Goal: Task Accomplishment & Management: Complete application form

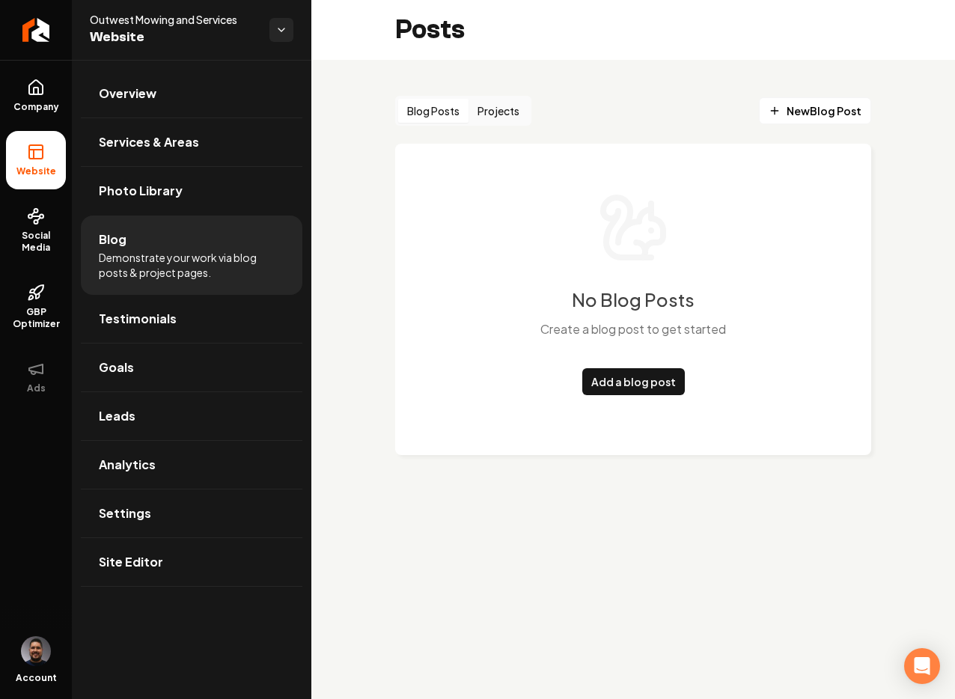
click at [617, 364] on div "Add a blog post" at bounding box center [633, 375] width 103 height 39
click at [621, 377] on link "Add a blog post" at bounding box center [633, 381] width 103 height 27
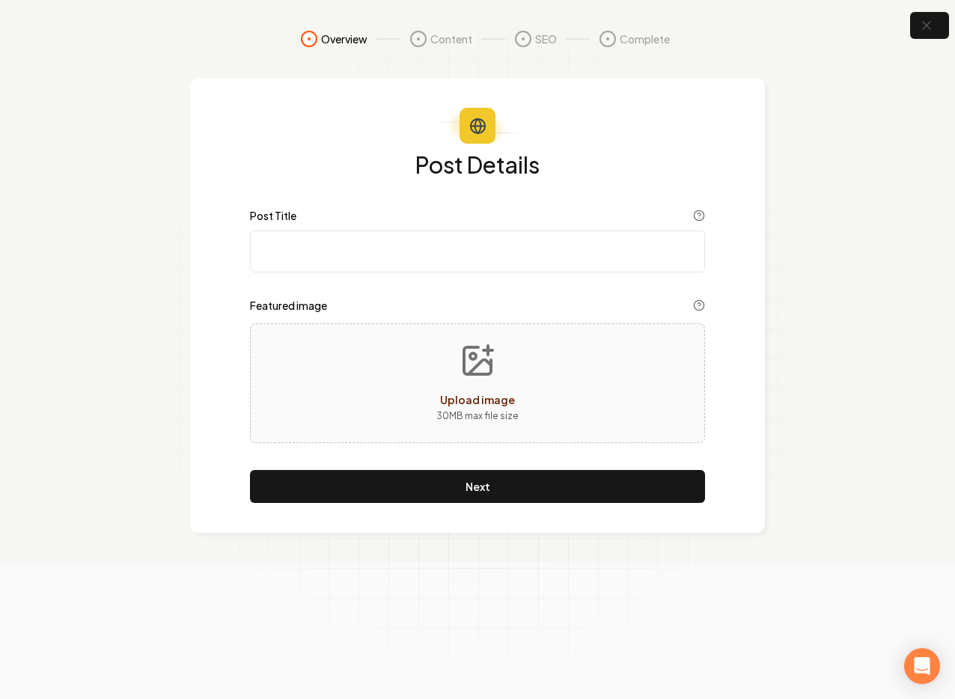
click at [308, 247] on input "Post Title" at bounding box center [477, 252] width 455 height 42
type input "gd"
click at [463, 396] on span "Upload image" at bounding box center [477, 399] width 75 height 13
type input "**********"
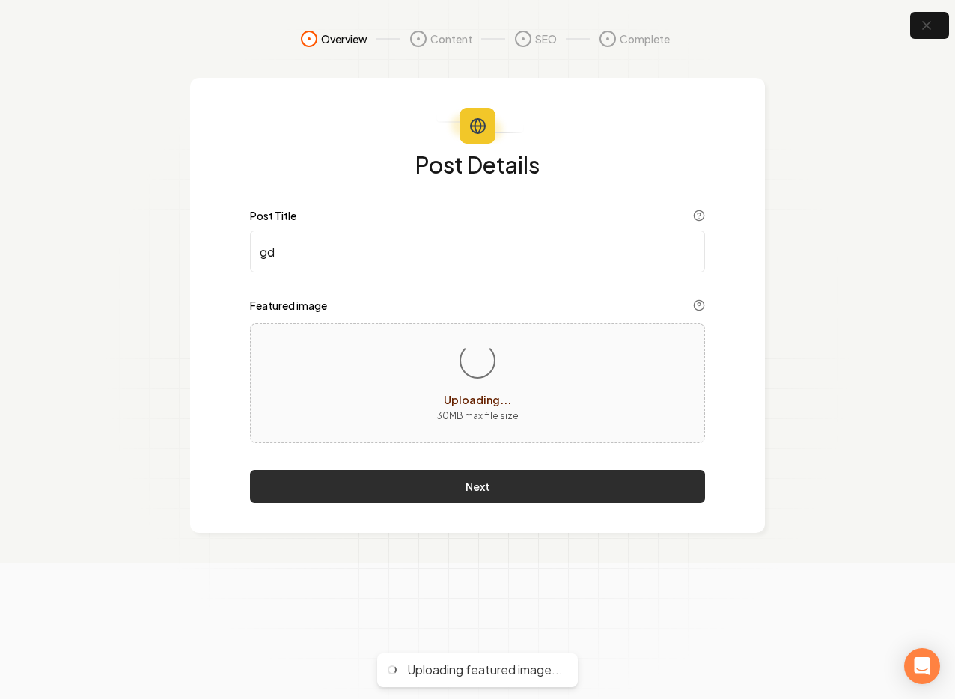
click at [518, 474] on button "Next" at bounding box center [477, 486] width 455 height 33
click at [444, 478] on button "Next" at bounding box center [477, 486] width 455 height 33
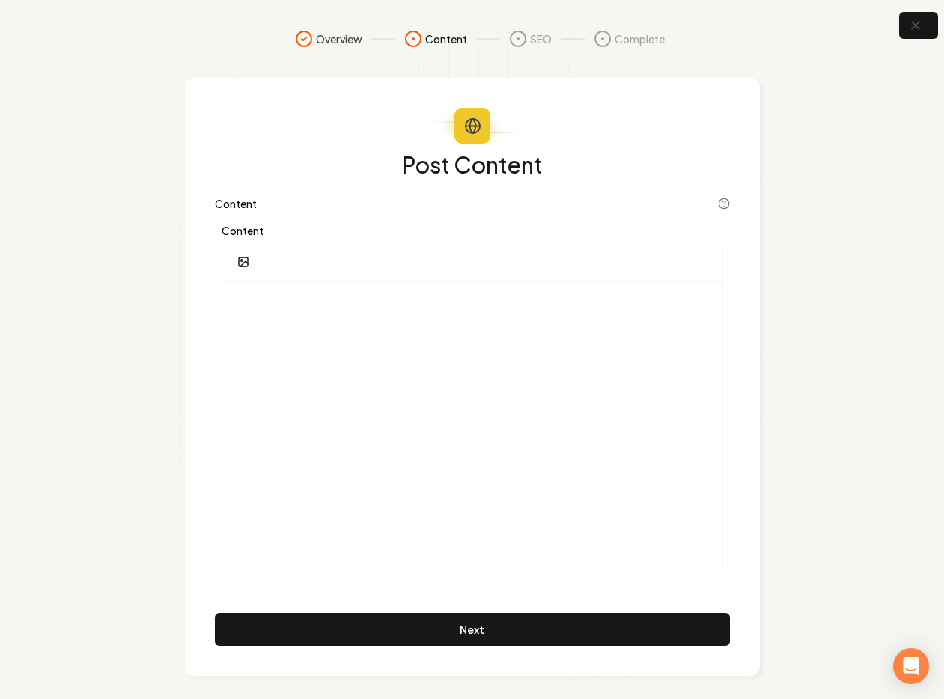
click at [292, 262] on div at bounding box center [472, 262] width 500 height 40
click at [270, 213] on div "Content Content" at bounding box center [472, 387] width 515 height 379
click at [296, 219] on div "Content" at bounding box center [472, 398] width 515 height 358
click at [288, 260] on div at bounding box center [472, 262] width 500 height 40
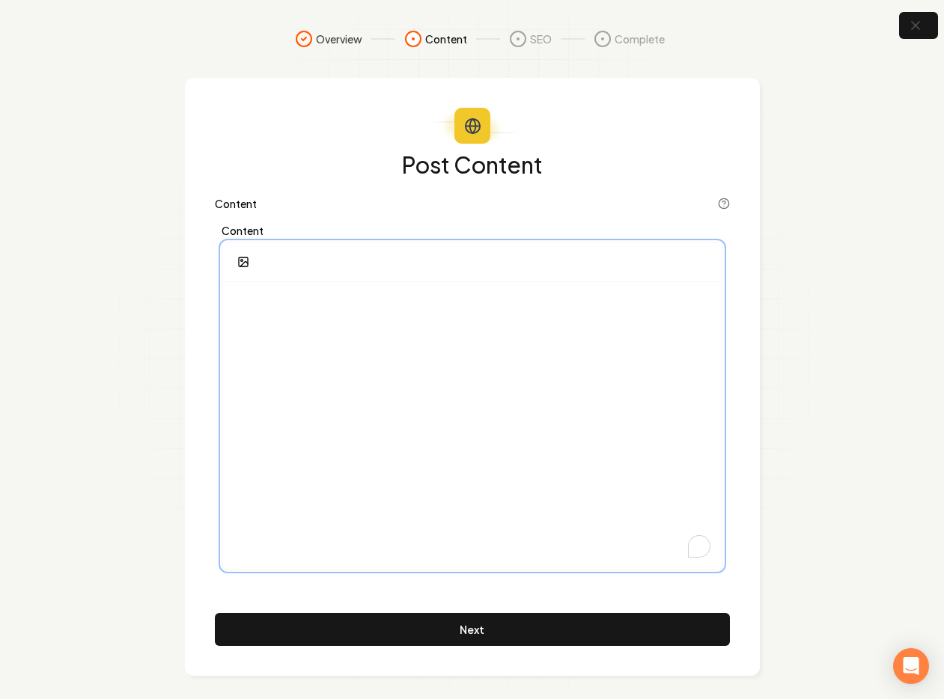
click at [290, 333] on div "To enrich screen reader interactions, please activate Accessibility in Grammarl…" at bounding box center [472, 425] width 500 height 287
click at [281, 318] on div "To enrich screen reader interactions, please activate Accessibility in Grammarl…" at bounding box center [472, 425] width 500 height 287
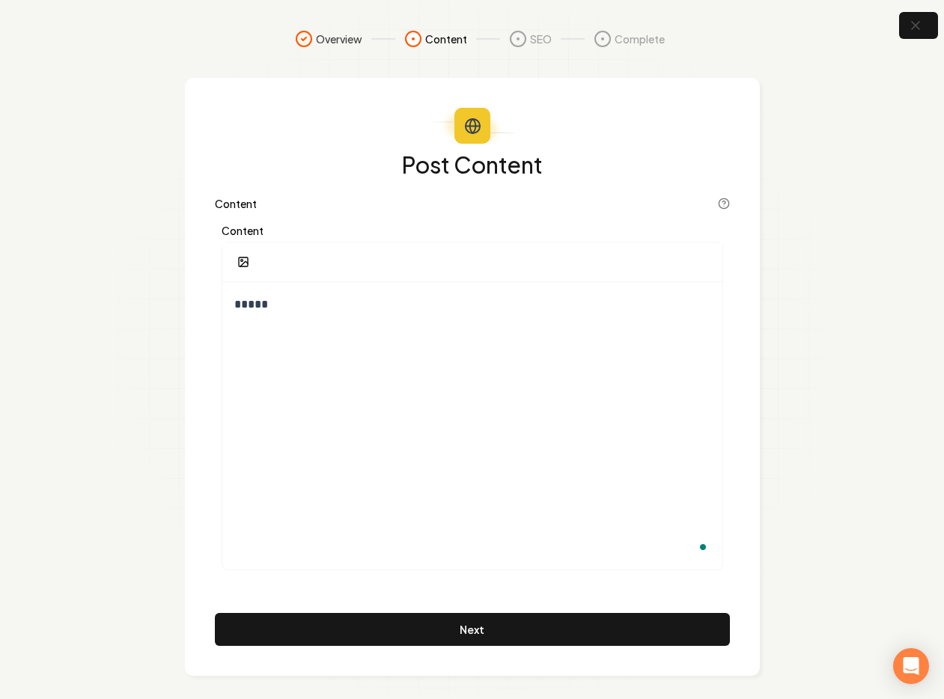
click at [446, 626] on button "Next" at bounding box center [472, 629] width 515 height 33
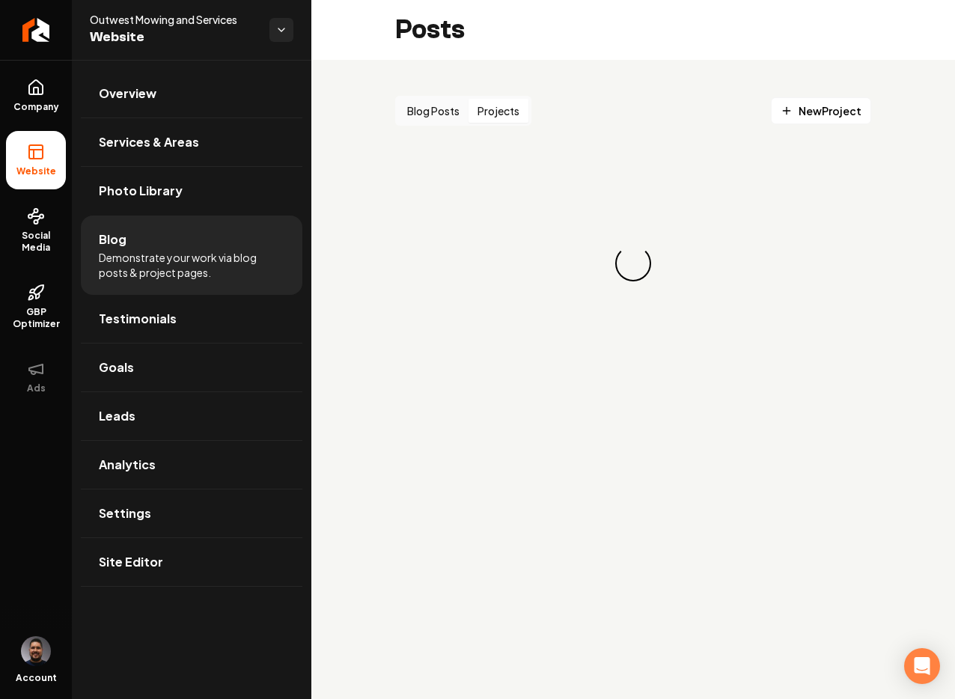
click at [489, 115] on button "Projects" at bounding box center [499, 111] width 60 height 24
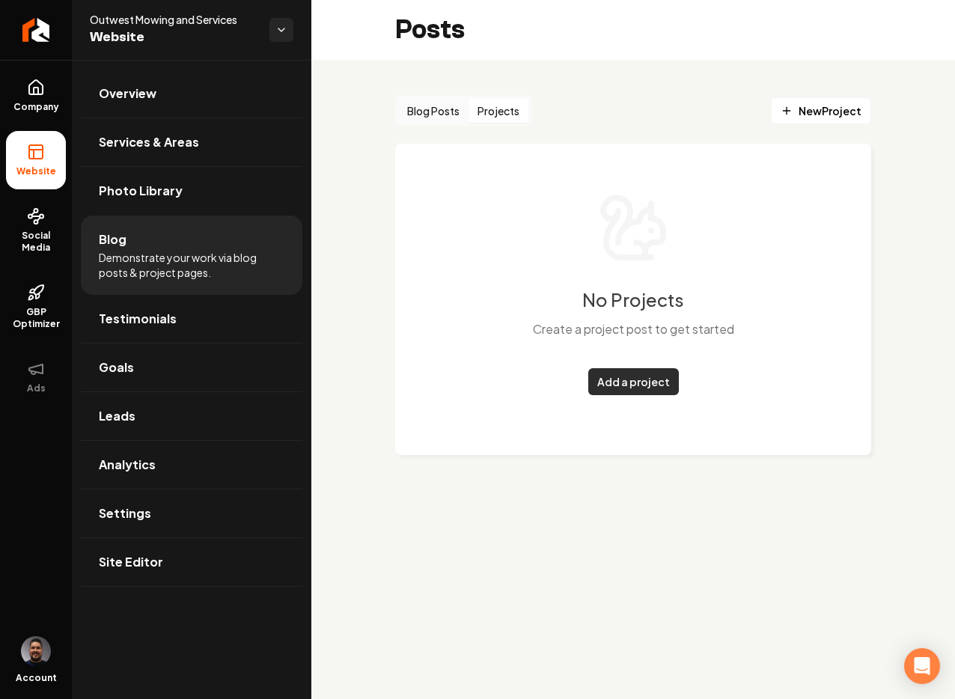
click at [630, 381] on link "Add a project" at bounding box center [633, 381] width 91 height 27
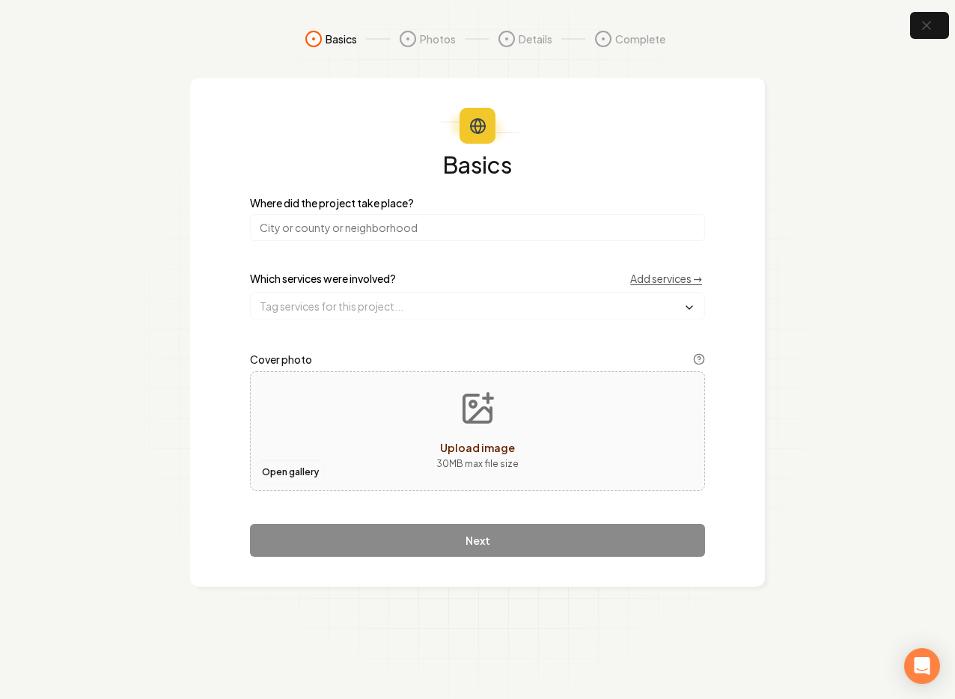
click at [262, 480] on button "Open gallery" at bounding box center [290, 472] width 67 height 24
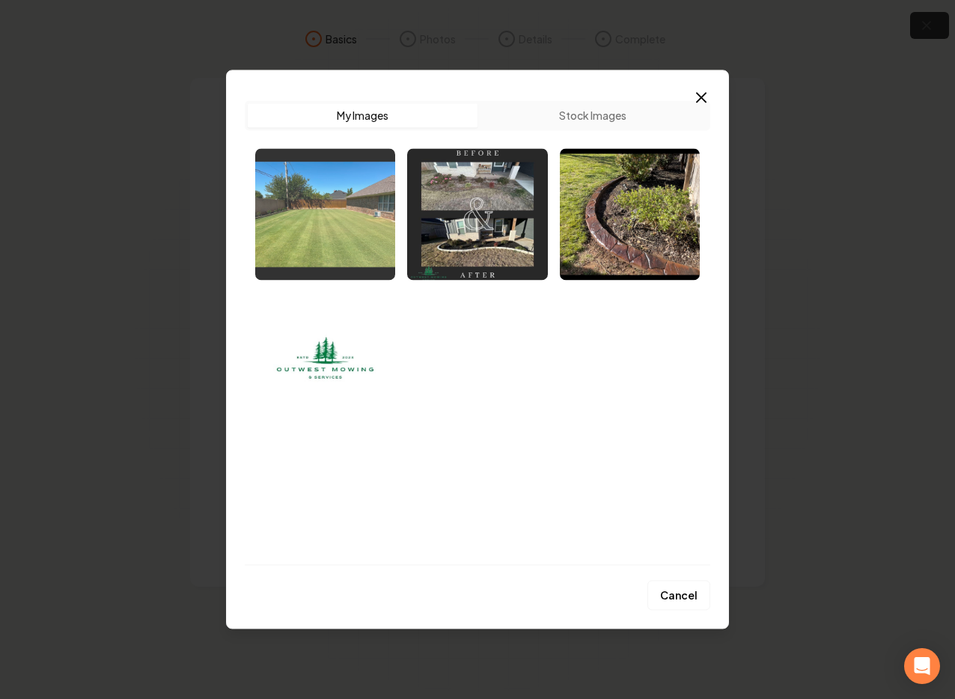
click at [338, 243] on img "Select image image_68b31f425c7cd75eb87b2ef1.jpeg" at bounding box center [325, 214] width 140 height 132
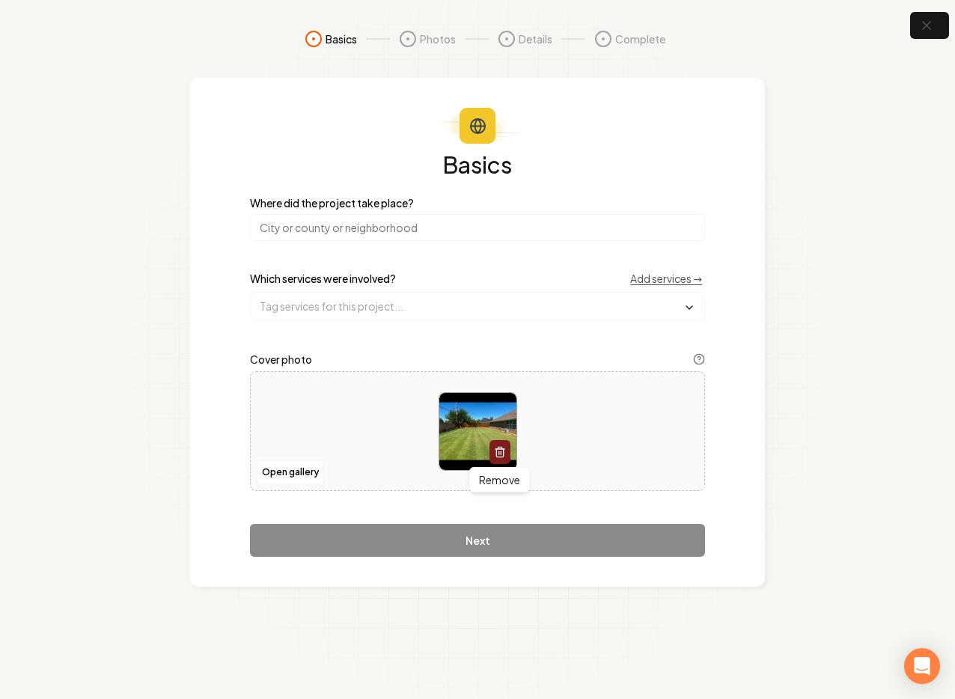
click at [502, 452] on icon "button" at bounding box center [500, 452] width 12 height 12
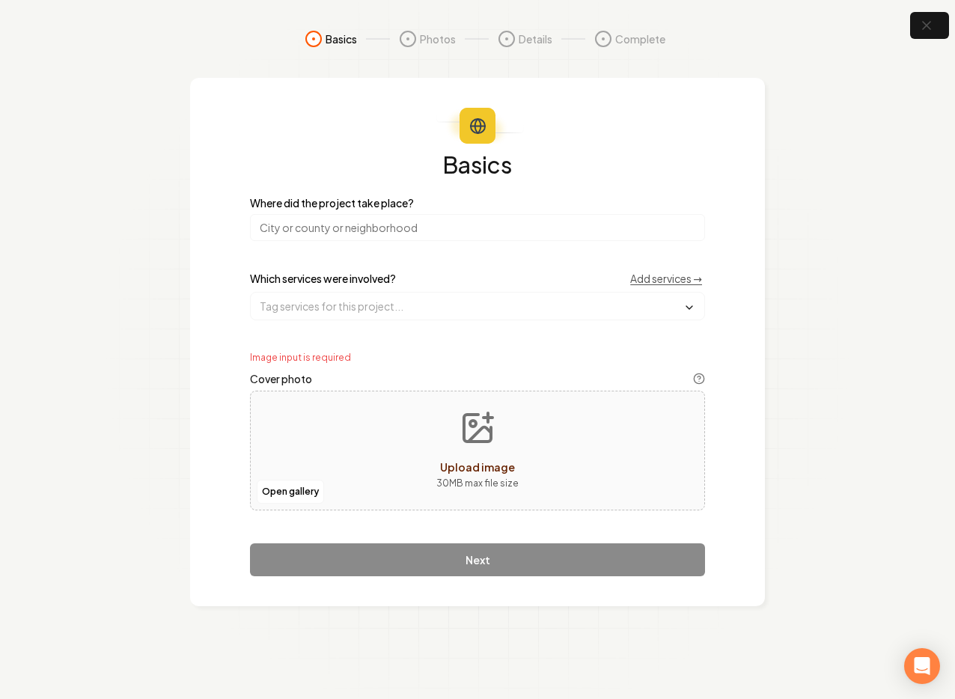
click at [308, 222] on input "search" at bounding box center [477, 227] width 455 height 27
click at [305, 228] on input "search" at bounding box center [477, 227] width 455 height 27
type input "j"
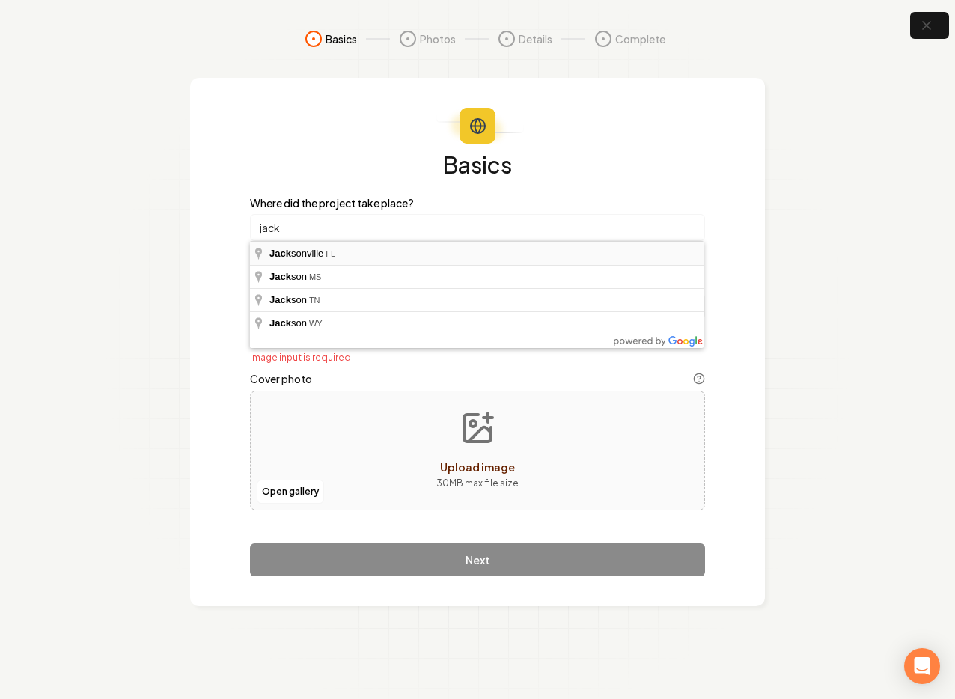
type input "Jacksonville, FL"
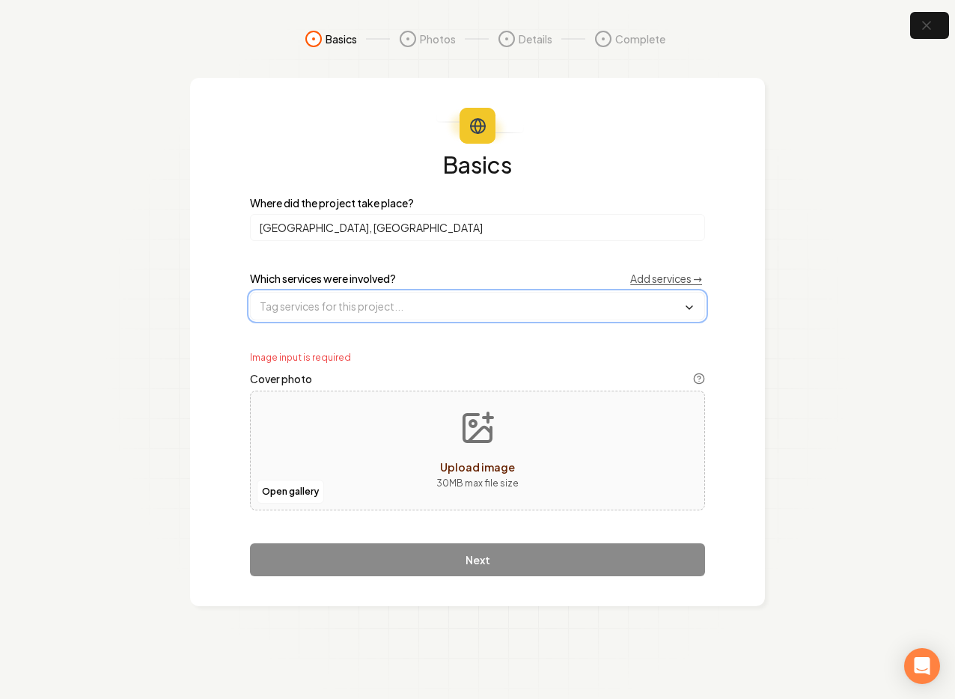
click at [319, 293] on input "text" at bounding box center [478, 306] width 454 height 27
click at [323, 323] on div "Garden Maintenance" at bounding box center [478, 336] width 454 height 30
click at [327, 344] on div "Garden Maintenance" at bounding box center [478, 336] width 448 height 24
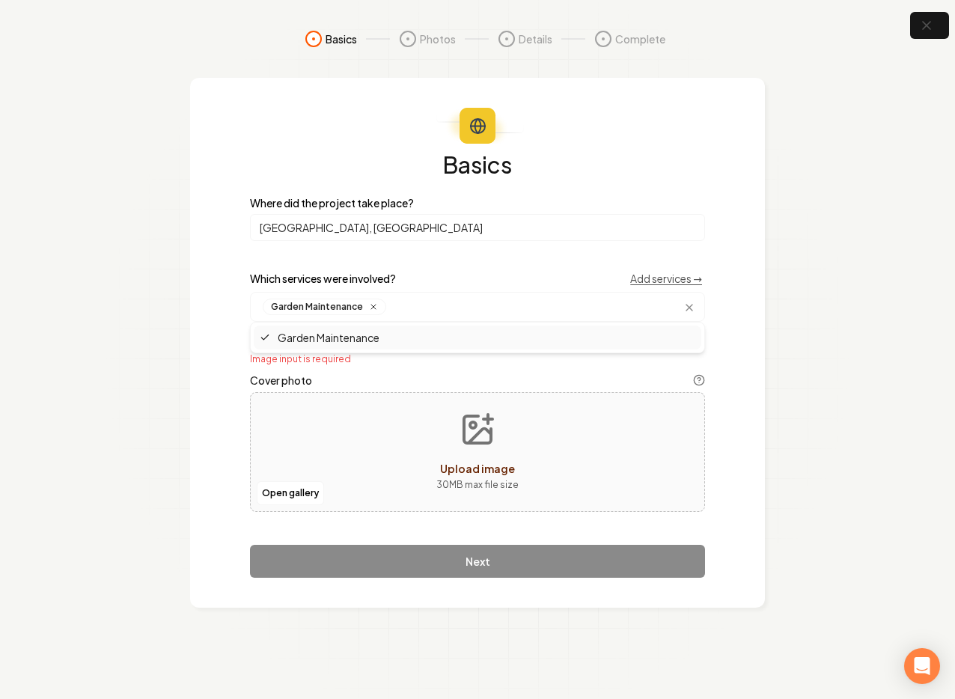
click at [455, 469] on span "Upload image" at bounding box center [477, 468] width 75 height 13
type input "**********"
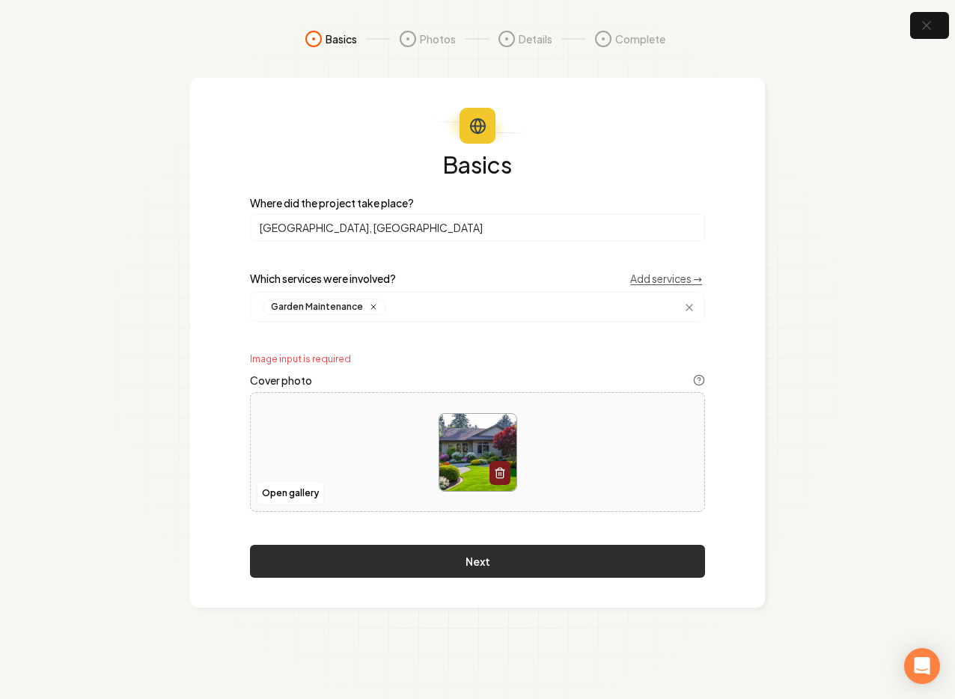
click at [447, 552] on button "Next" at bounding box center [477, 561] width 455 height 33
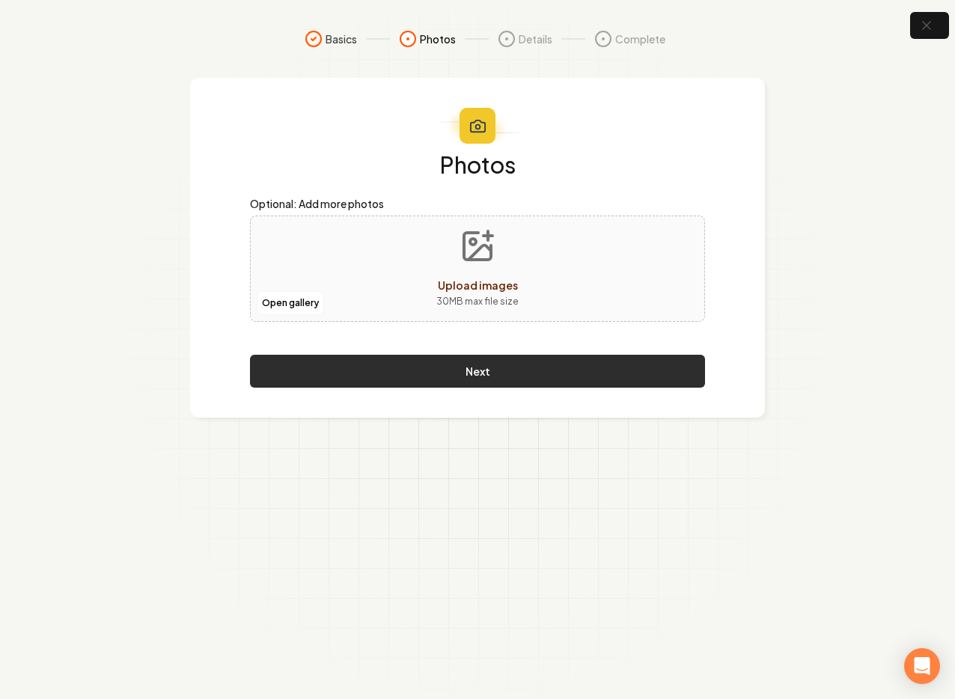
click at [450, 367] on button "Next" at bounding box center [477, 371] width 455 height 33
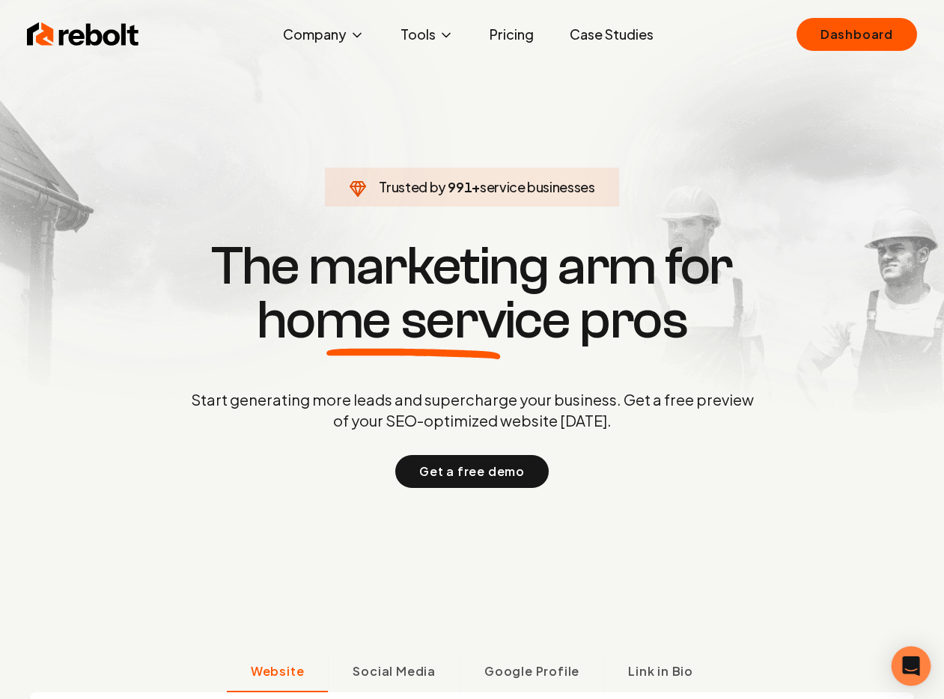
click at [914, 663] on icon "Open Intercom Messenger" at bounding box center [910, 665] width 17 height 19
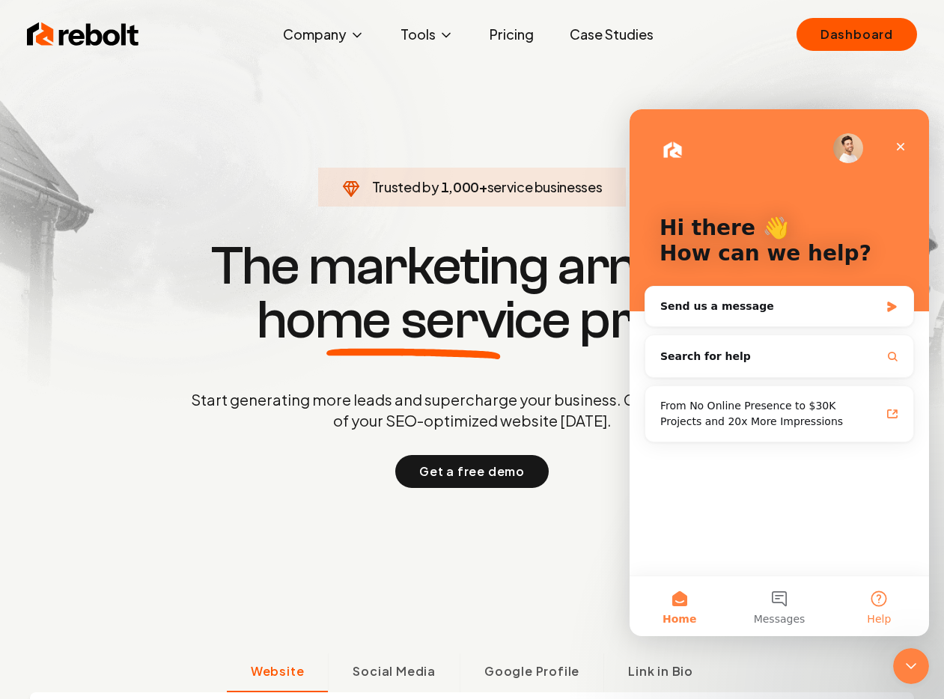
click at [879, 593] on button "Help" at bounding box center [879, 606] width 100 height 60
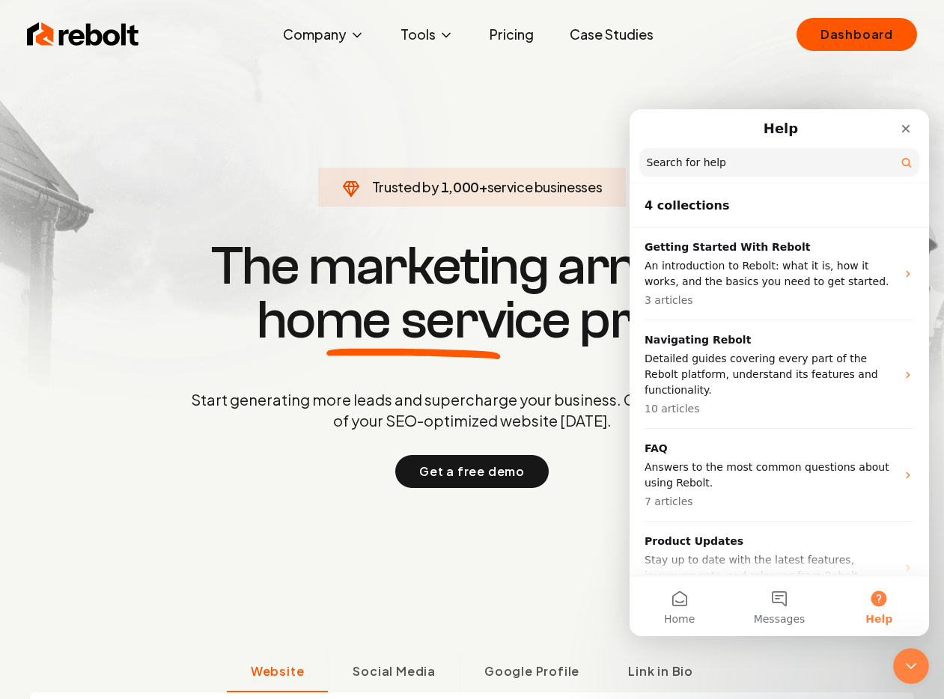
click at [702, 213] on h2 "4 collections" at bounding box center [778, 206] width 269 height 18
click at [695, 207] on h2 "4 collections" at bounding box center [778, 206] width 269 height 18
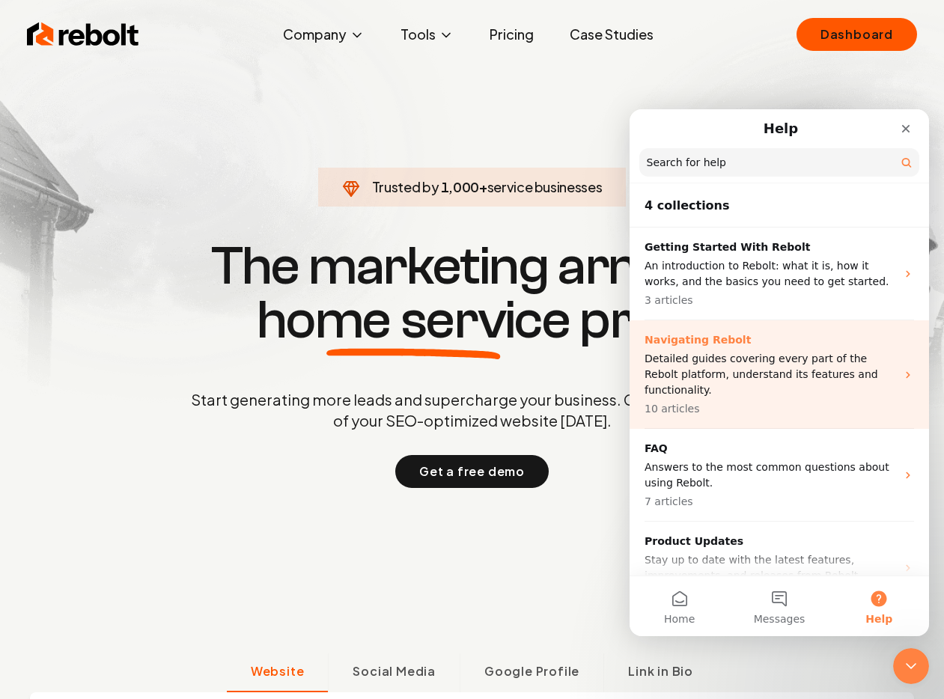
scroll to position [39, 0]
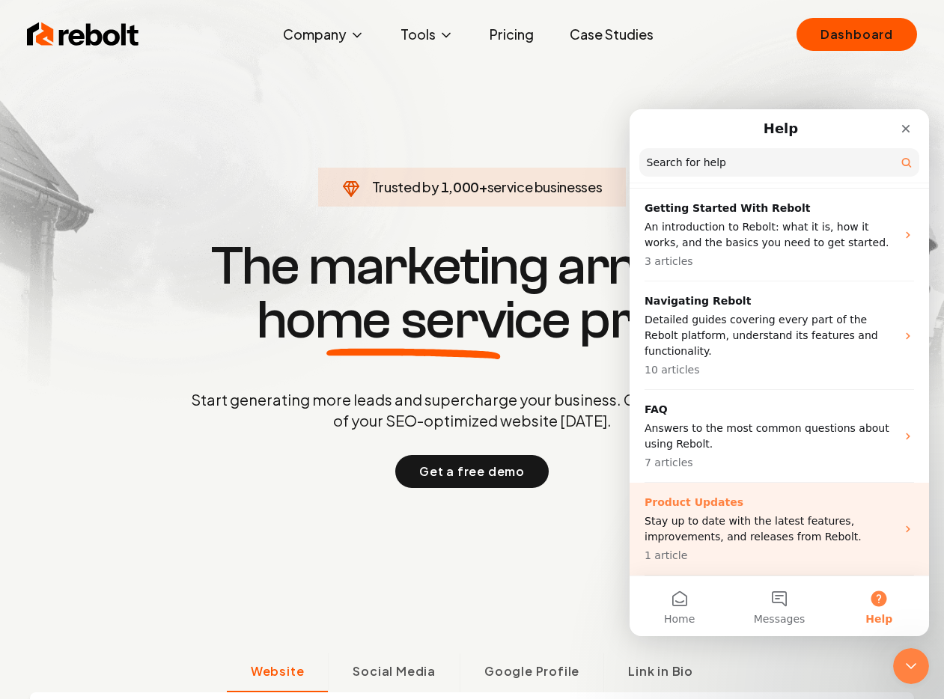
click at [745, 522] on p "Stay up to date with the latest features, improvements, and releases from Rebol…" at bounding box center [769, 528] width 251 height 31
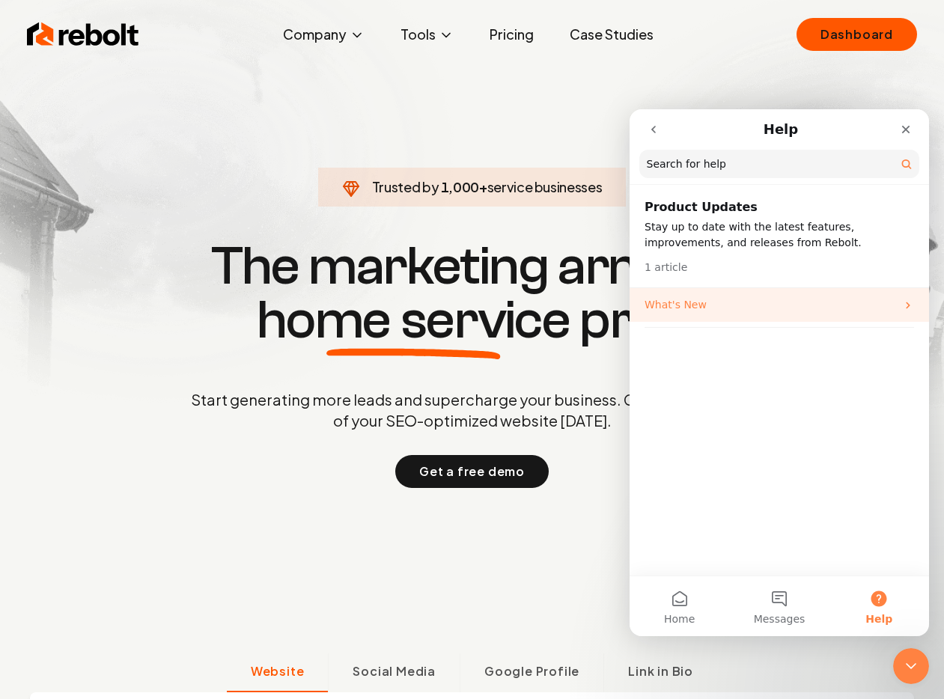
click at [670, 302] on p "What's New" at bounding box center [769, 305] width 251 height 16
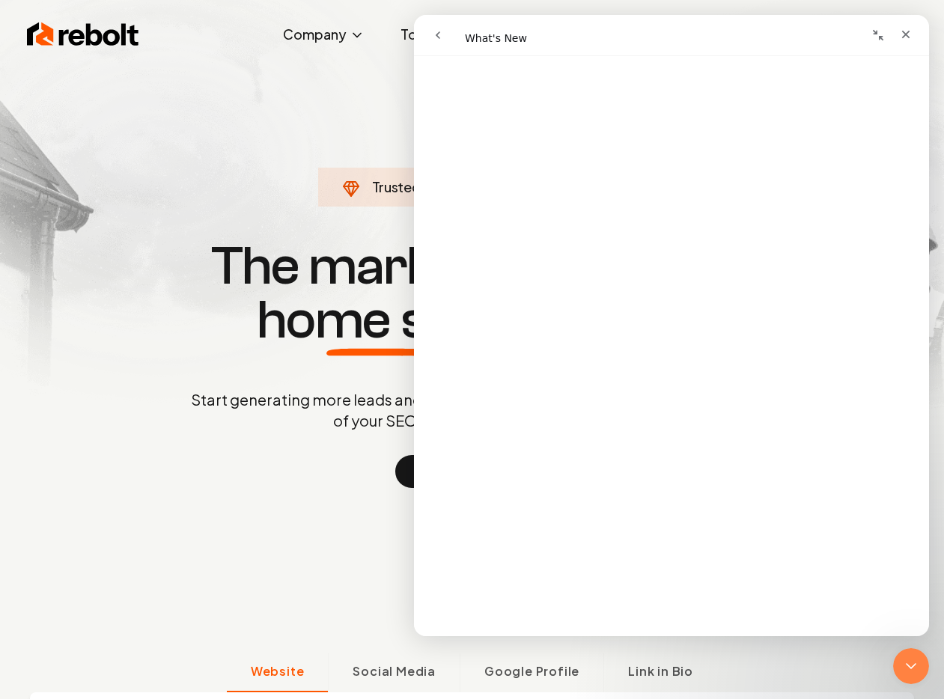
scroll to position [50, 0]
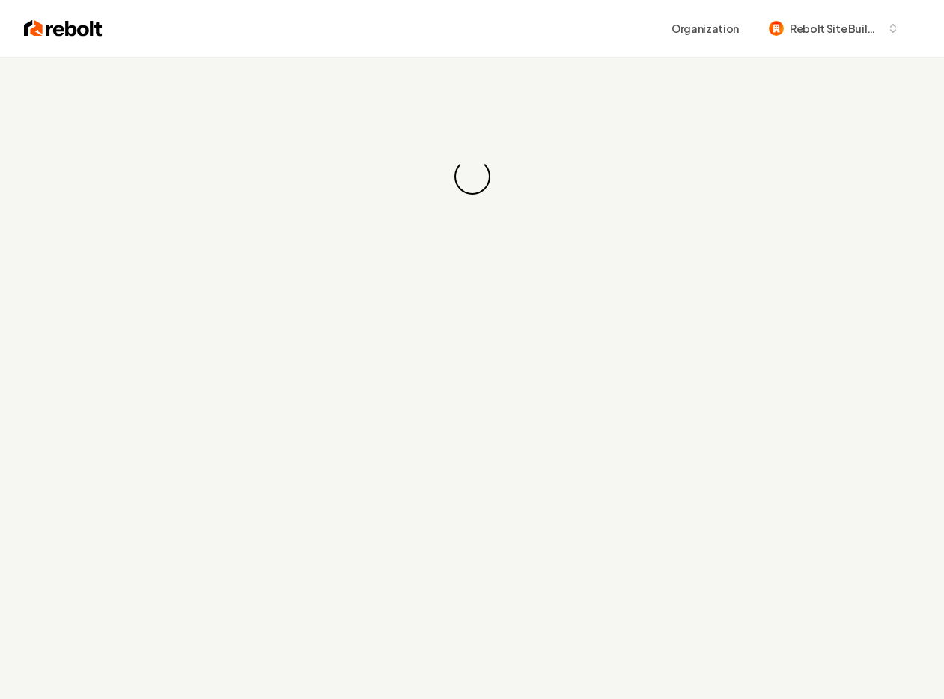
click at [687, 49] on div "Organization Rebolt Site Builder" at bounding box center [472, 28] width 944 height 57
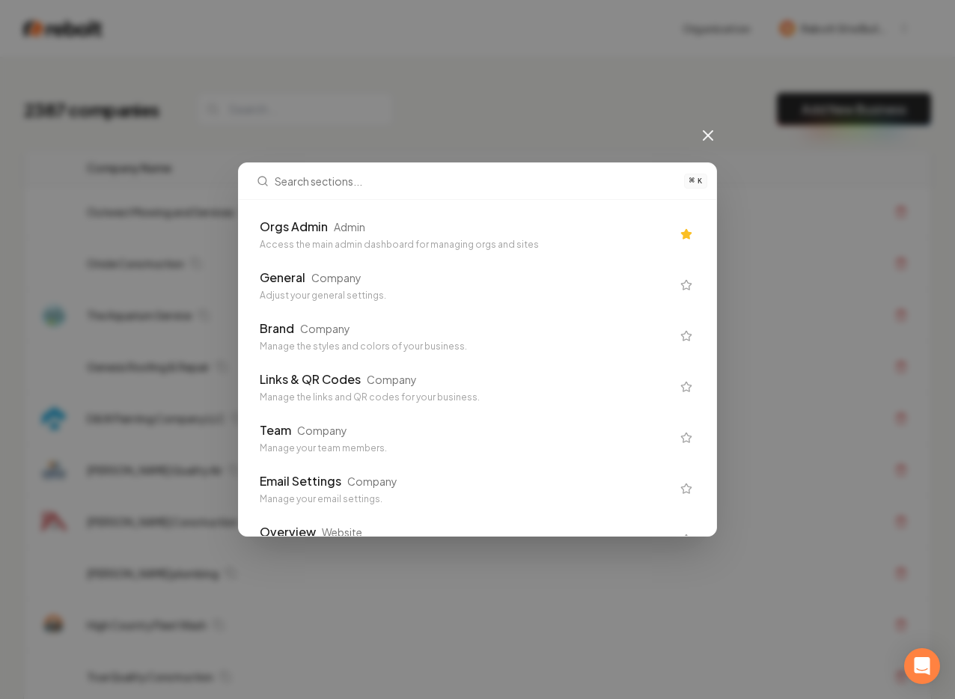
click at [289, 235] on div "Orgs Admin" at bounding box center [294, 227] width 68 height 18
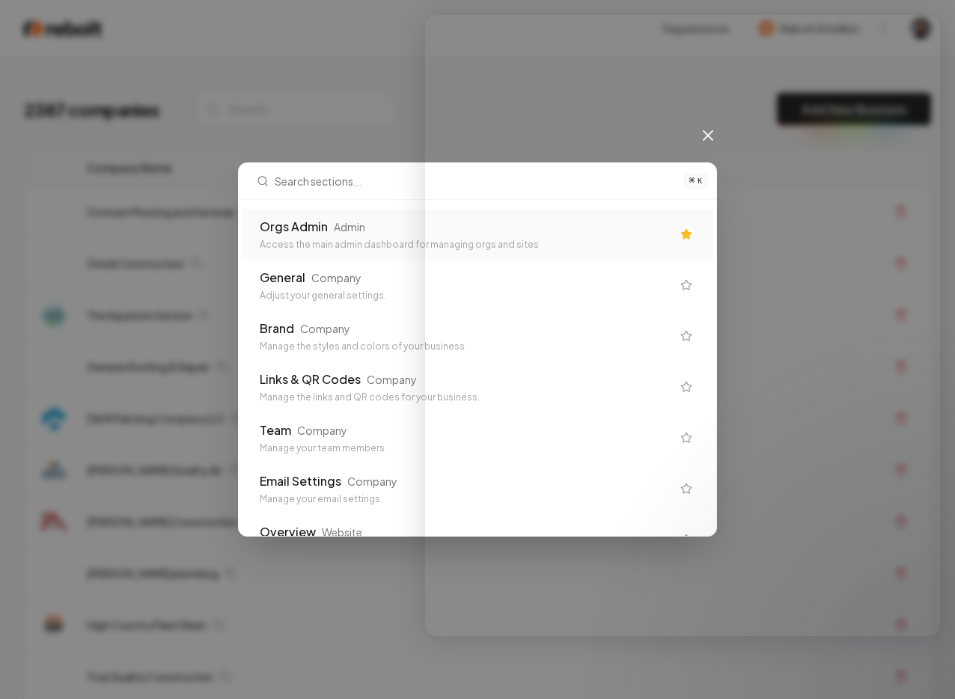
drag, startPoint x: 296, startPoint y: 236, endPoint x: 399, endPoint y: 323, distance: 134.9
click at [296, 236] on div "Orgs Admin Admin Access the main admin dashboard for managing orgs and sites" at bounding box center [466, 234] width 412 height 33
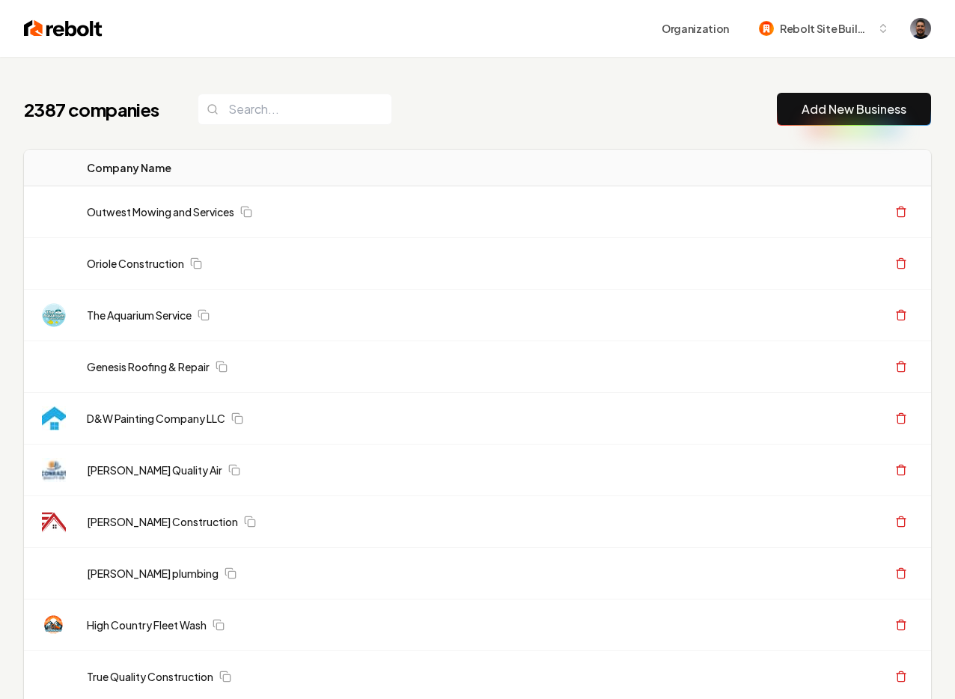
click at [573, 95] on div "2387 companies Add New Business" at bounding box center [477, 109] width 907 height 33
click at [436, 99] on div "2387 companies Add New Business" at bounding box center [477, 109] width 907 height 33
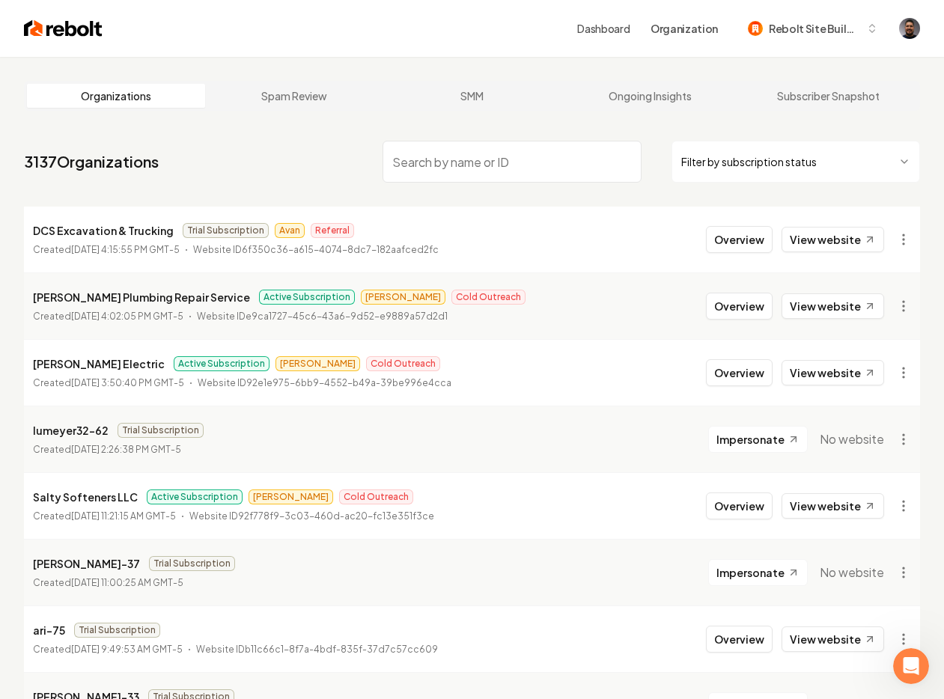
click at [639, 99] on link "Ongoing Insights" at bounding box center [650, 96] width 178 height 24
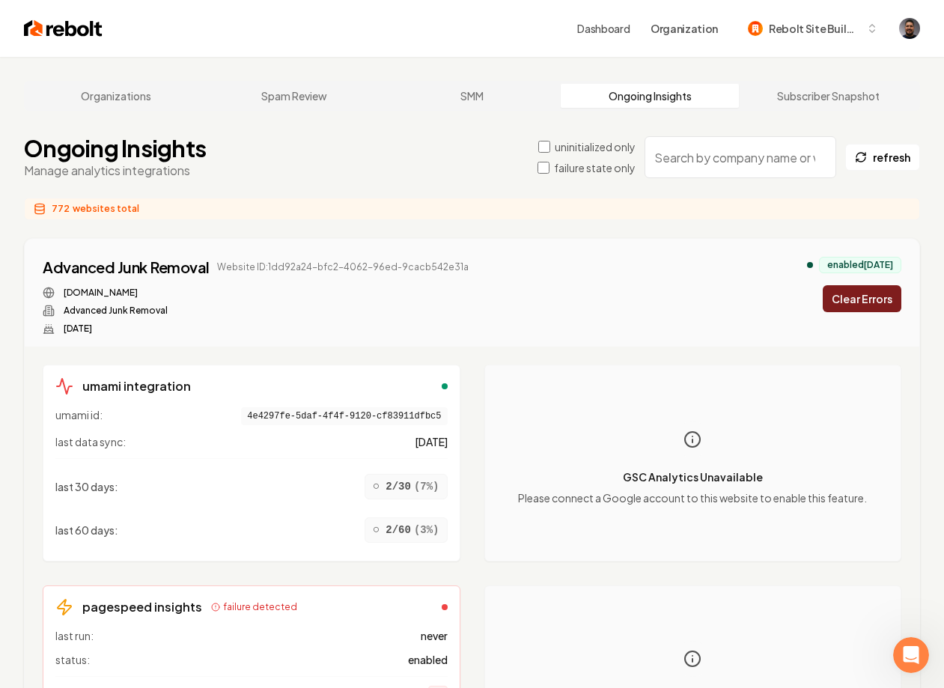
click at [690, 142] on input "search" at bounding box center [740, 157] width 192 height 42
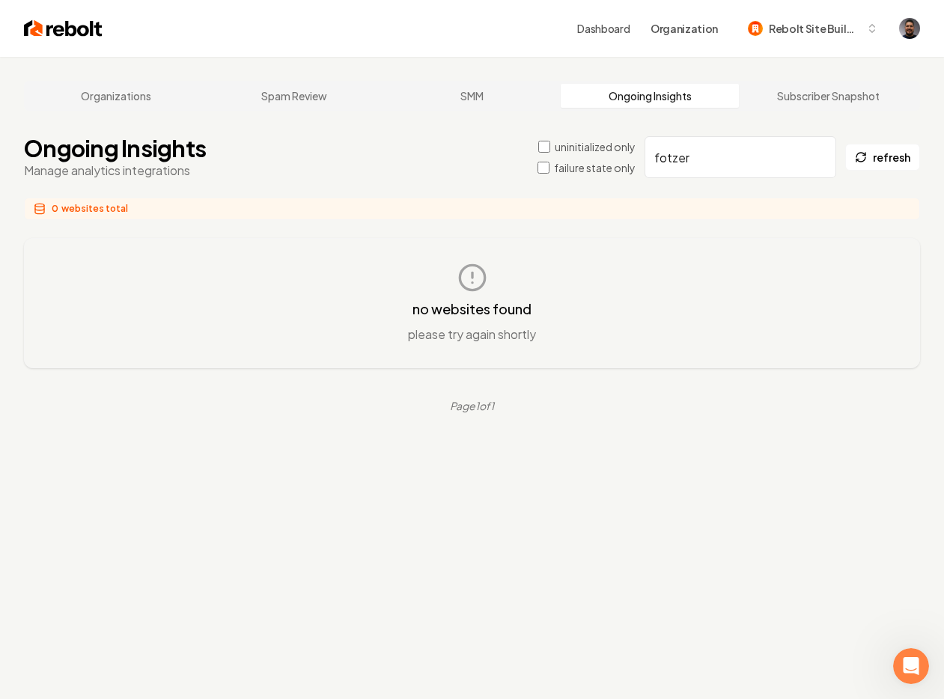
click at [665, 153] on input "fotzer" at bounding box center [740, 157] width 192 height 42
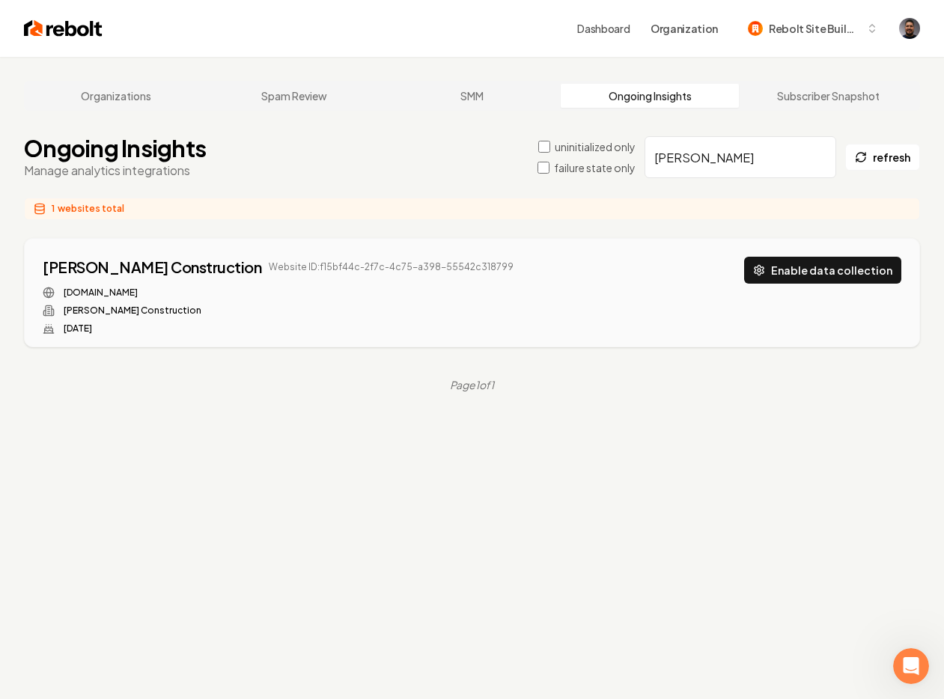
type input "fitzer"
click at [608, 28] on link "Dashboard" at bounding box center [603, 28] width 52 height 15
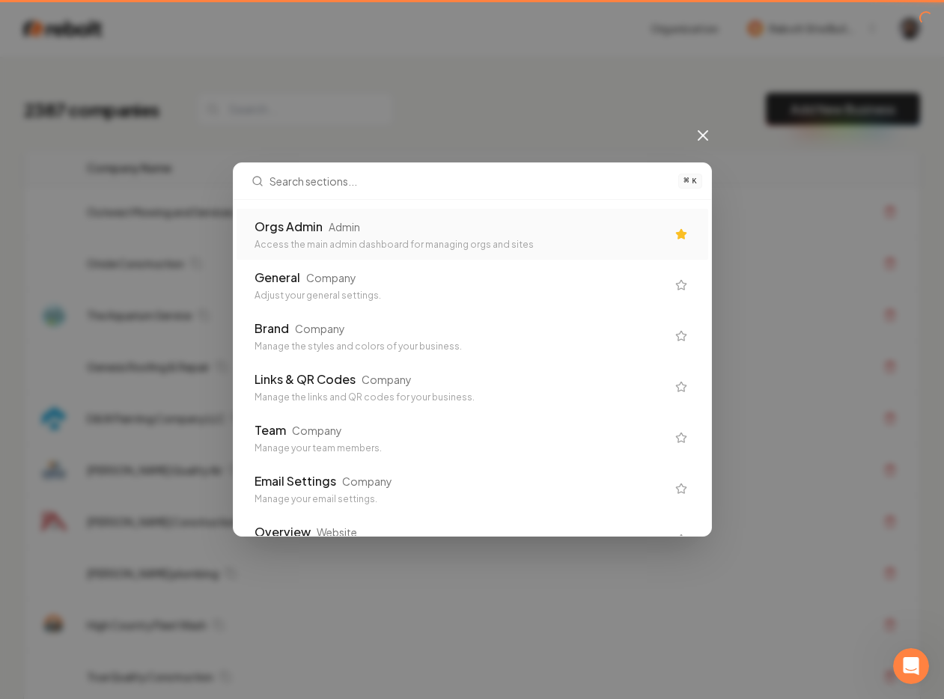
click at [235, 173] on div "⌘ K Orgs Admin Admin Access the main admin dashboard for managing orgs and site…" at bounding box center [472, 349] width 944 height 699
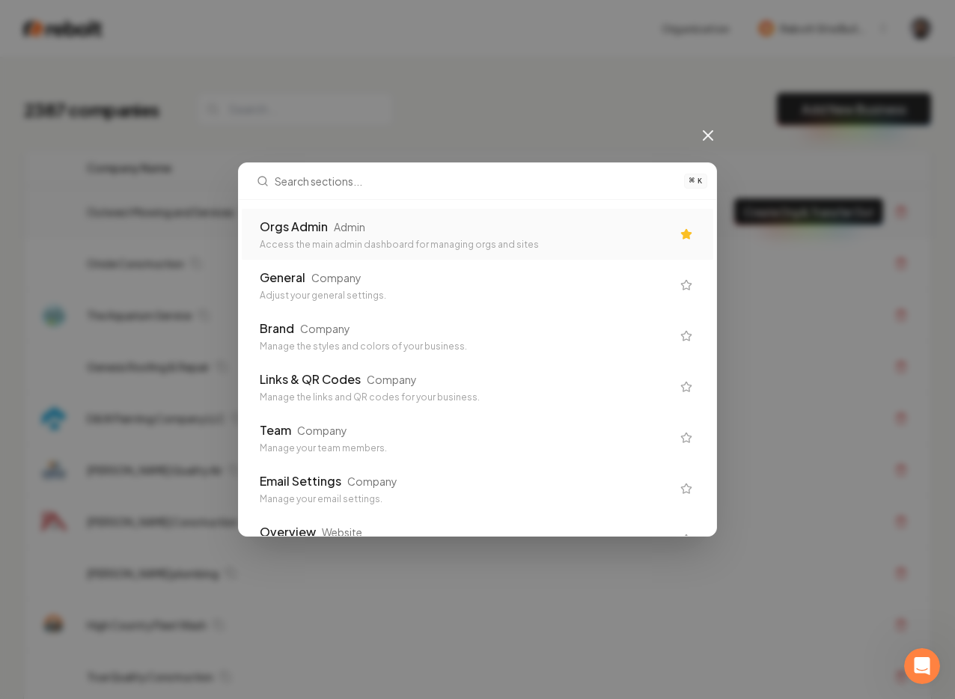
click at [307, 236] on div "Orgs Admin Admin Access the main admin dashboard for managing orgs and sites" at bounding box center [466, 234] width 412 height 33
click at [285, 233] on td "Outwest Mowing and Services" at bounding box center [388, 212] width 626 height 52
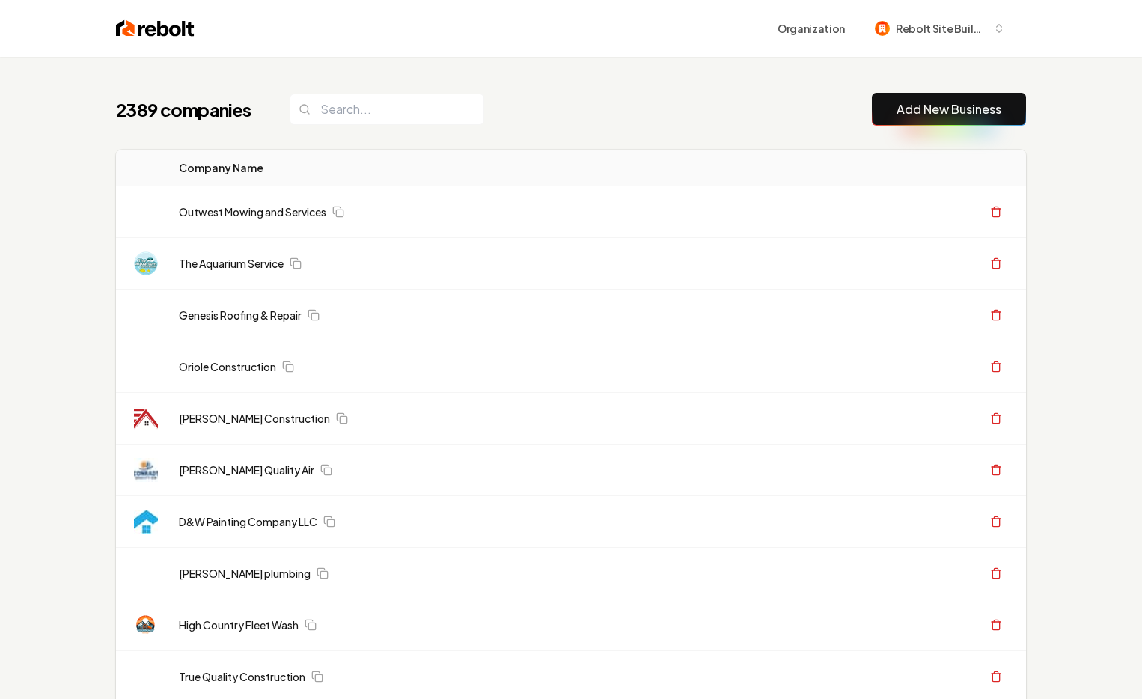
click at [958, 109] on link "Add New Business" at bounding box center [949, 109] width 105 height 18
click at [682, 93] on div "2389 companies Add New Business" at bounding box center [571, 109] width 910 height 33
click at [921, 114] on link "Add New Business" at bounding box center [949, 109] width 105 height 18
click at [281, 31] on div "Organization Rebolt Site Builder" at bounding box center [610, 28] width 831 height 27
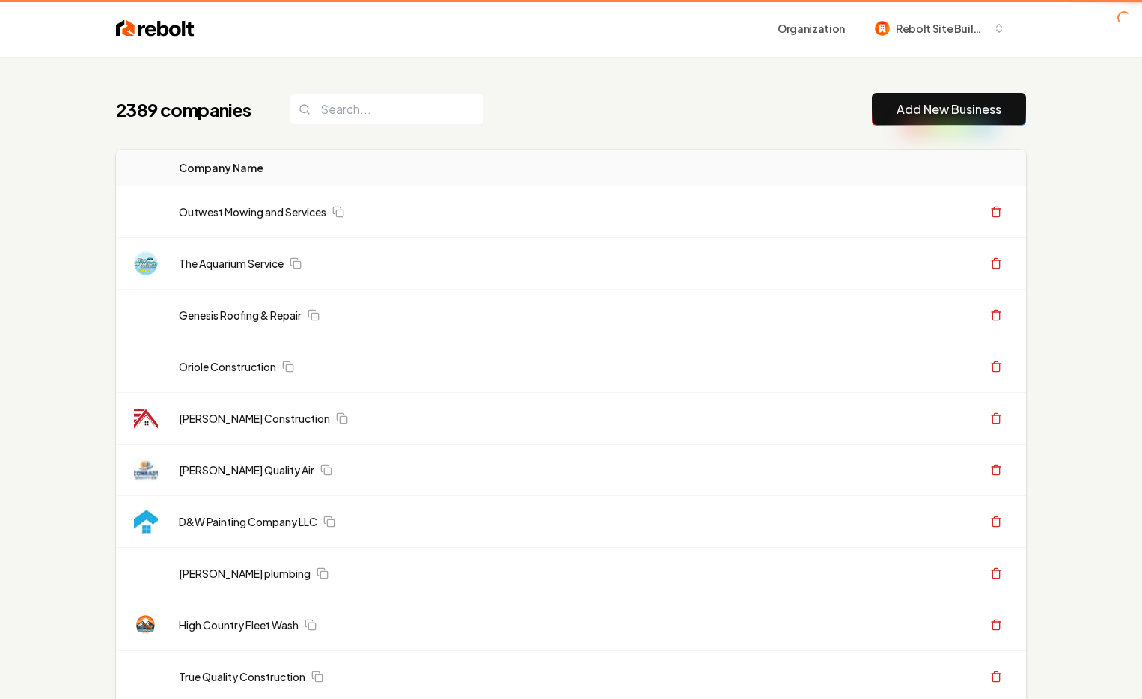
click at [710, 117] on div "2389 companies Add New Business" at bounding box center [571, 109] width 910 height 33
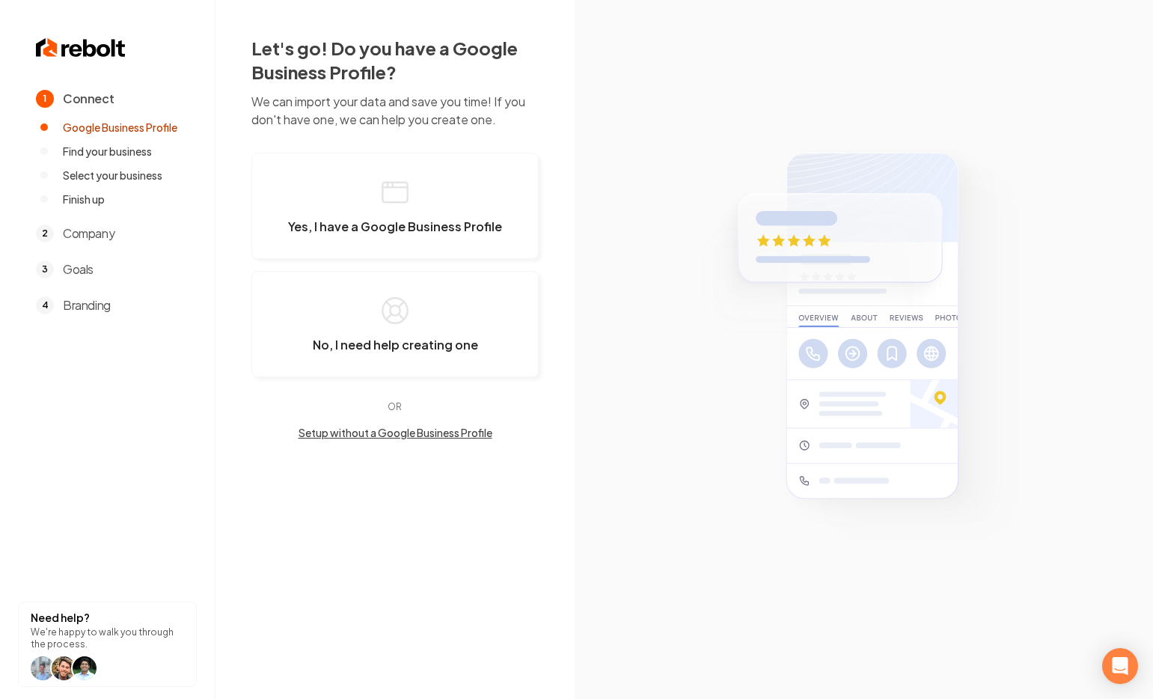
click at [333, 221] on span "Yes, I have a Google Business Profile" at bounding box center [395, 226] width 214 height 15
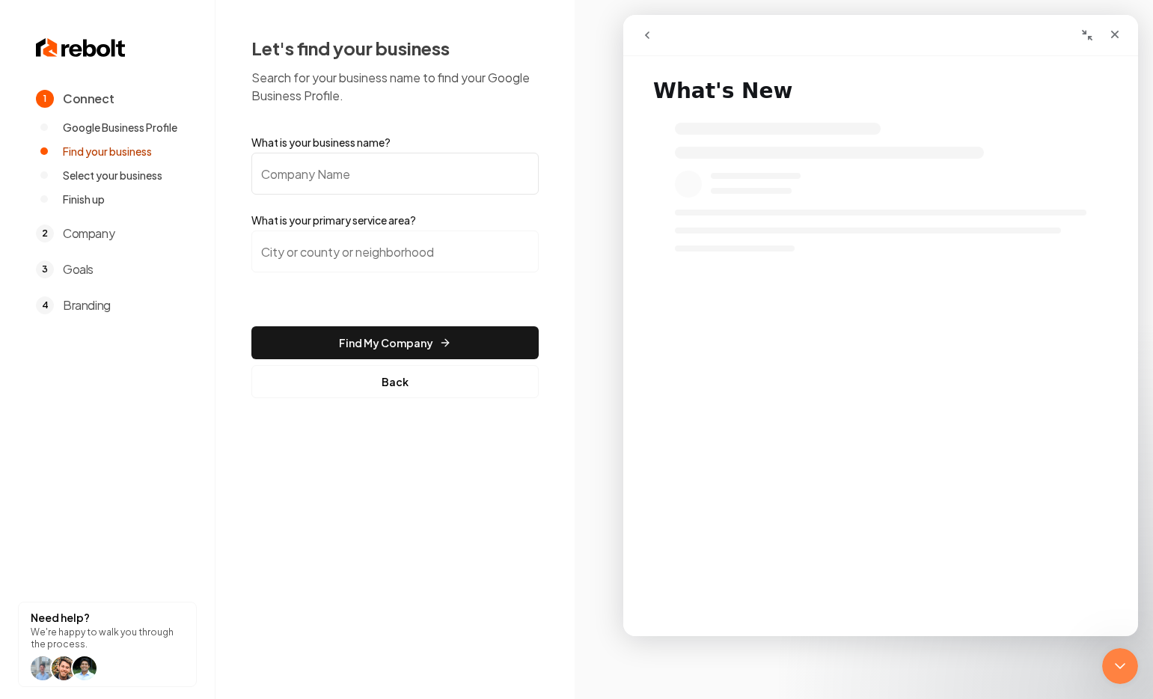
click at [319, 169] on input "What is your business name?" at bounding box center [394, 174] width 287 height 42
click at [331, 175] on input "What is your business name?" at bounding box center [394, 174] width 287 height 42
type input "Air Quality and control Specialists"
click at [317, 264] on input "search" at bounding box center [394, 252] width 287 height 42
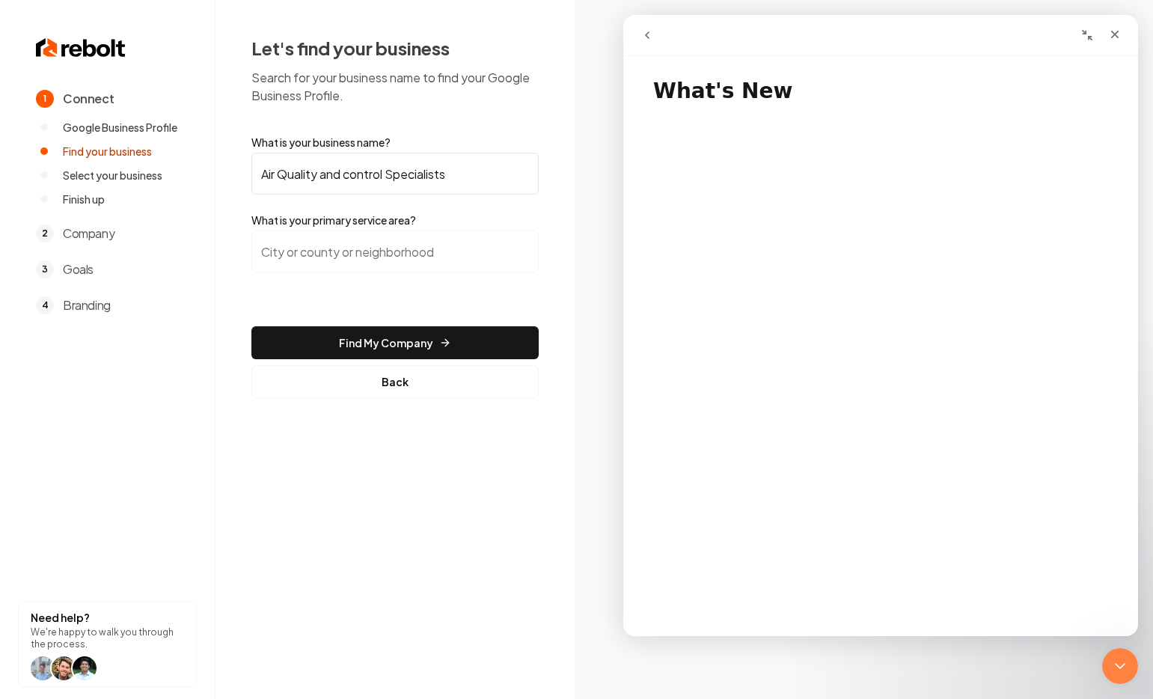
click at [317, 264] on input "search" at bounding box center [394, 252] width 287 height 42
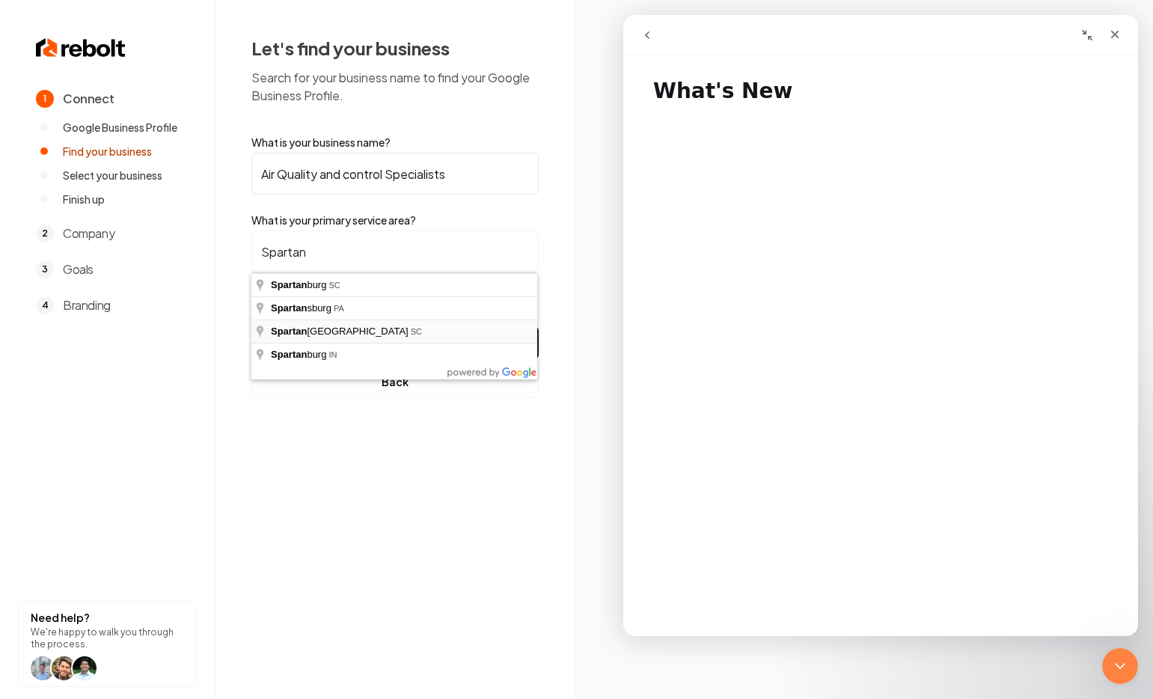
type input "Spartanburg County, SC"
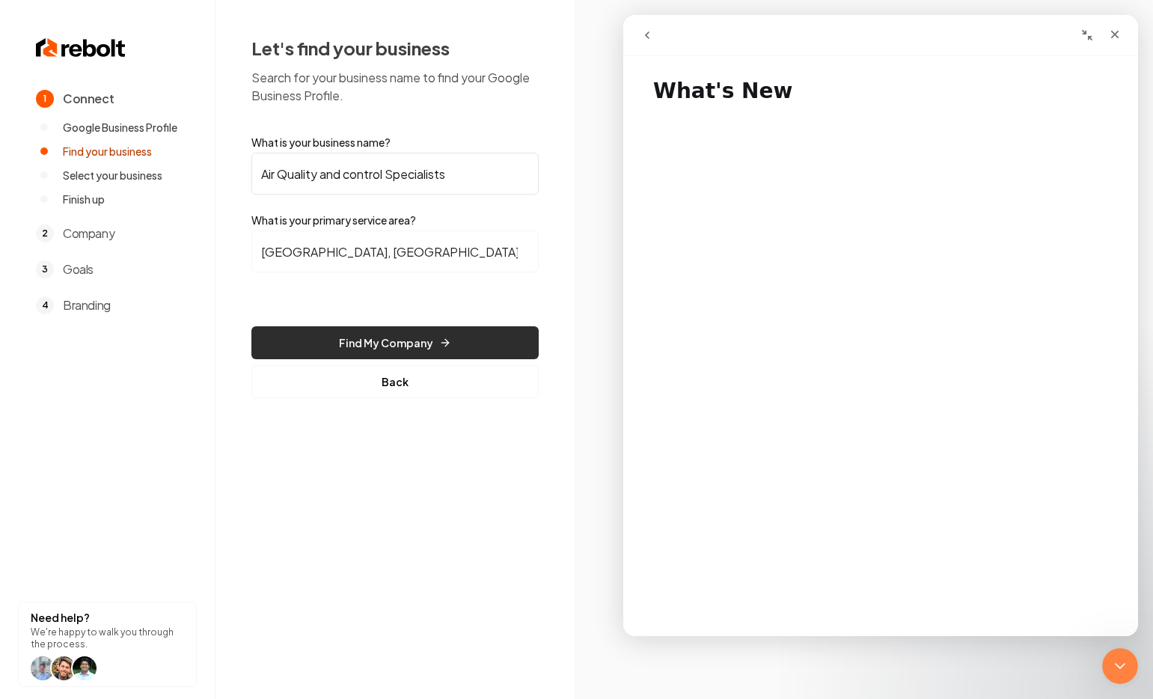
click at [401, 341] on button "Find My Company" at bounding box center [394, 342] width 287 height 33
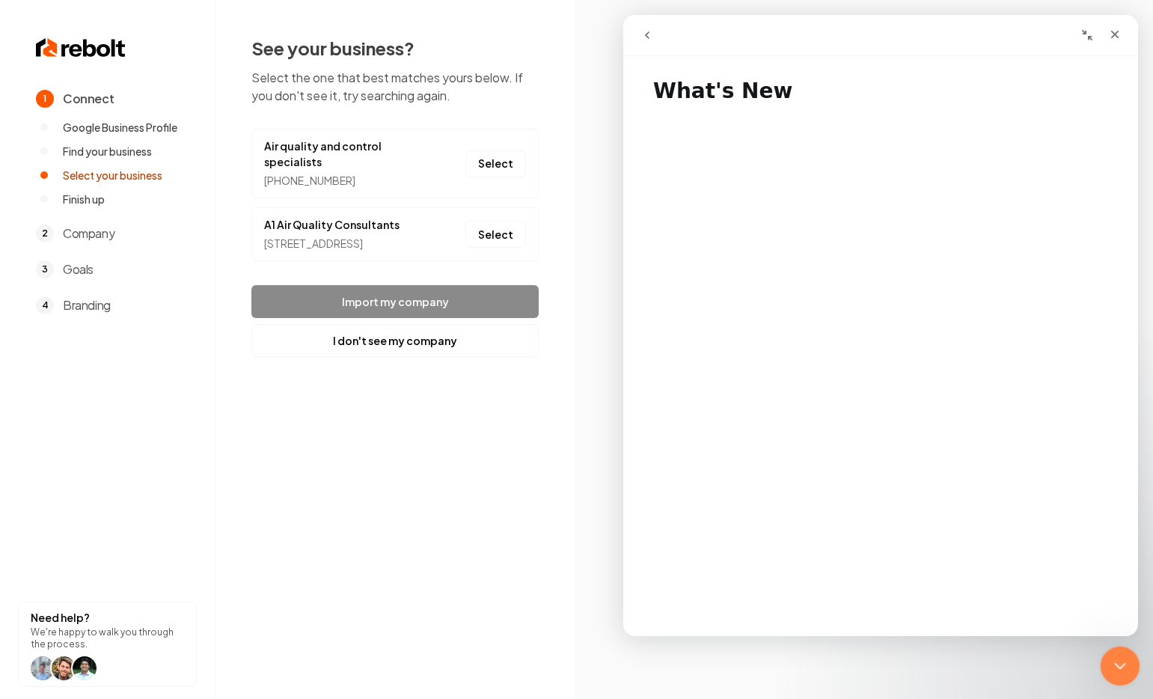
click at [1120, 656] on icon "Close Intercom Messenger" at bounding box center [1118, 664] width 18 height 18
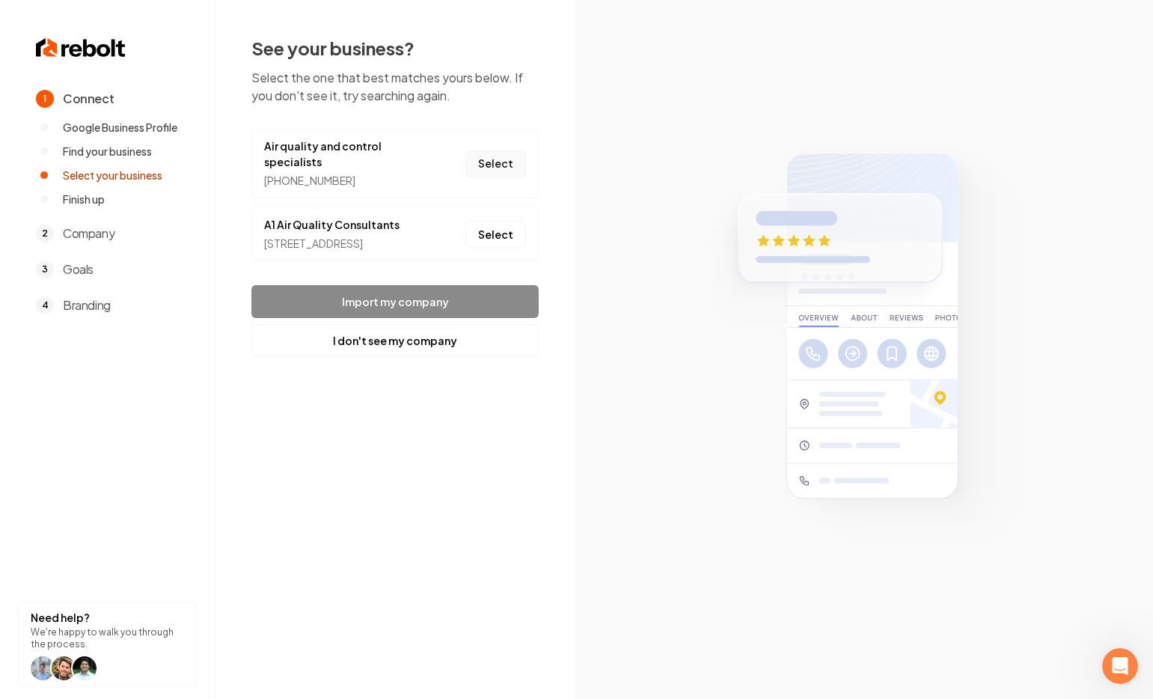
click at [504, 164] on button "Select" at bounding box center [496, 163] width 61 height 27
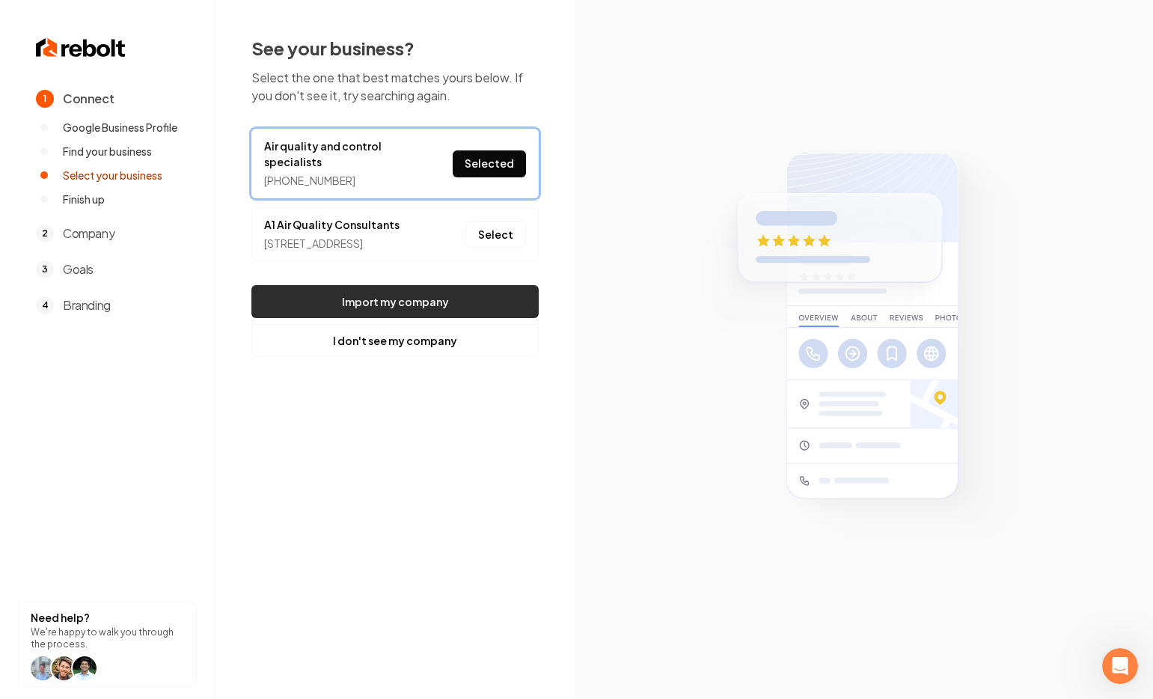
click at [451, 318] on button "Import my company" at bounding box center [394, 301] width 287 height 33
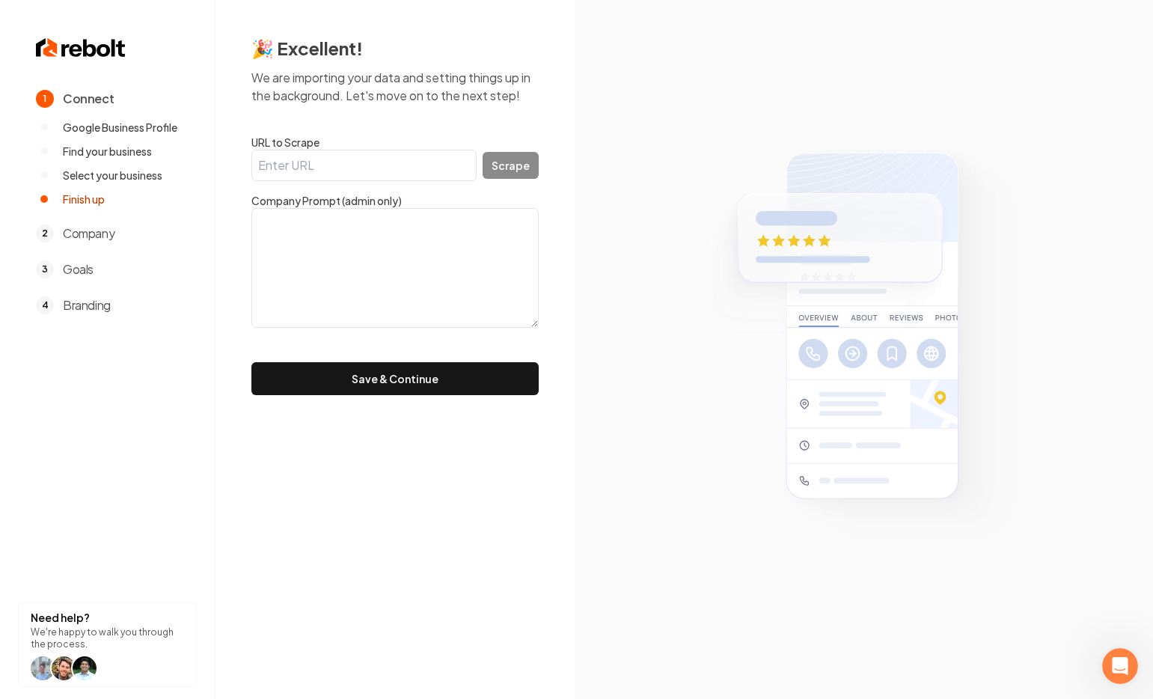
click at [345, 163] on input "URL to Scrape" at bounding box center [363, 165] width 225 height 31
click at [355, 254] on textarea at bounding box center [394, 268] width 287 height 120
click at [392, 376] on button "Save & Continue" at bounding box center [394, 378] width 287 height 33
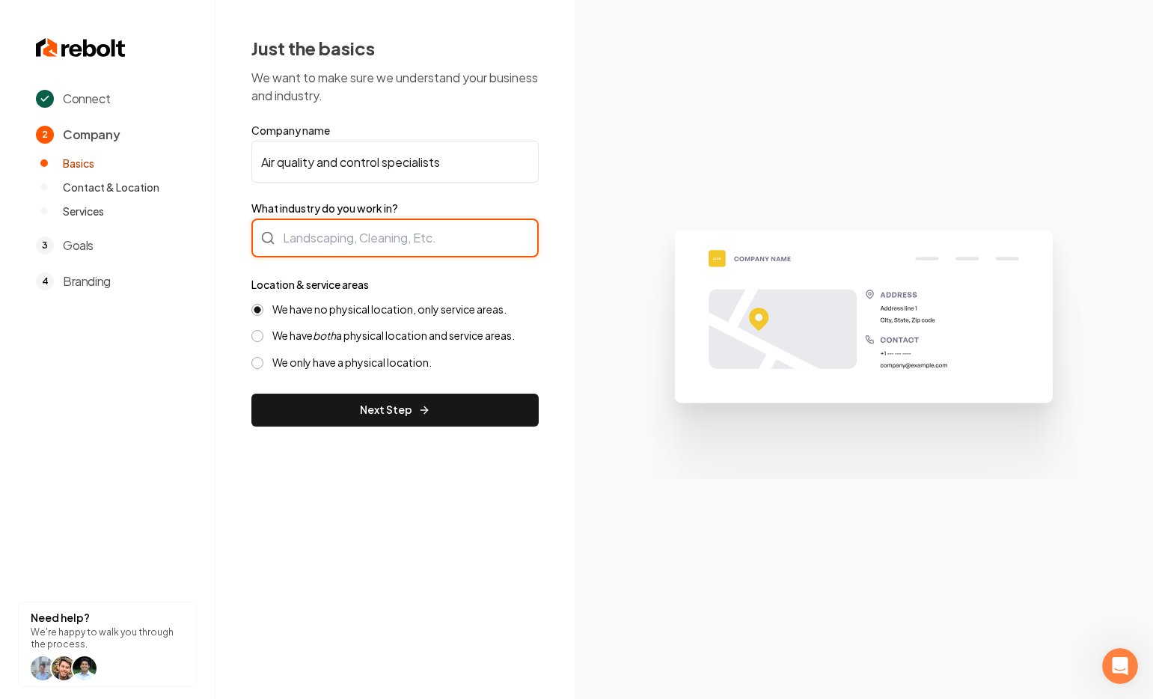
click at [373, 243] on div at bounding box center [394, 238] width 287 height 39
type input "h"
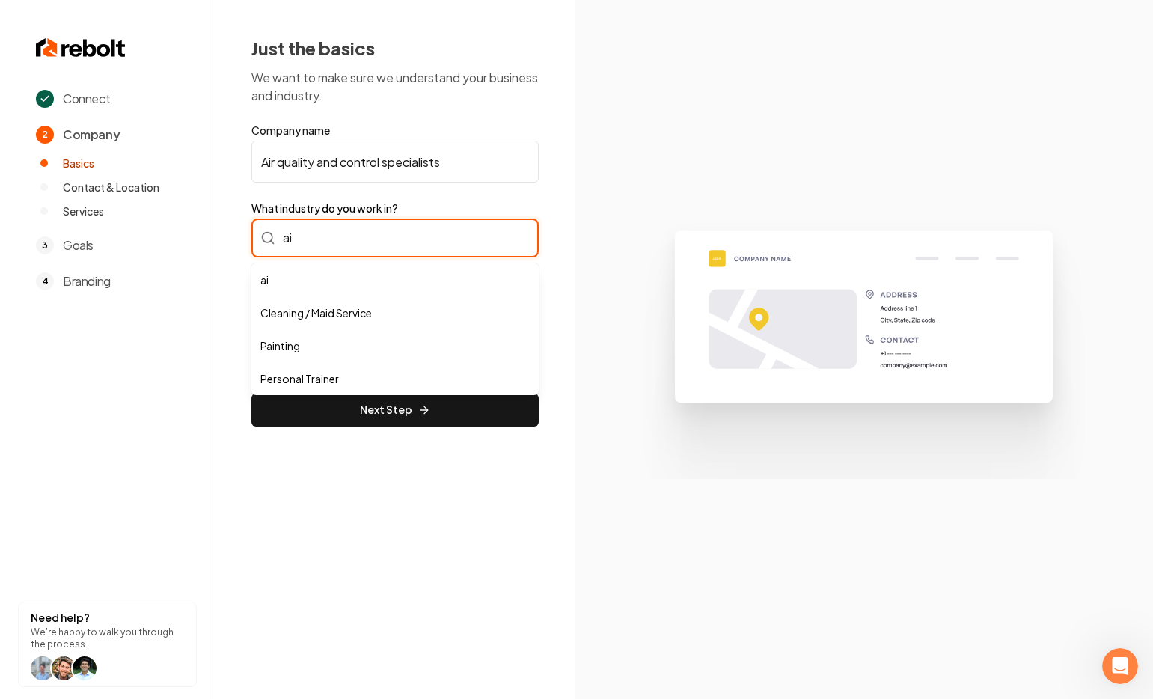
type input "a"
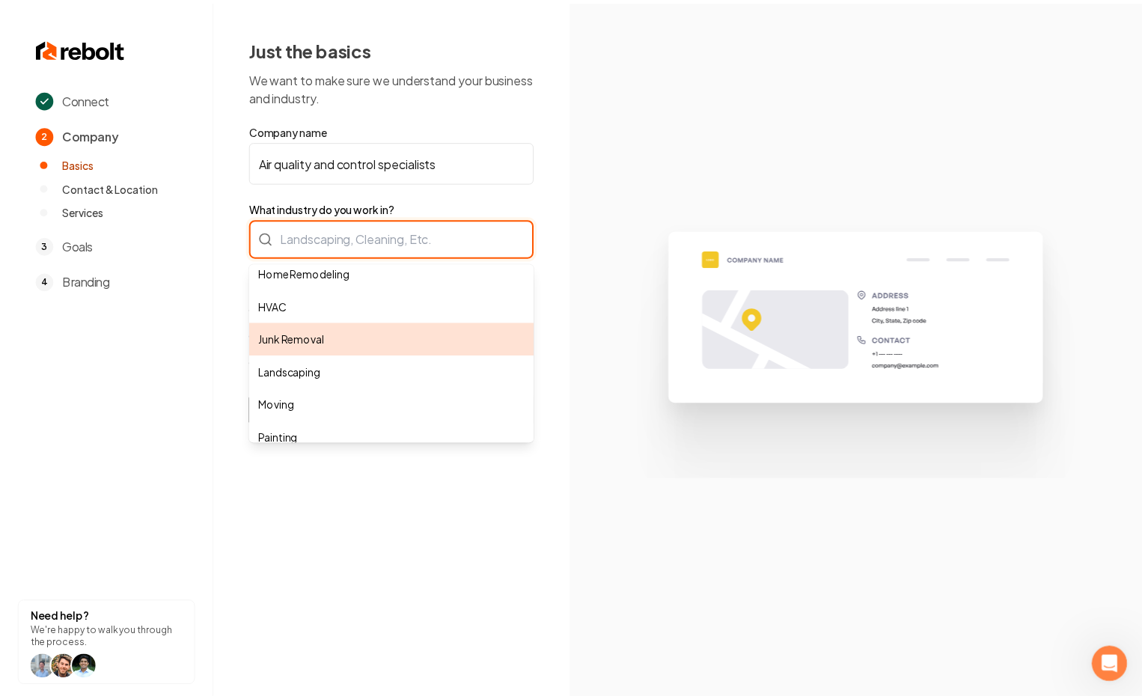
scroll to position [110, 0]
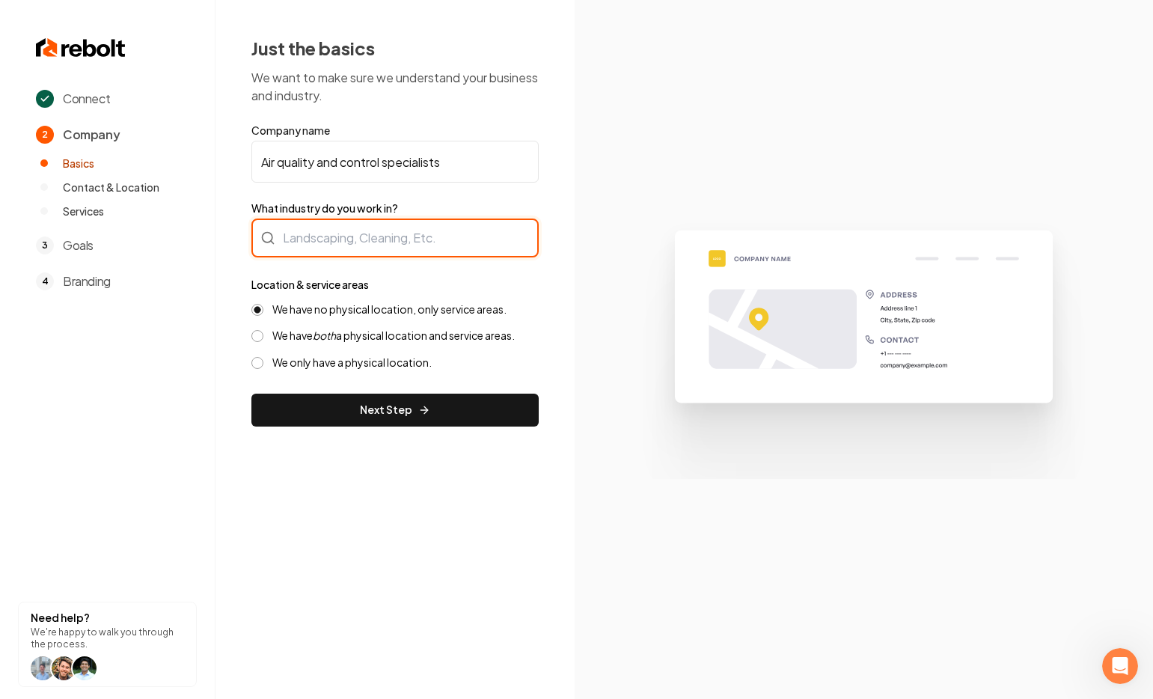
click at [319, 229] on div at bounding box center [394, 238] width 287 height 39
type input "HVAC"
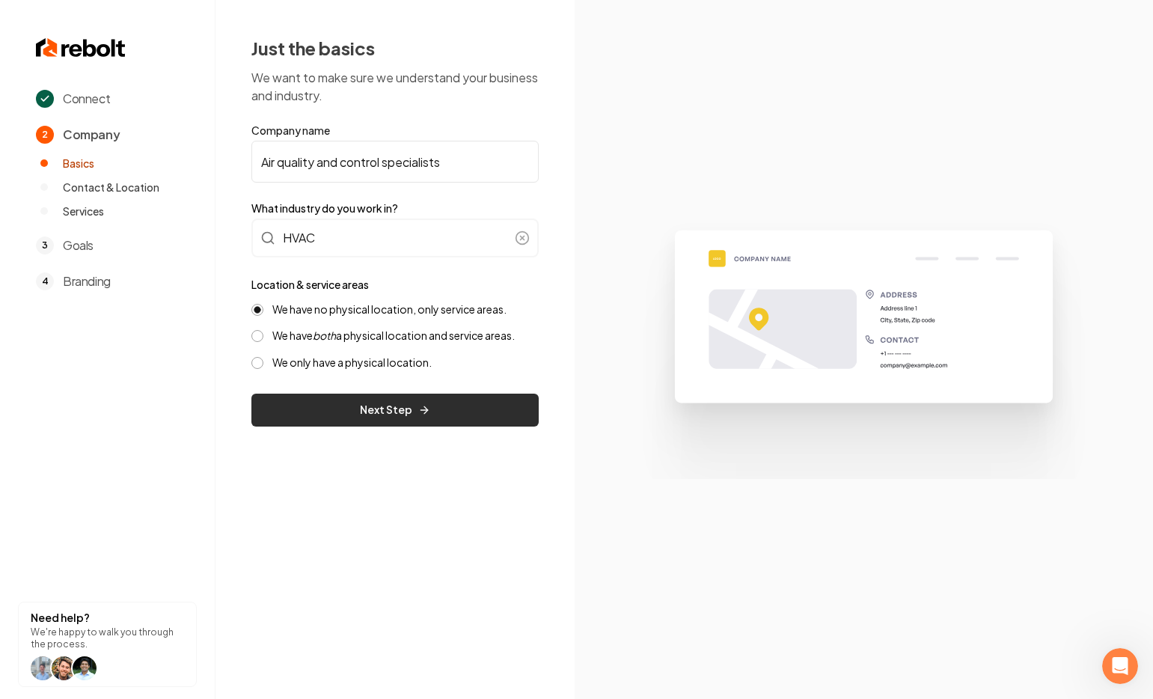
click at [355, 409] on button "Next Step" at bounding box center [394, 410] width 287 height 33
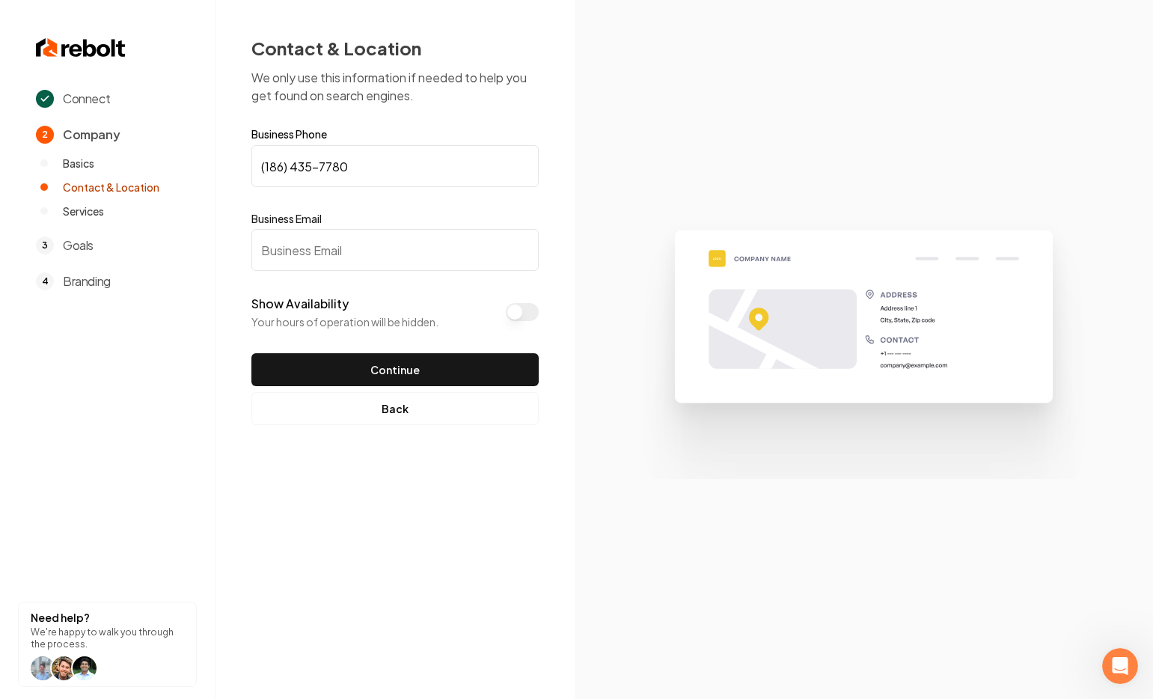
click at [305, 248] on input "Business Email" at bounding box center [394, 250] width 287 height 42
type input "Test@test.com"
click at [511, 314] on button "Show Availability" at bounding box center [522, 312] width 33 height 18
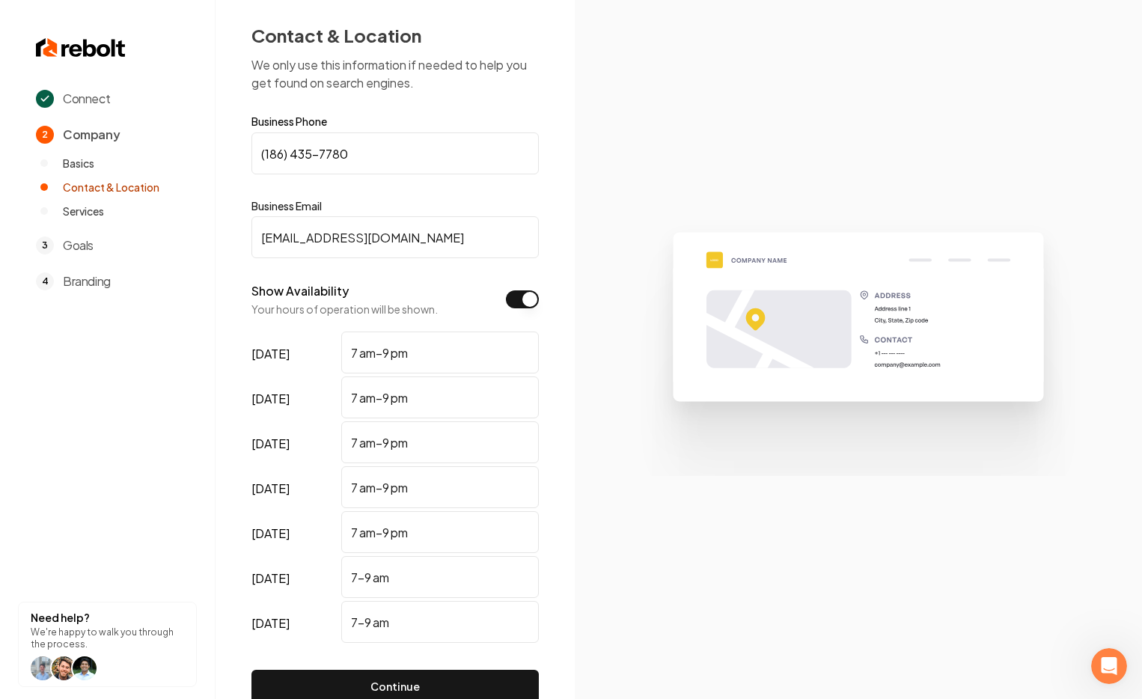
scroll to position [80, 0]
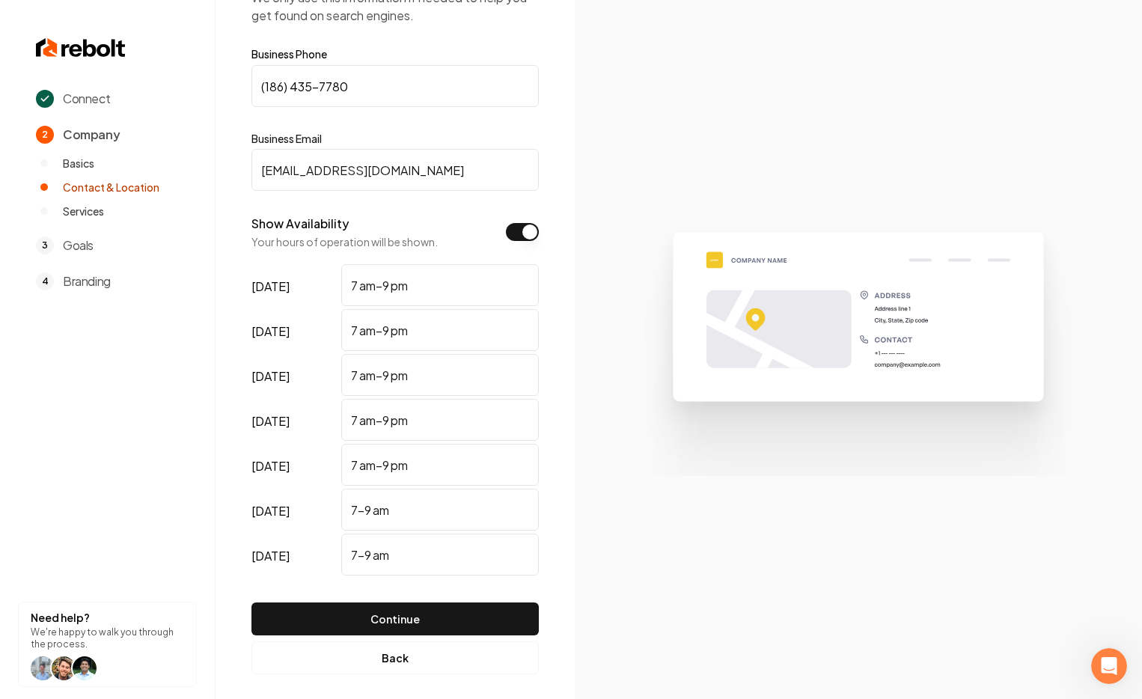
click at [358, 510] on input "7–9 am" at bounding box center [440, 510] width 198 height 42
drag, startPoint x: 395, startPoint y: 509, endPoint x: 333, endPoint y: 501, distance: 62.6
click at [333, 501] on div "saturday 7–9 am" at bounding box center [394, 511] width 287 height 45
drag, startPoint x: 421, startPoint y: 552, endPoint x: 314, endPoint y: 566, distance: 107.9
click at [314, 566] on div "sunday 7–9 am" at bounding box center [394, 556] width 287 height 45
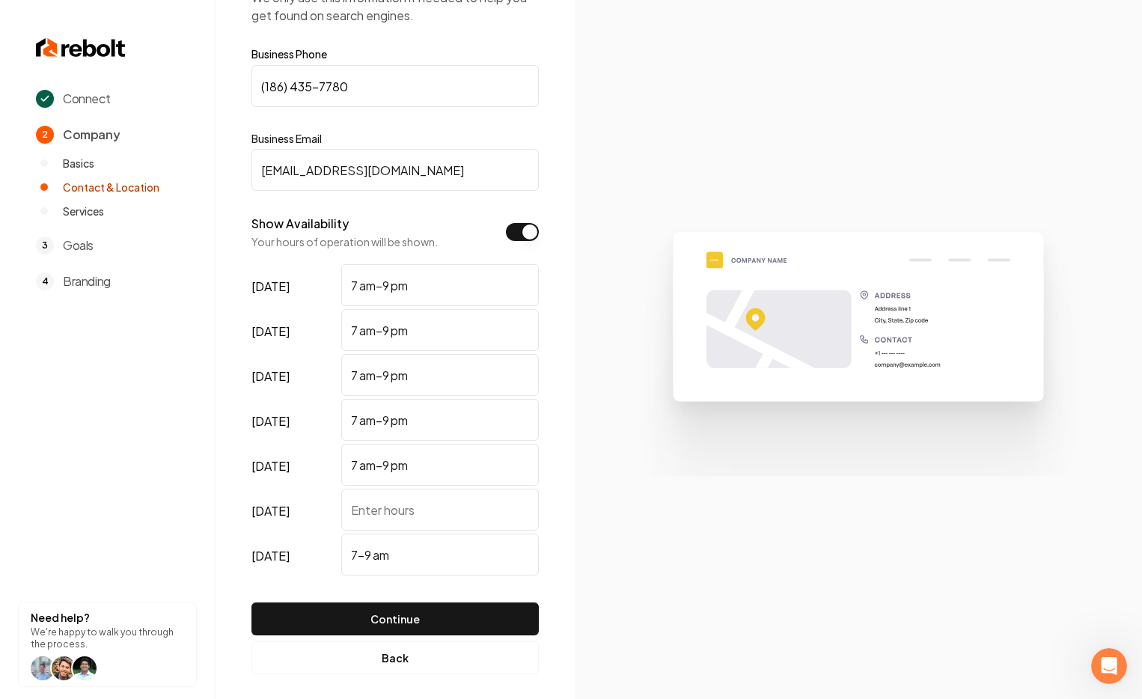
click at [326, 558] on label "sunday" at bounding box center [293, 556] width 84 height 45
click at [341, 558] on input "7–9 am" at bounding box center [440, 555] width 198 height 42
click at [394, 501] on input "saturday" at bounding box center [440, 510] width 198 height 42
type input "7am-9pm"
click at [415, 552] on input "7–9 am" at bounding box center [440, 555] width 198 height 42
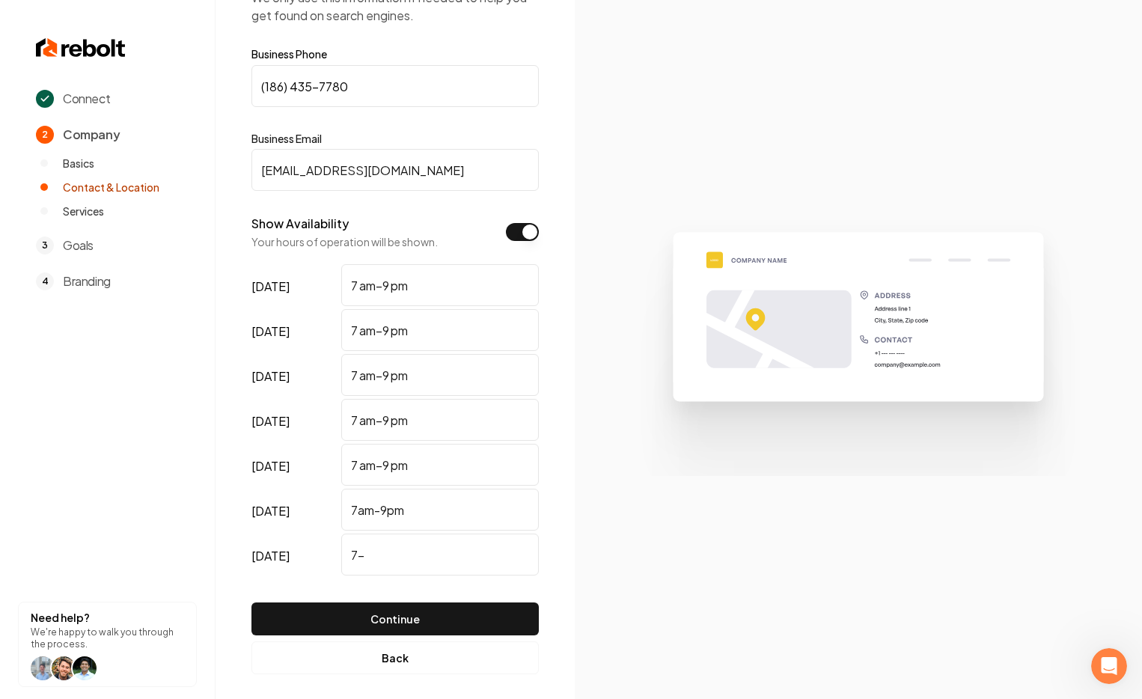
type input "7"
click at [378, 630] on button "Continue" at bounding box center [394, 618] width 287 height 33
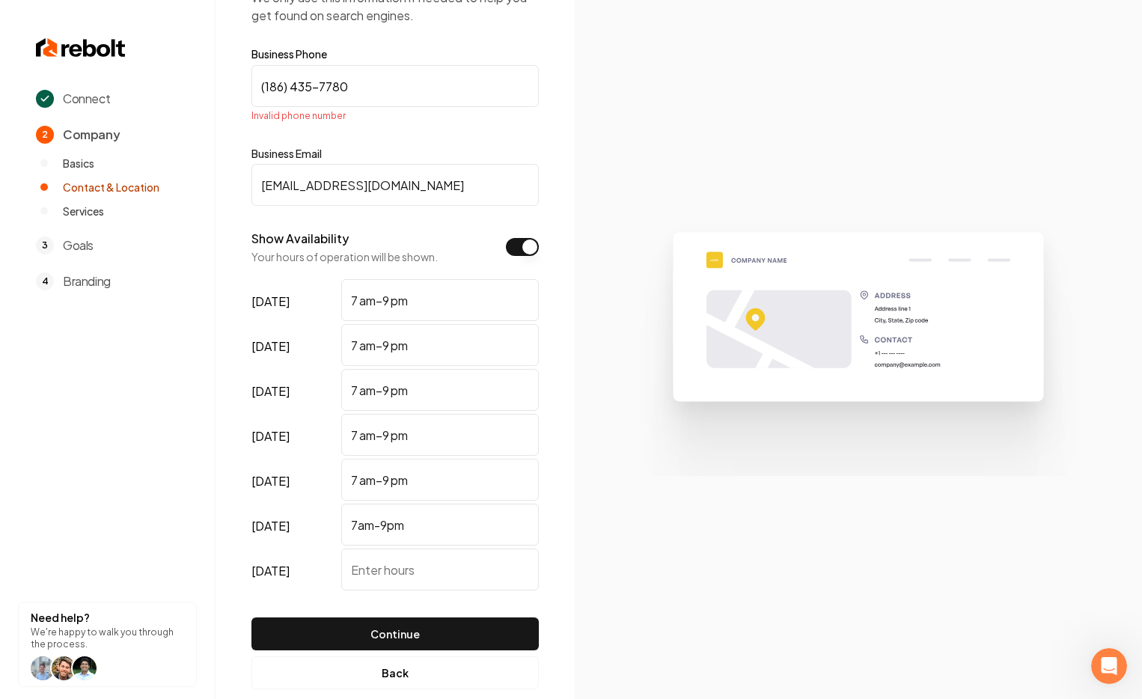
scroll to position [22, 0]
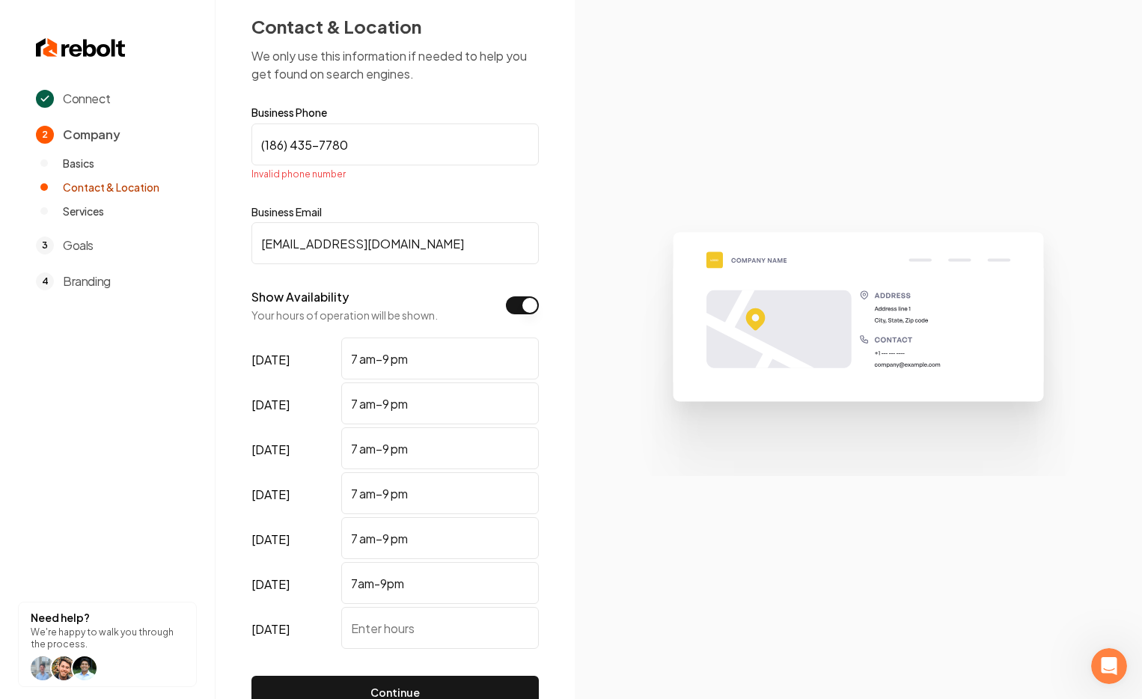
click at [367, 148] on input "(186) 435-7780" at bounding box center [394, 144] width 287 height 42
click at [266, 144] on input "(186) 435-7780" at bounding box center [394, 144] width 287 height 42
click at [268, 144] on input "(186) 435-7780" at bounding box center [394, 144] width 287 height 42
click at [284, 138] on input "(186) 435-7780" at bounding box center [394, 144] width 287 height 42
drag, startPoint x: 391, startPoint y: 121, endPoint x: 273, endPoint y: 108, distance: 118.3
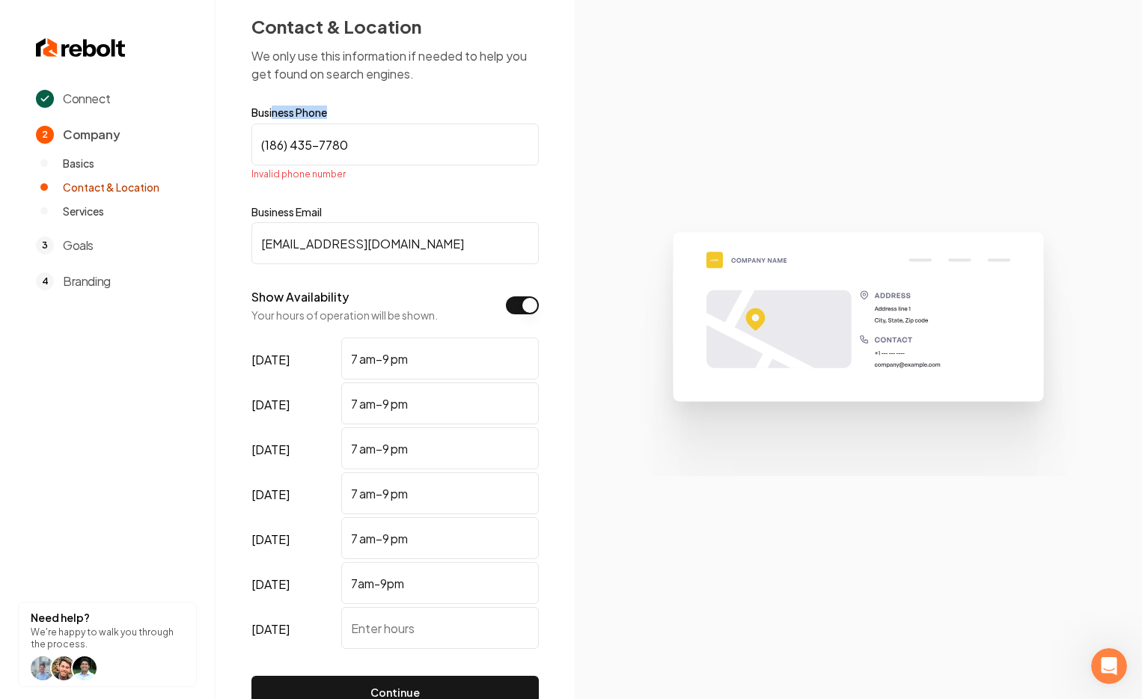
click at [273, 108] on form "Business Phone (186) 435-7780 Invalid phone number Business Email Test@test.com…" at bounding box center [394, 408] width 287 height 602
drag, startPoint x: 363, startPoint y: 141, endPoint x: 259, endPoint y: 146, distance: 104.1
click at [259, 146] on input "(186) 435-7780" at bounding box center [394, 144] width 287 height 42
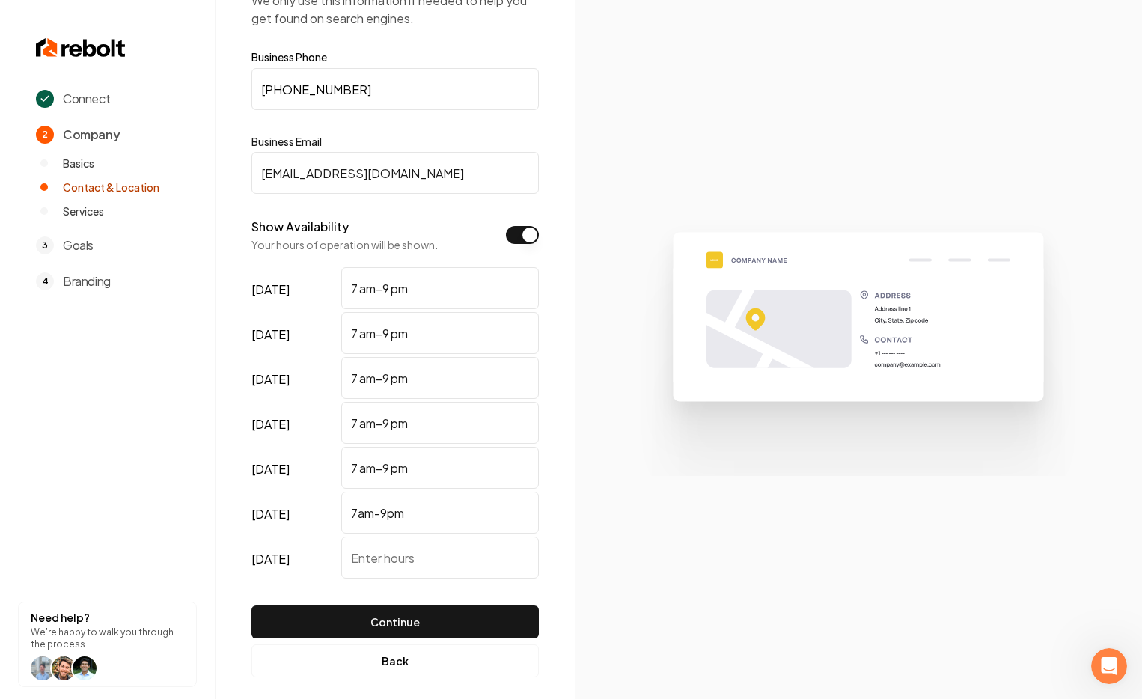
scroll to position [91, 0]
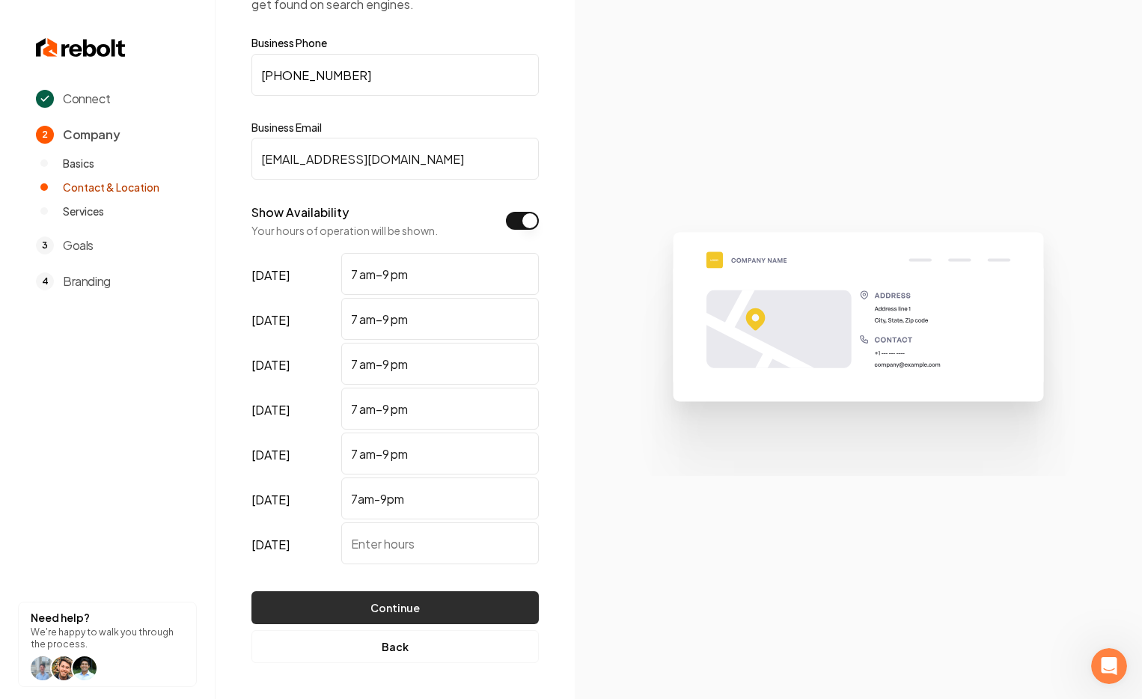
type input "(864) 357-7800"
click at [378, 613] on button "Continue" at bounding box center [394, 607] width 287 height 33
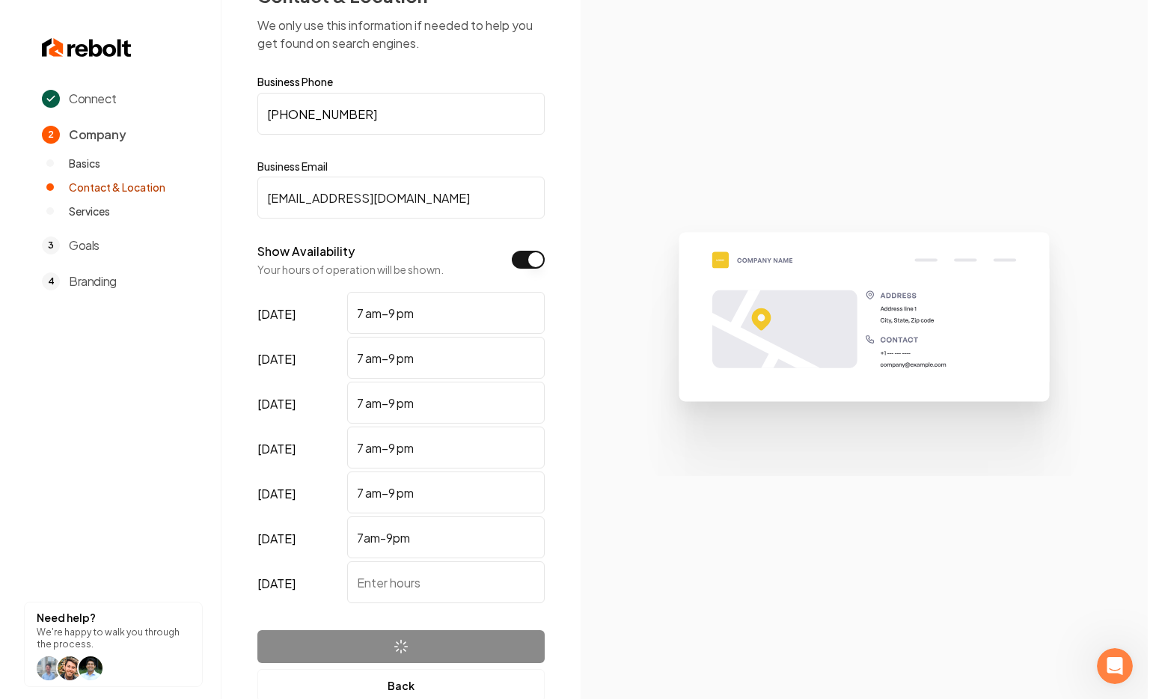
scroll to position [0, 0]
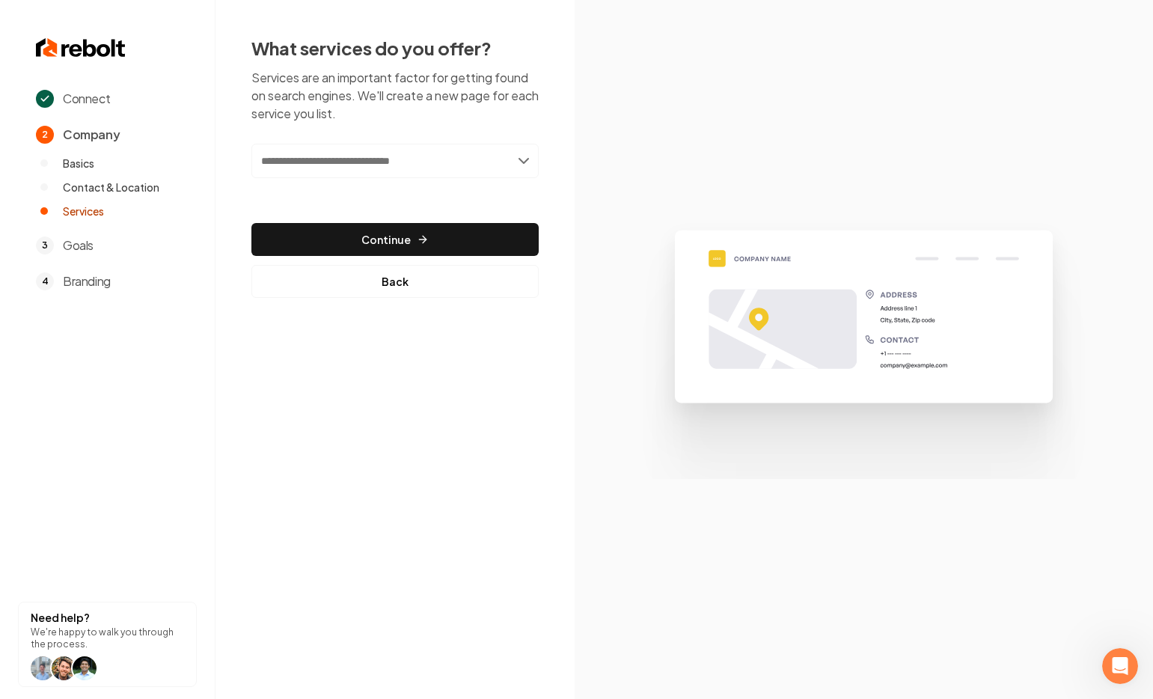
click at [342, 171] on input "text" at bounding box center [394, 161] width 287 height 34
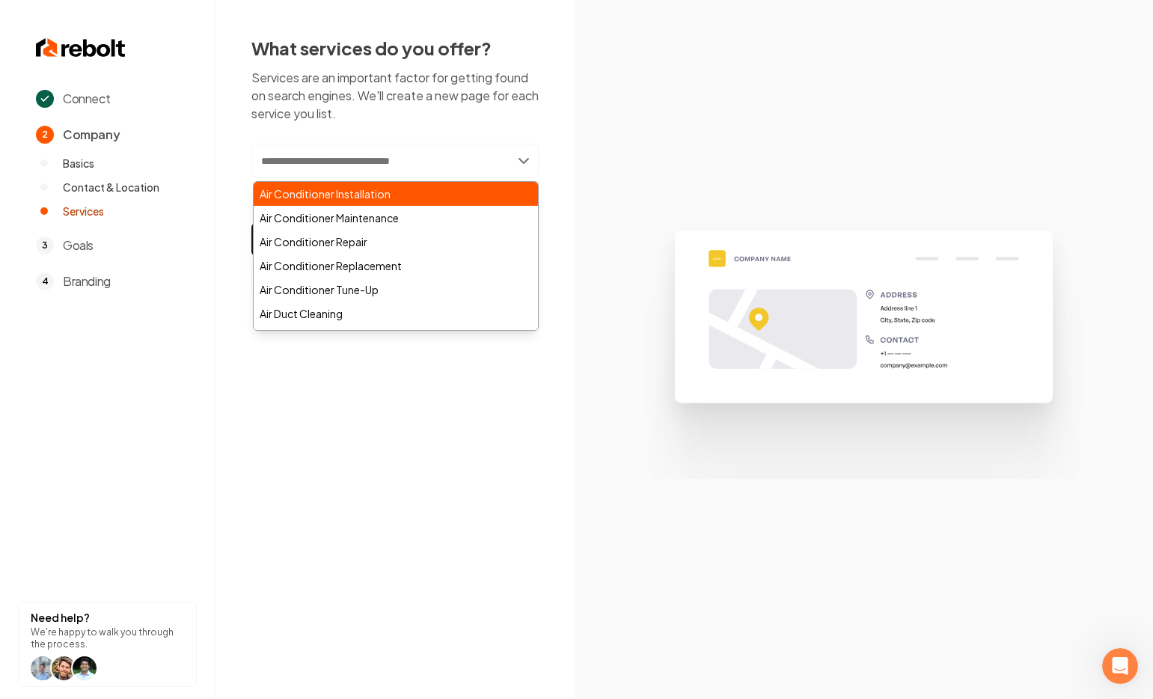
click at [352, 191] on div "Air Conditioner Installation" at bounding box center [396, 194] width 284 height 24
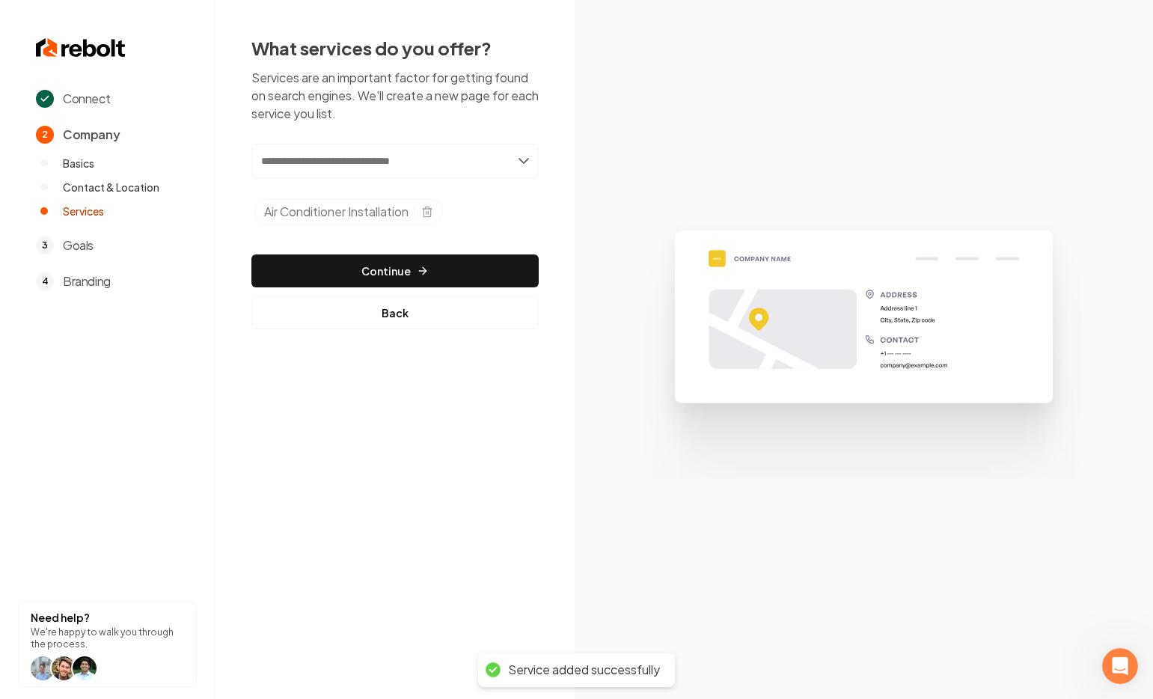
click at [337, 162] on input "text" at bounding box center [394, 161] width 287 height 34
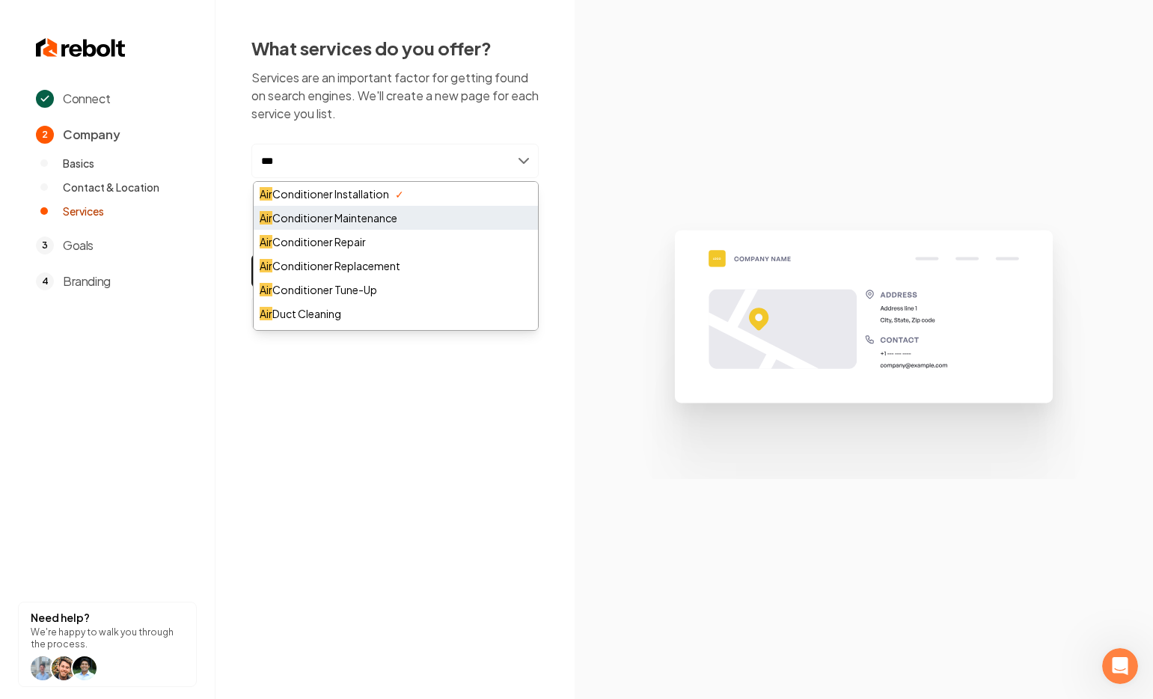
type input "***"
click at [366, 213] on div "Air Conditioner Maintenance" at bounding box center [396, 218] width 284 height 24
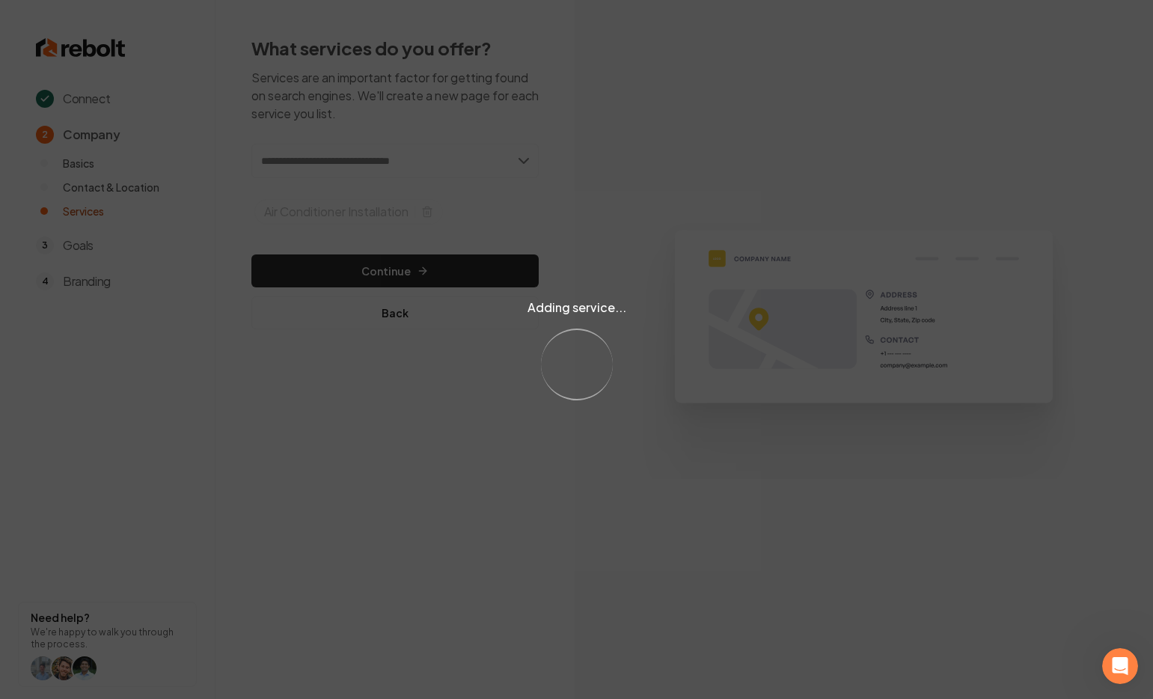
click at [331, 159] on div "Adding service... Loading..." at bounding box center [576, 349] width 1153 height 699
click at [326, 162] on div "Adding service... Loading..." at bounding box center [576, 349] width 1153 height 699
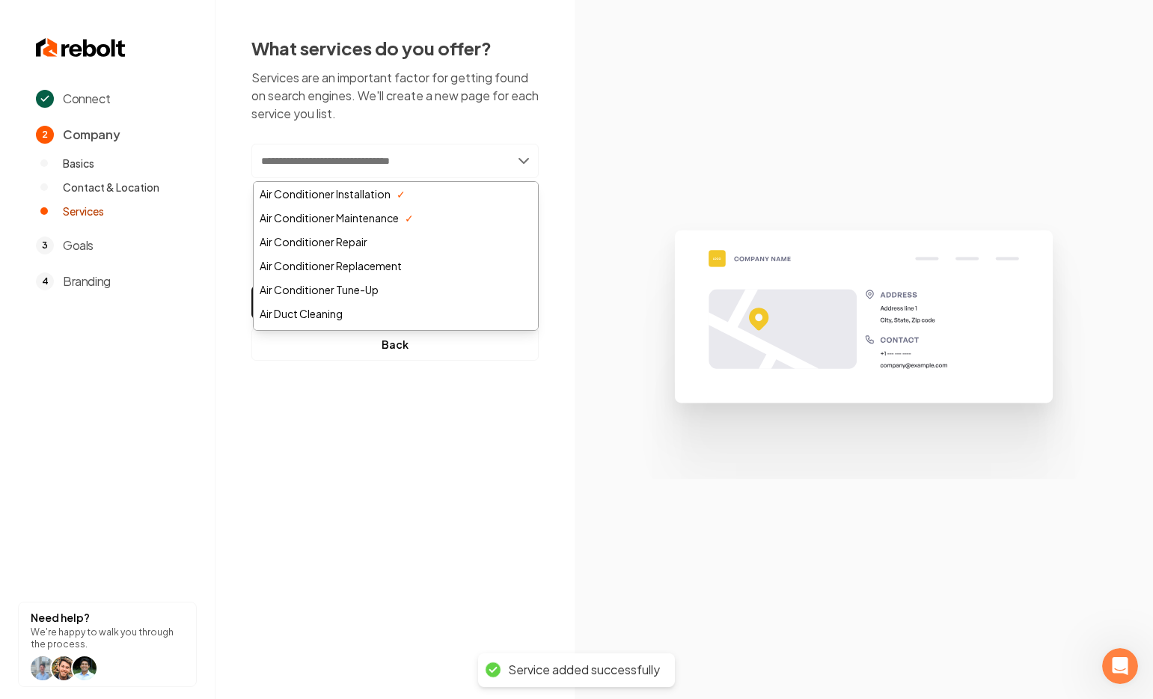
click at [326, 162] on input "text" at bounding box center [394, 161] width 287 height 34
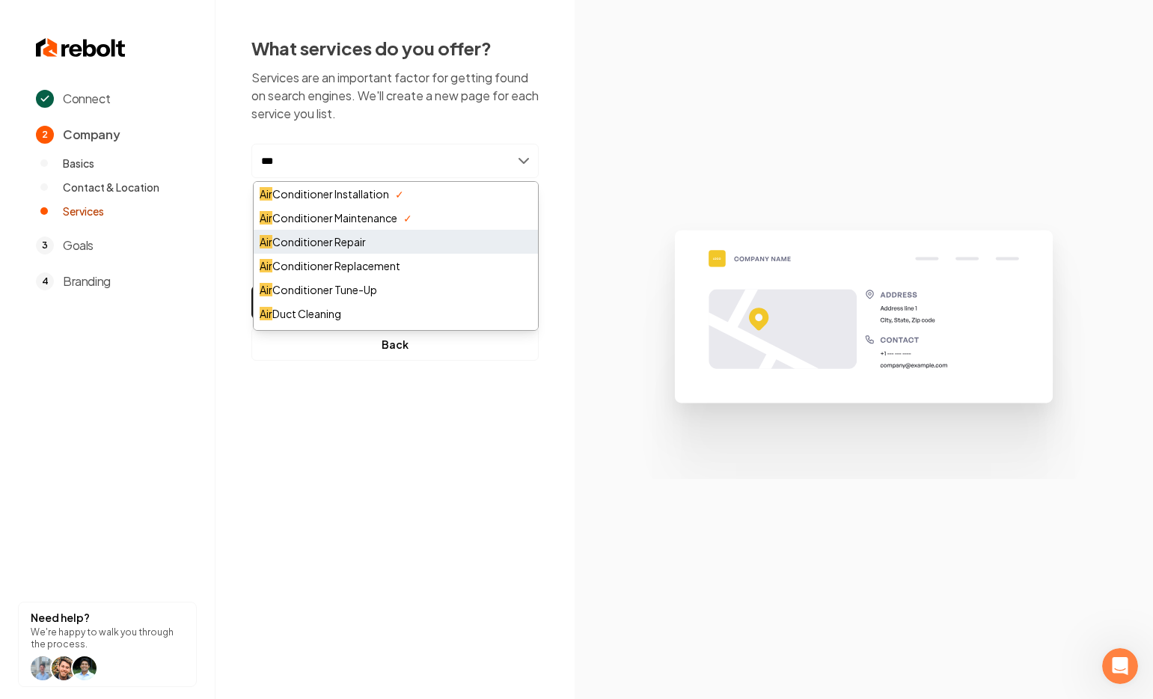
type input "***"
click at [364, 243] on div "Air Conditioner Repair" at bounding box center [396, 242] width 284 height 24
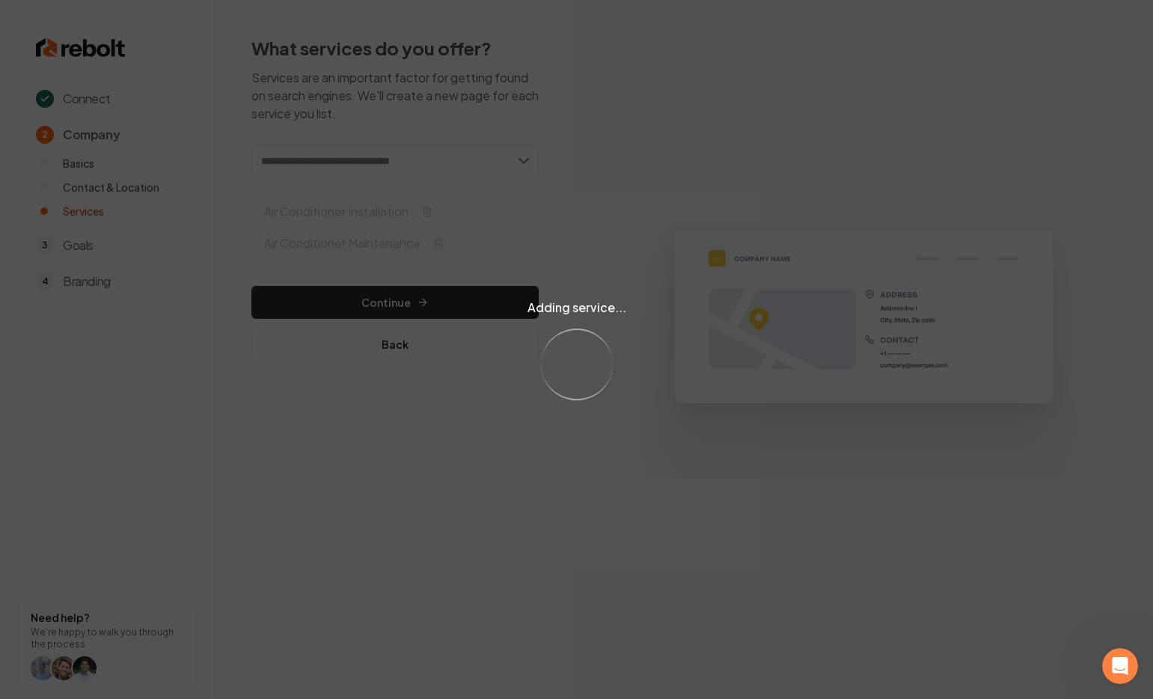
click at [309, 164] on div "Adding service... Loading..." at bounding box center [576, 349] width 1153 height 699
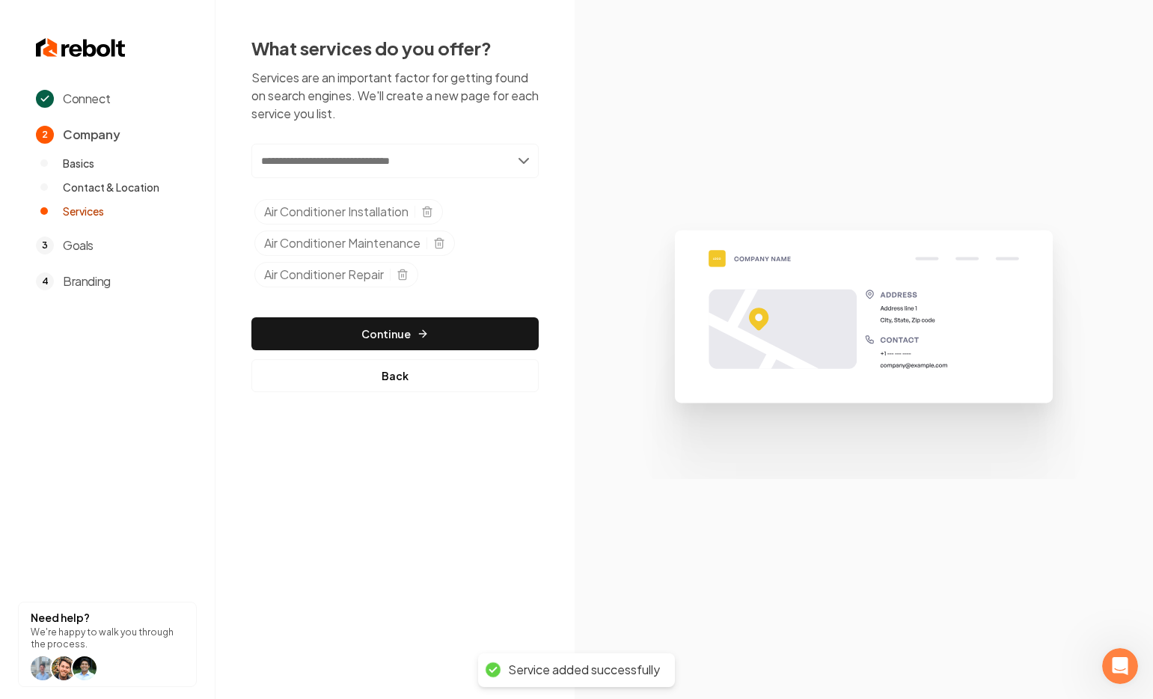
click at [329, 162] on input "text" at bounding box center [394, 161] width 287 height 34
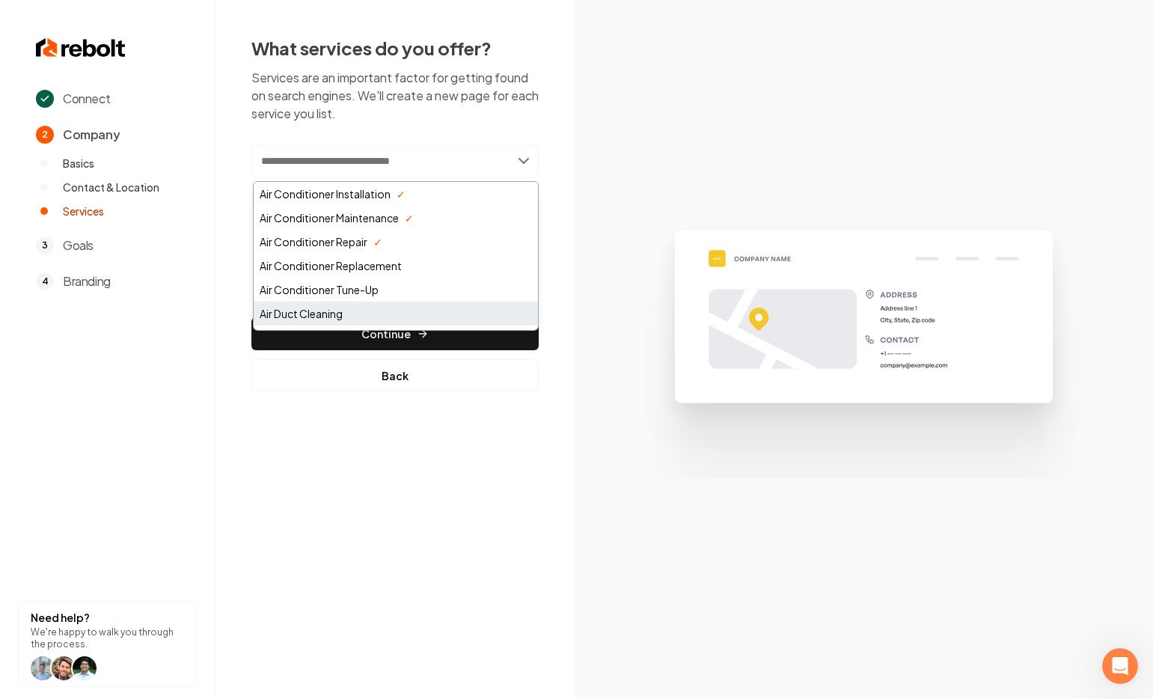
click at [359, 312] on div "Air Duct Cleaning" at bounding box center [396, 314] width 284 height 24
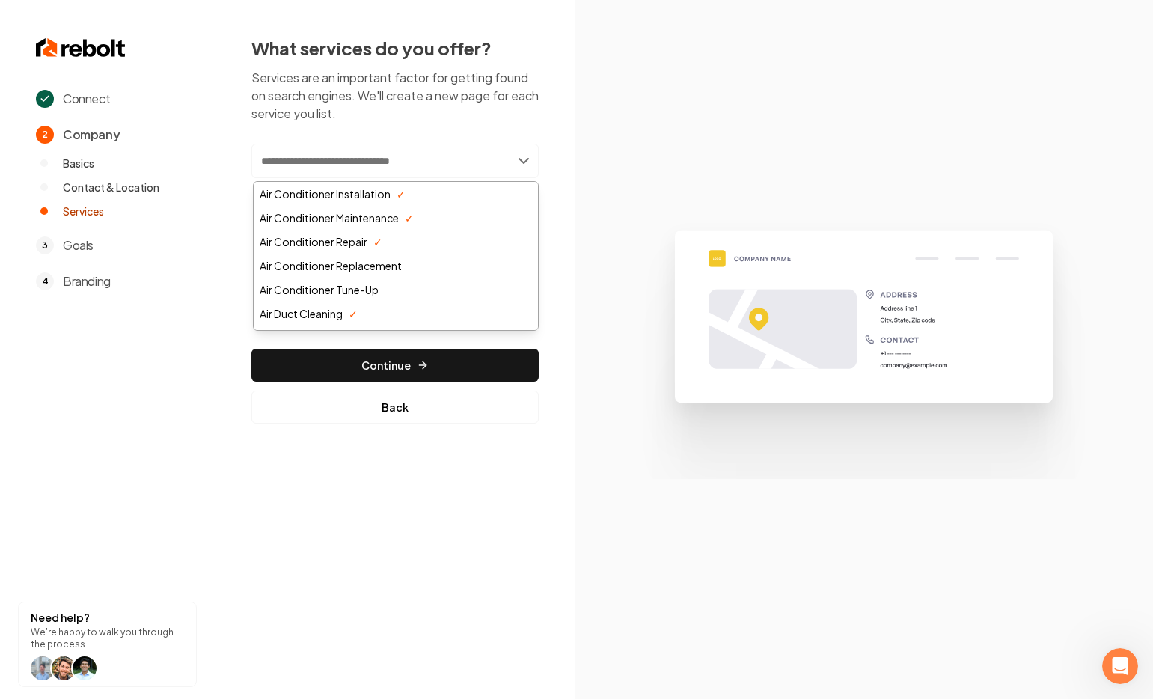
click at [451, 128] on div "What services do you offer? Services are an important factor for getting found …" at bounding box center [394, 230] width 287 height 388
click at [323, 172] on input "text" at bounding box center [394, 161] width 287 height 34
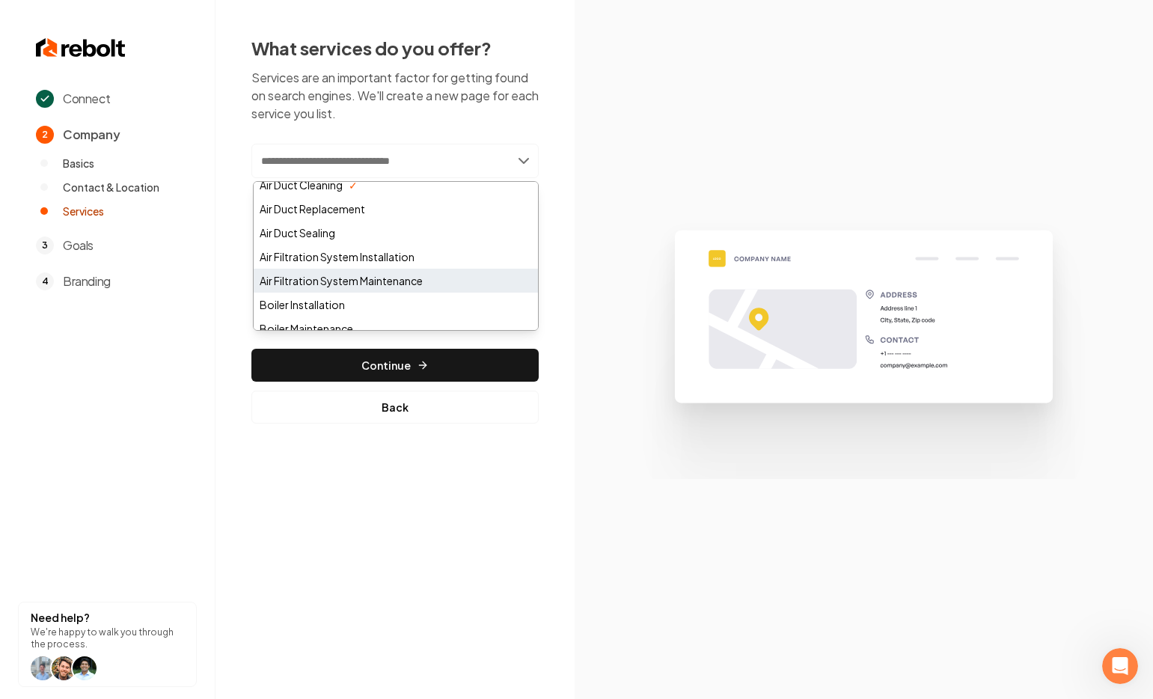
scroll to position [155, 0]
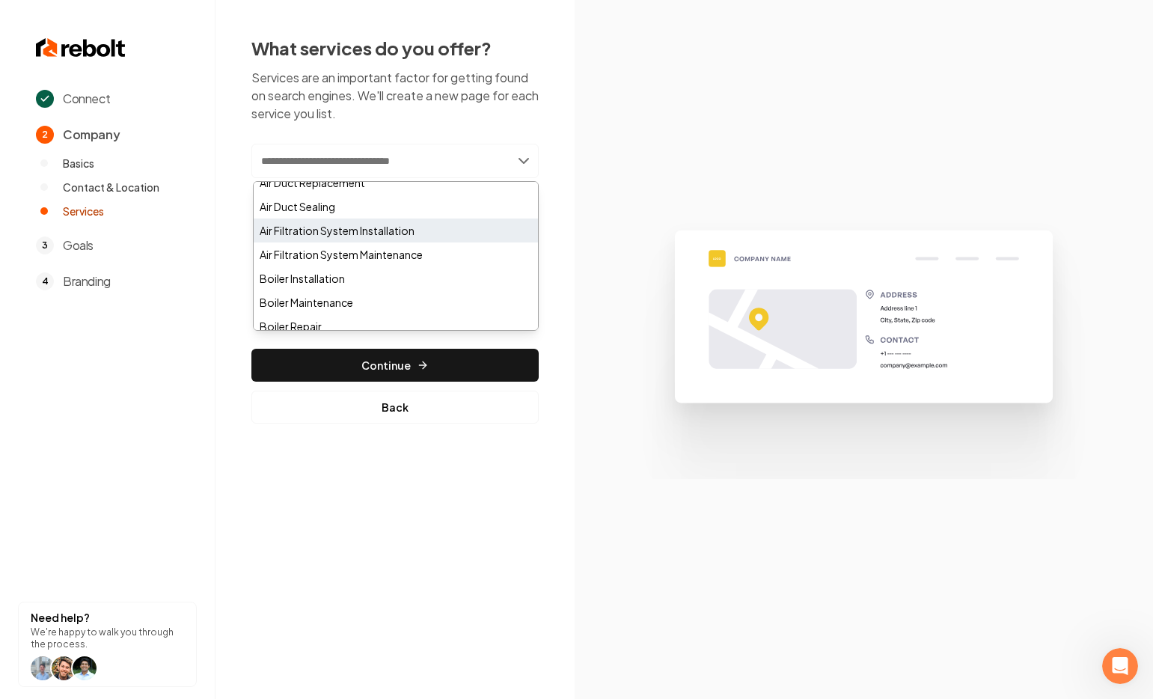
click at [425, 239] on div "Air Filtration System Installation" at bounding box center [396, 231] width 284 height 24
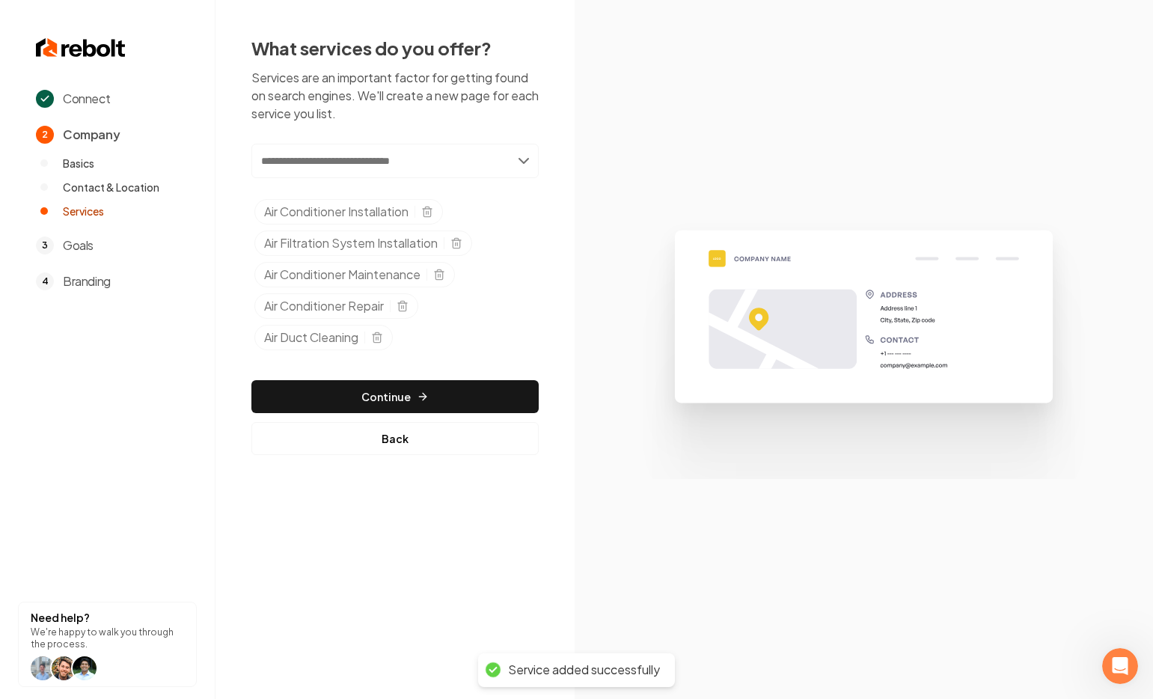
click at [334, 159] on input "text" at bounding box center [394, 161] width 287 height 34
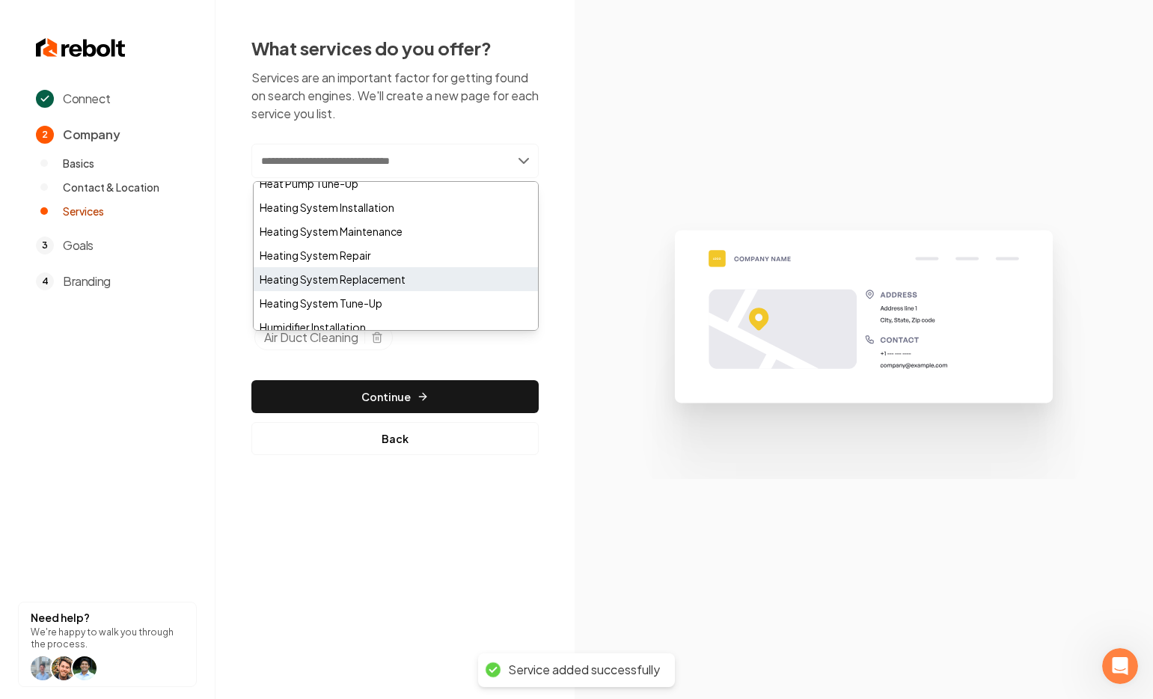
scroll to position [797, 0]
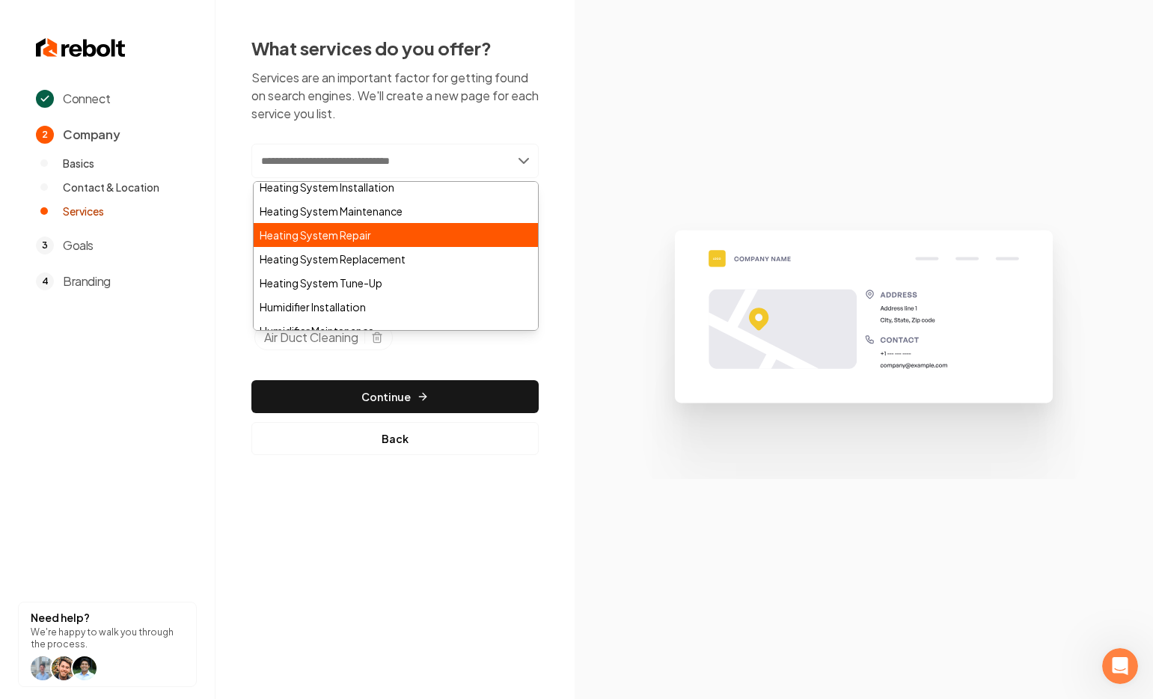
click at [396, 236] on div "Heating System Repair" at bounding box center [396, 235] width 284 height 24
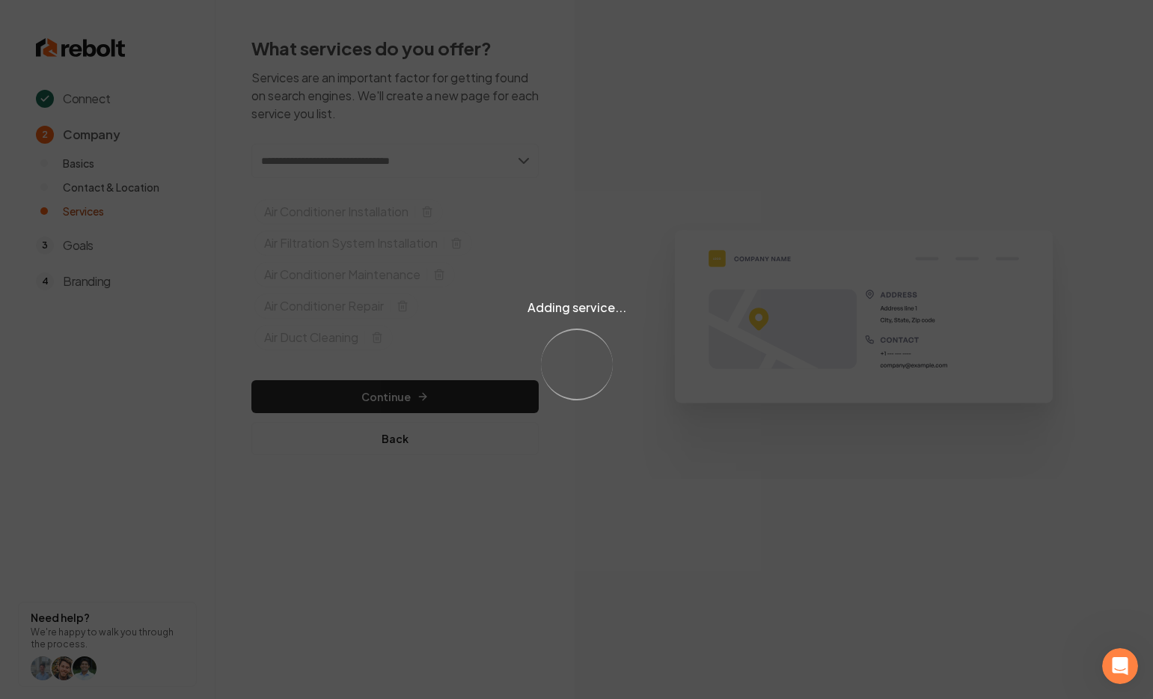
click at [291, 158] on div "Adding service... Loading..." at bounding box center [576, 349] width 1153 height 699
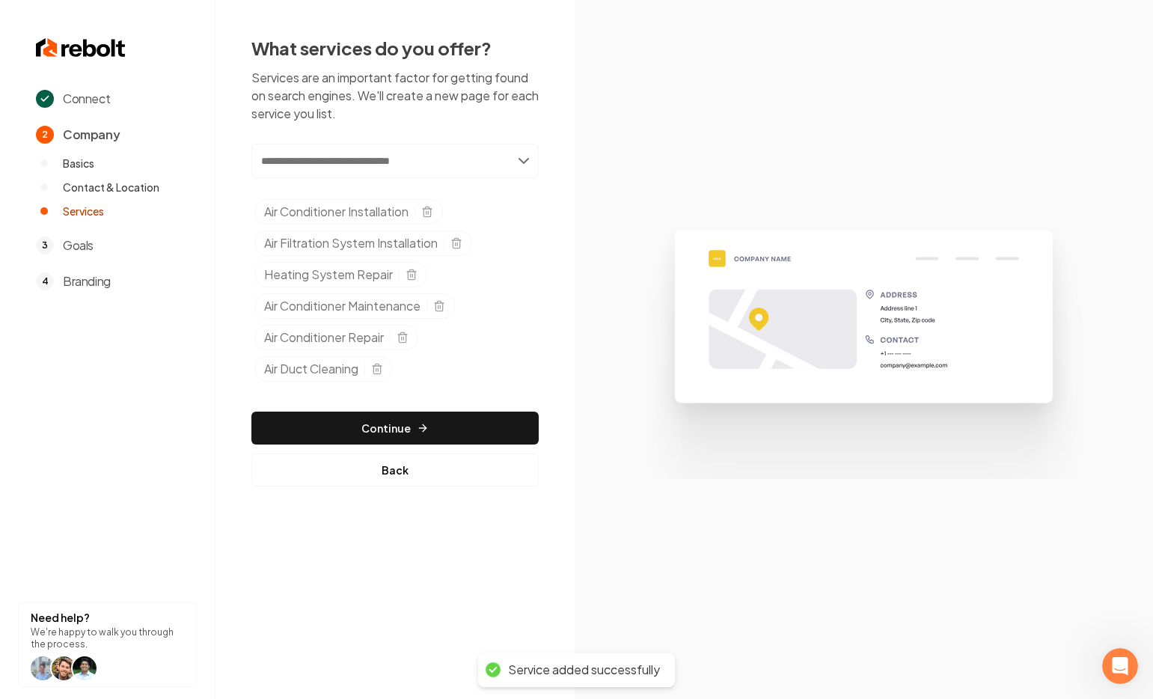
click at [308, 166] on input "text" at bounding box center [394, 161] width 287 height 34
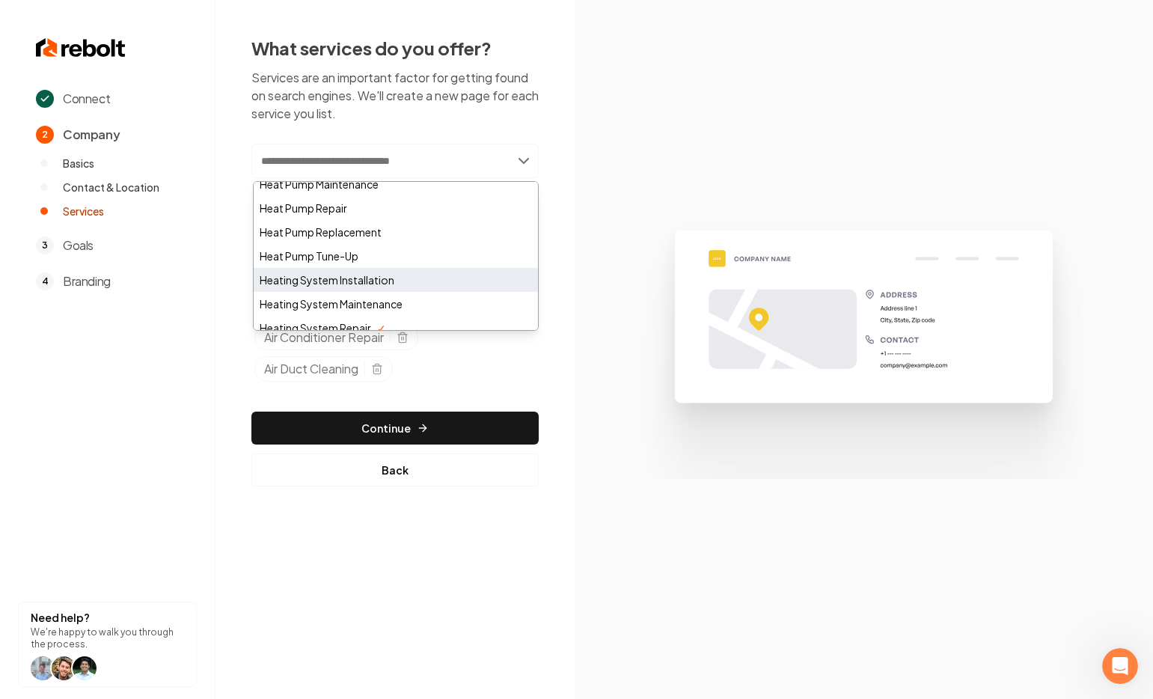
scroll to position [720, 0]
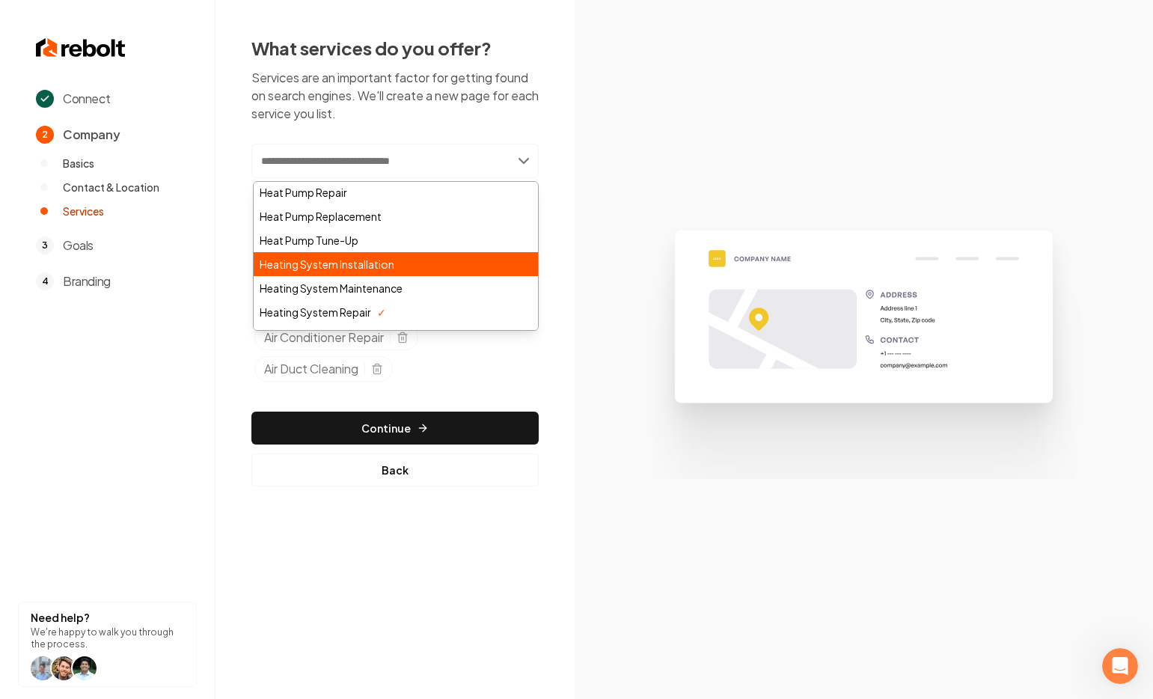
click at [432, 266] on div "Heating System Installation" at bounding box center [396, 264] width 284 height 24
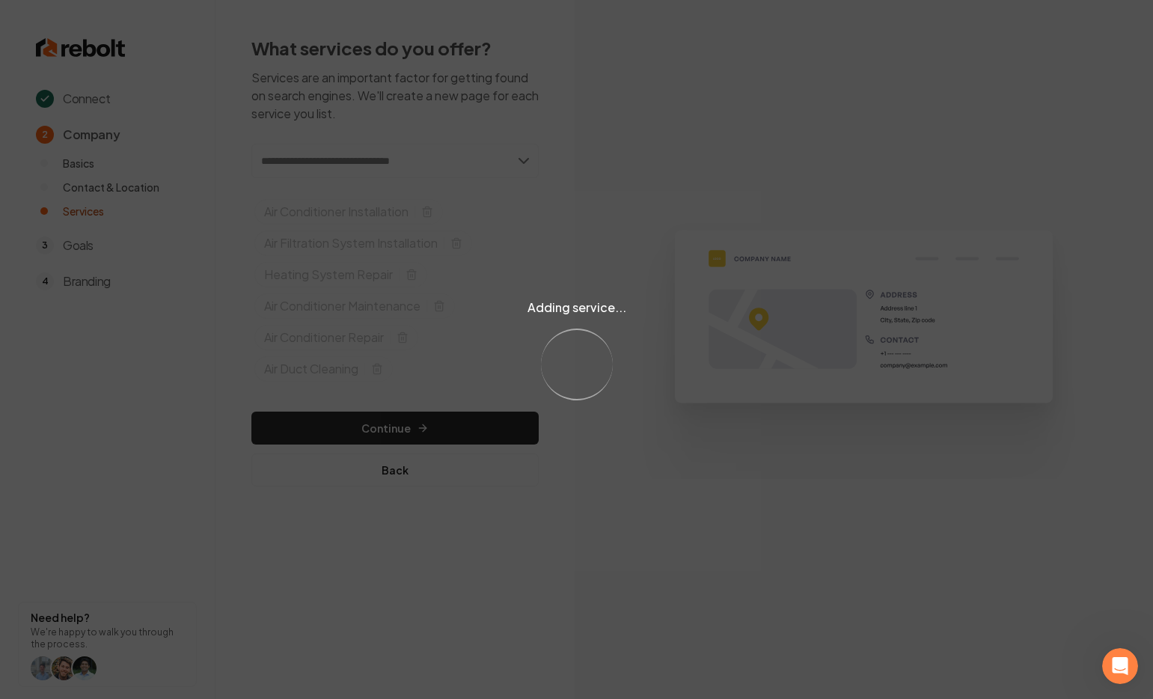
click at [340, 165] on div "Adding service... Loading..." at bounding box center [576, 349] width 1153 height 699
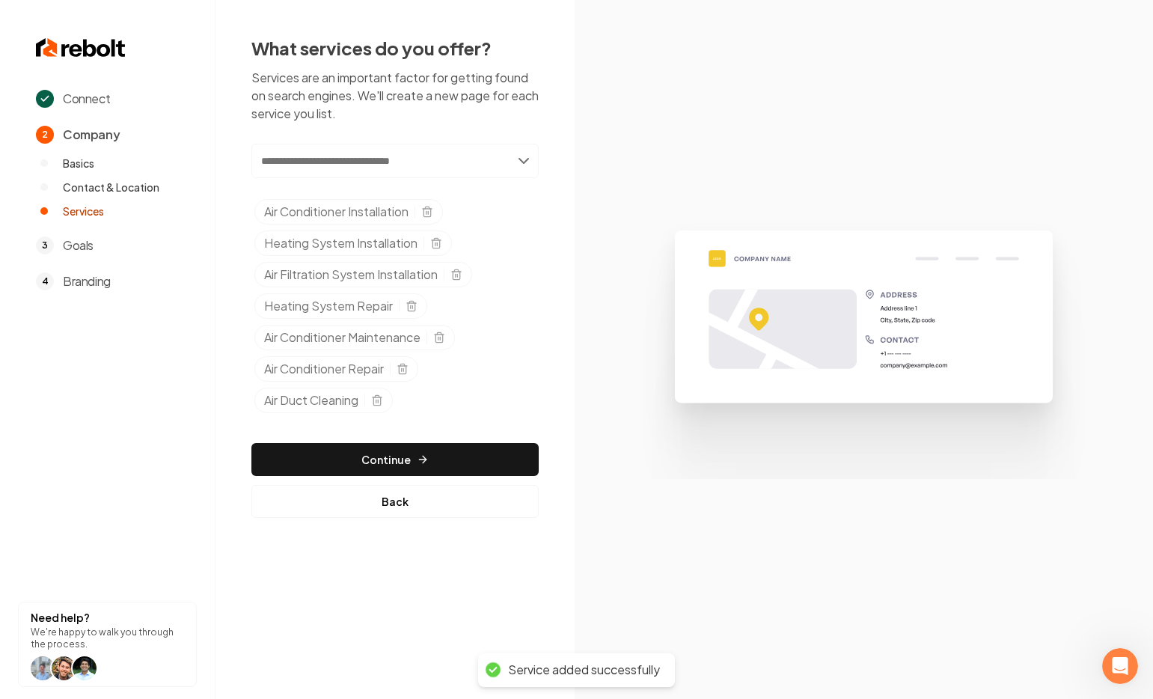
click at [337, 165] on input "text" at bounding box center [394, 161] width 287 height 34
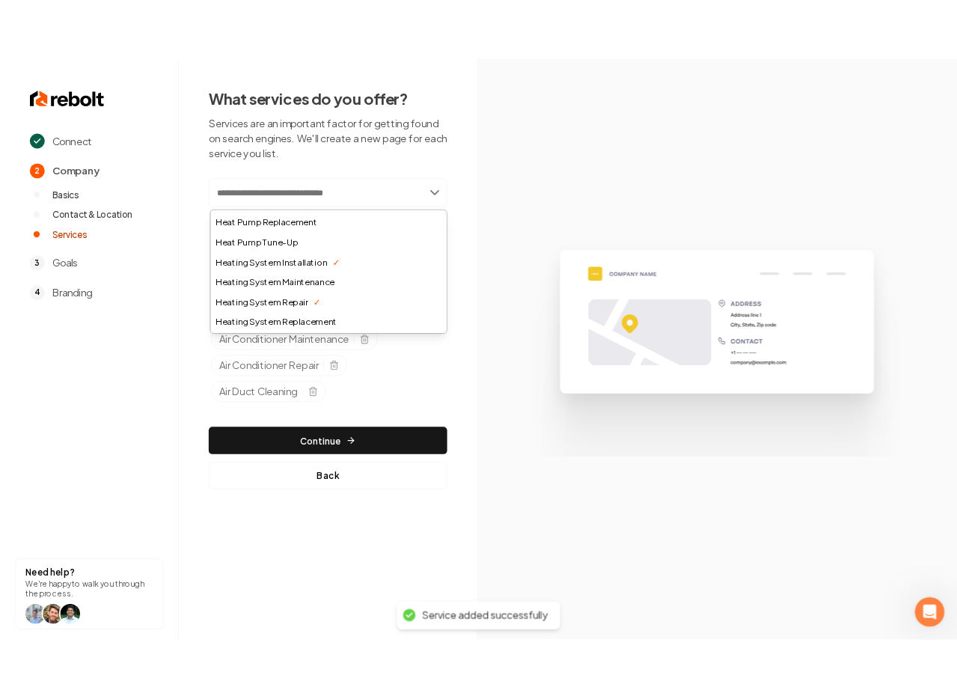
scroll to position [784, 0]
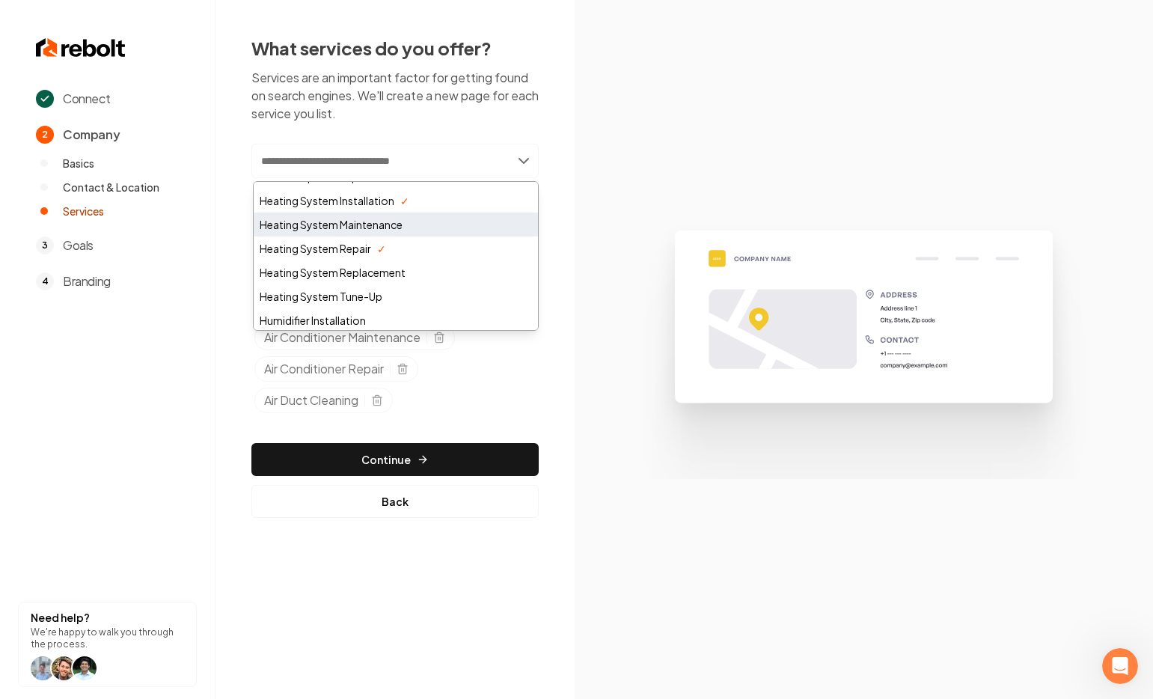
click at [402, 226] on div "Heating System Maintenance" at bounding box center [396, 225] width 284 height 24
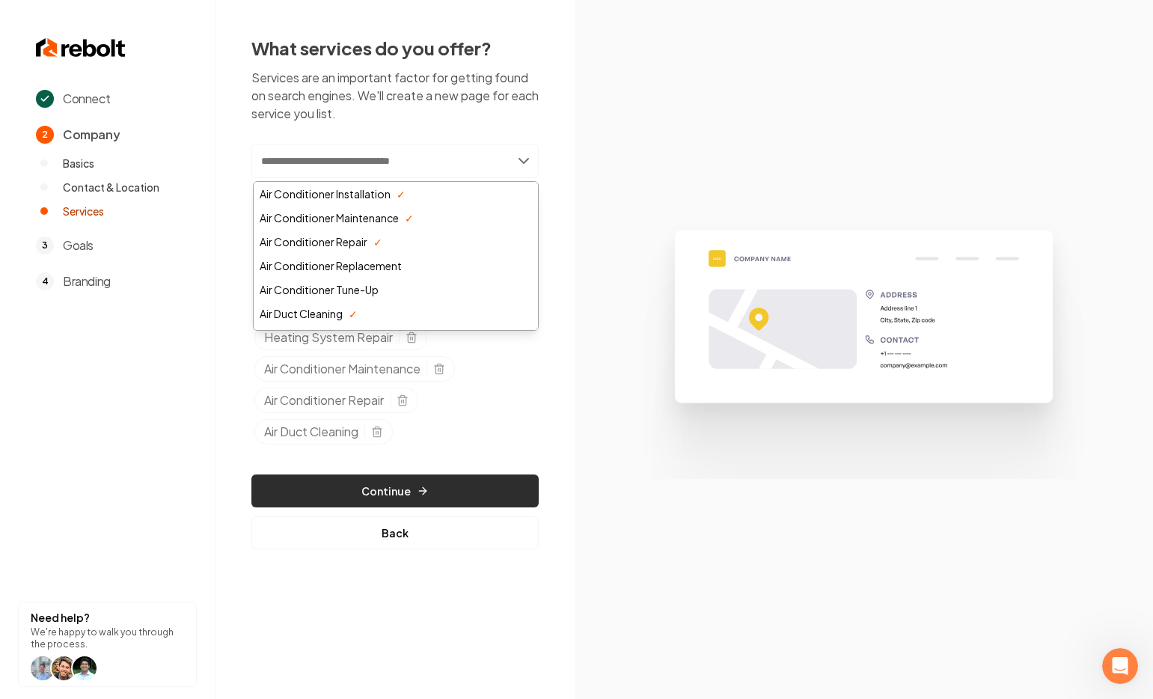
click at [358, 495] on button "Continue" at bounding box center [394, 490] width 287 height 33
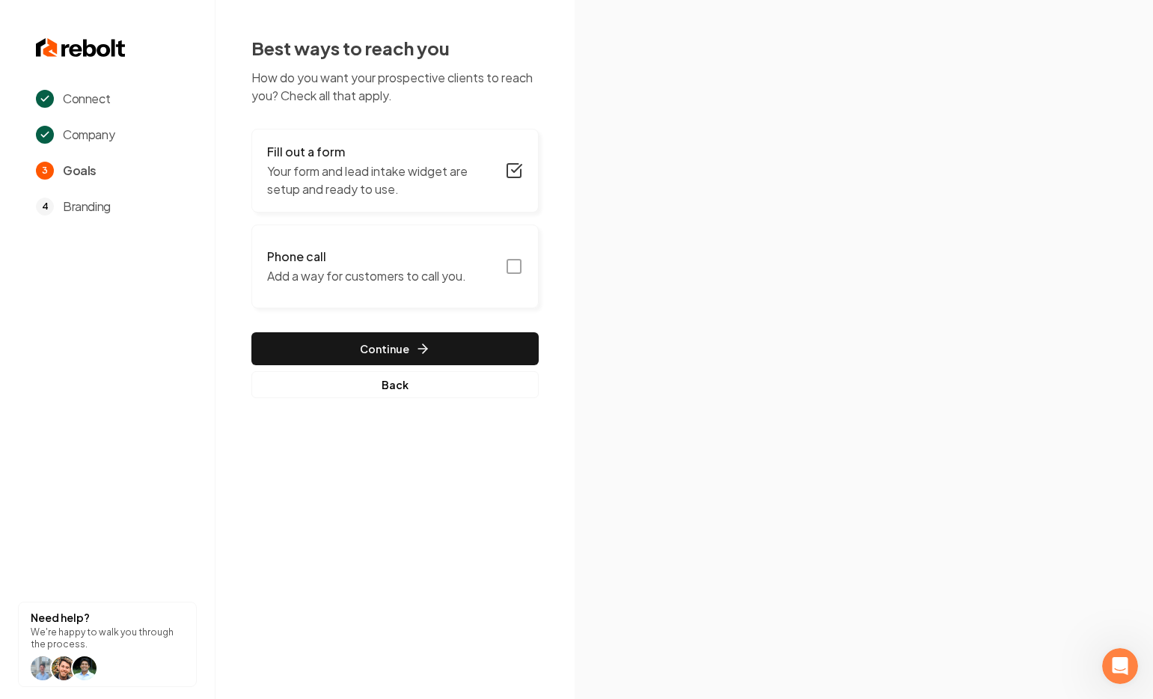
click at [519, 261] on icon "button" at bounding box center [514, 266] width 18 height 18
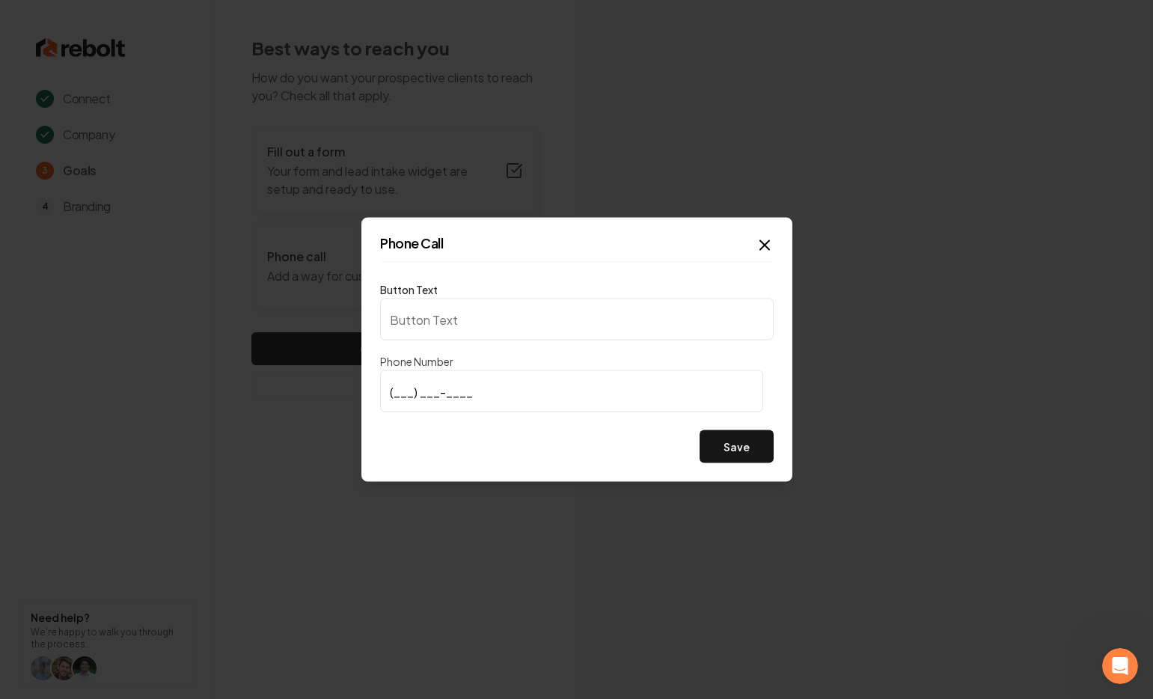
type input "Call us"
type input "(864) 357-7800"
click at [768, 245] on icon "button" at bounding box center [765, 246] width 18 height 18
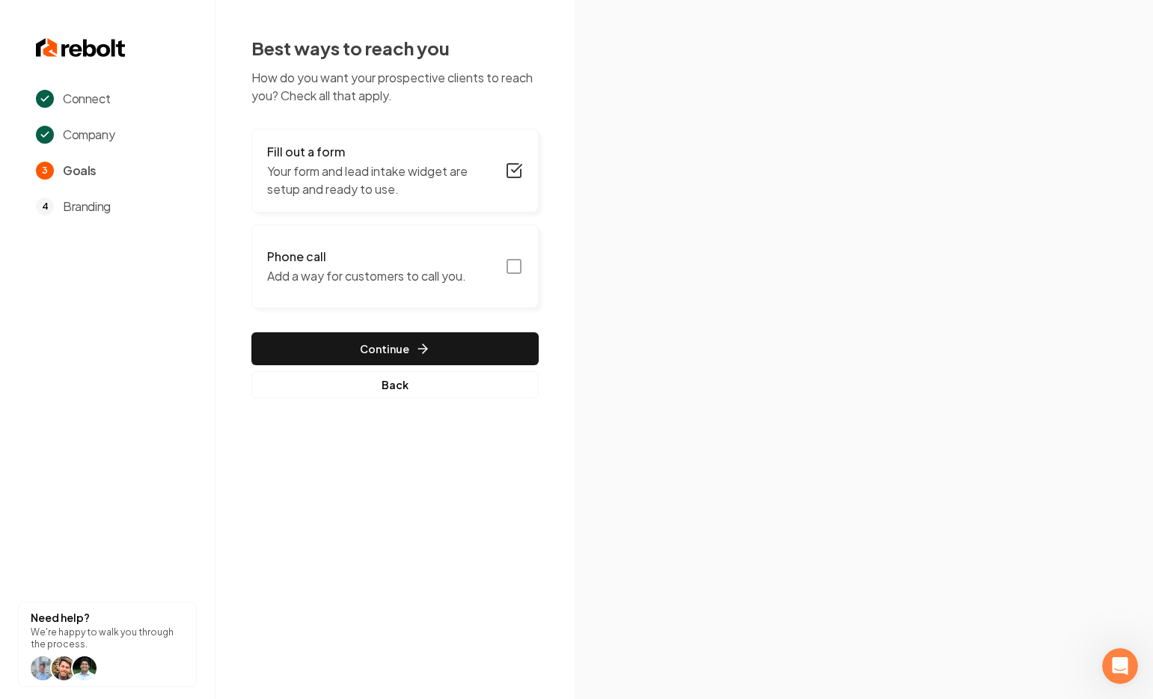
click at [510, 269] on icon "button" at bounding box center [514, 266] width 18 height 18
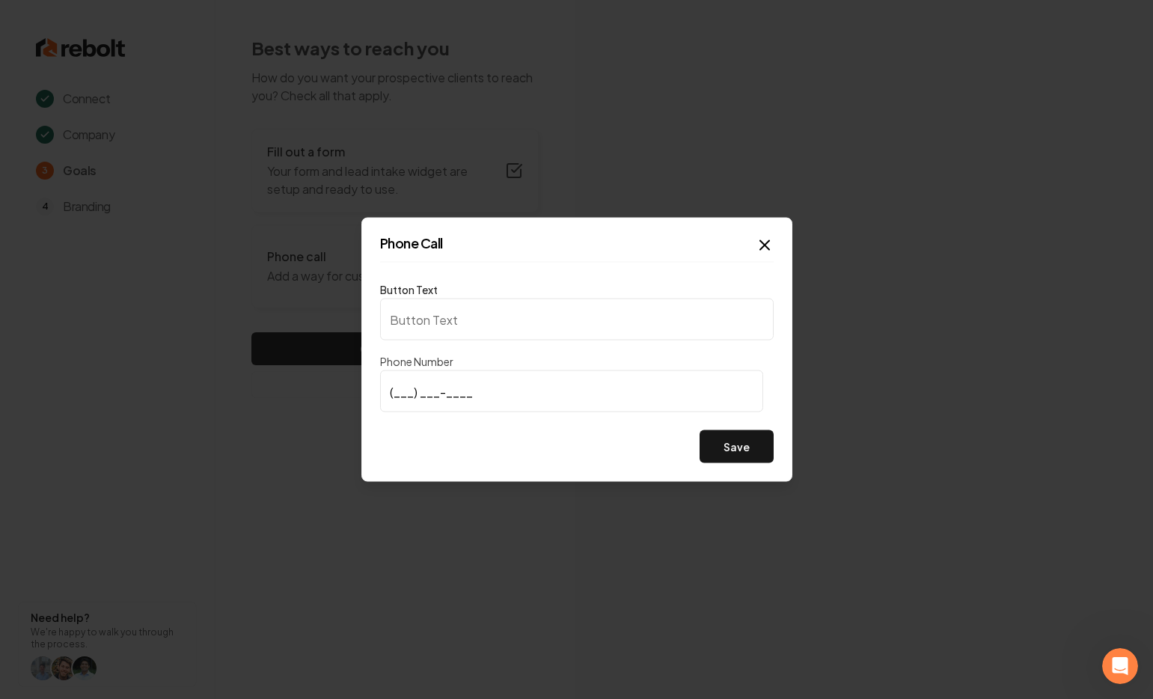
type input "Call us"
type input "(864) 357-7800"
click at [739, 453] on button "Save" at bounding box center [737, 446] width 74 height 33
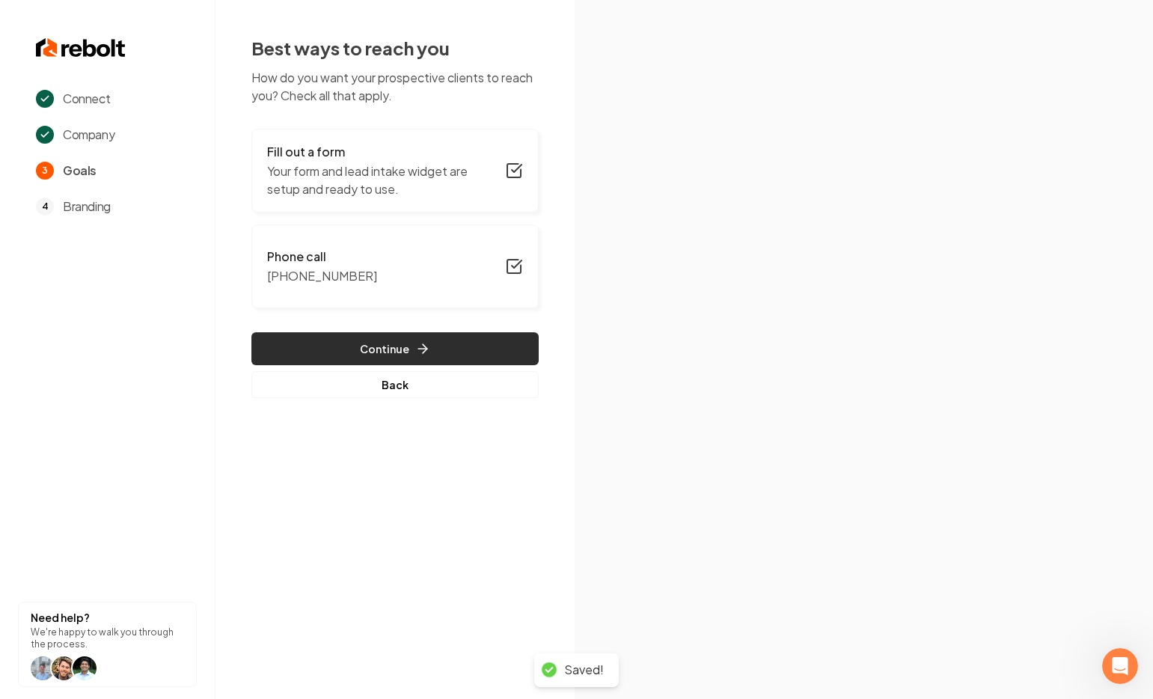
click at [321, 347] on button "Continue" at bounding box center [394, 348] width 287 height 33
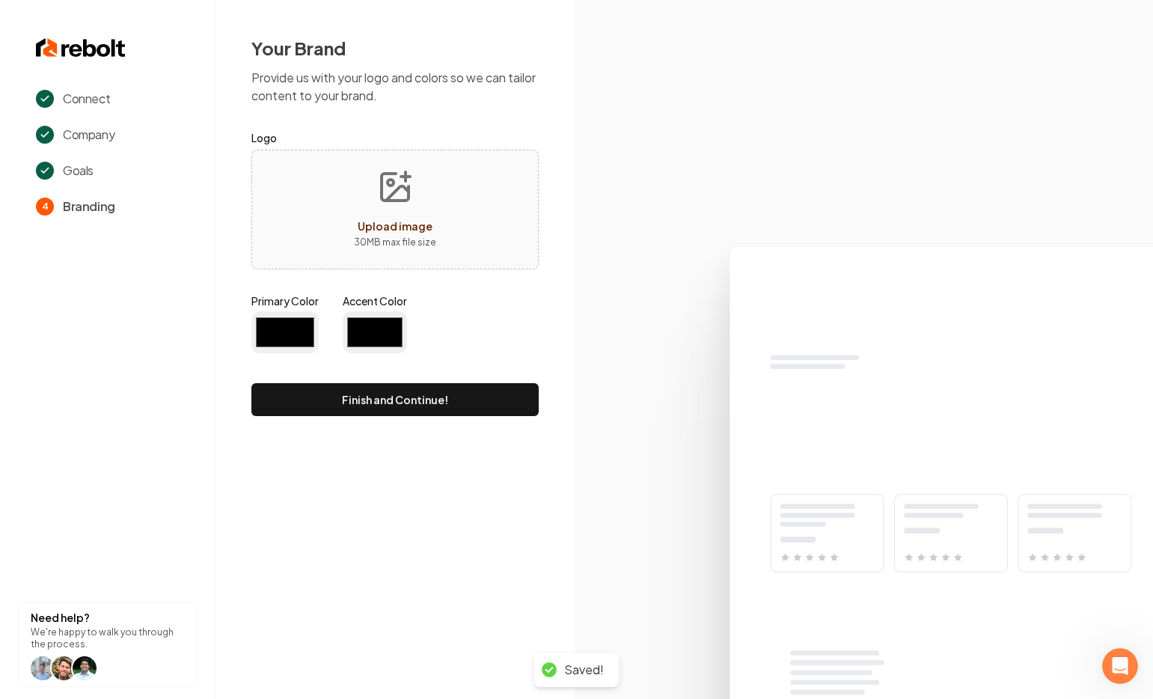
type input "#194d33"
type input "#70be00"
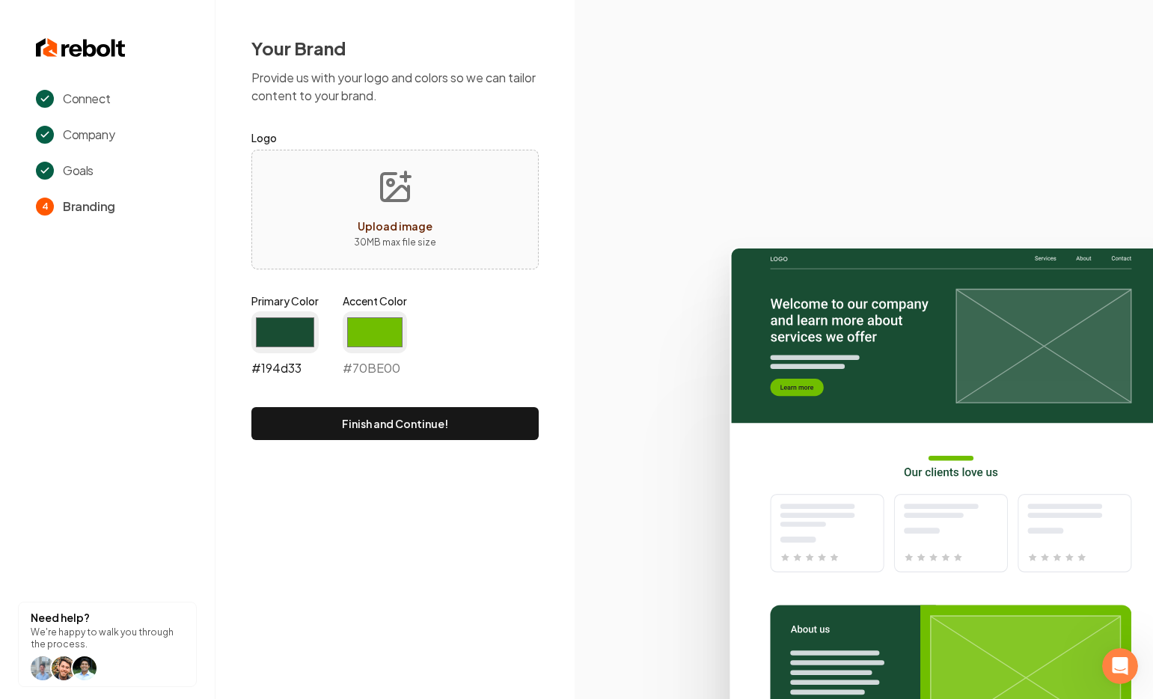
click at [279, 330] on input "#194d33" at bounding box center [284, 332] width 67 height 42
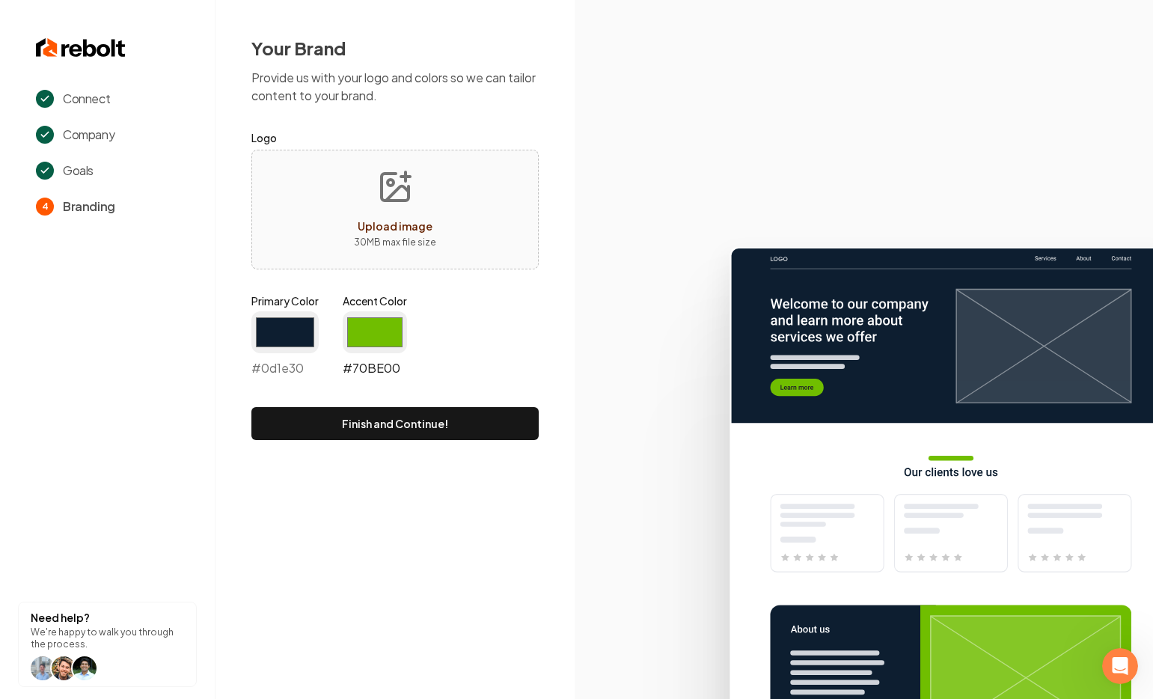
type input "#0d1e30"
click at [370, 317] on input "#70be00" at bounding box center [375, 332] width 64 height 42
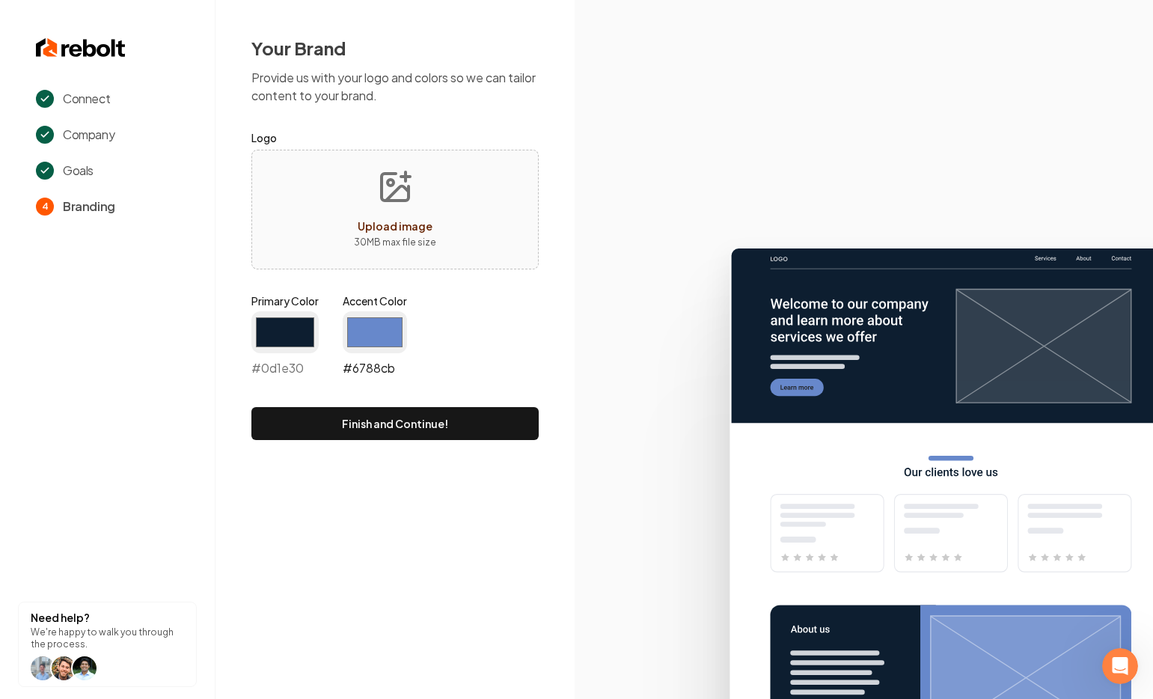
click at [373, 348] on input "#6788cb" at bounding box center [375, 332] width 64 height 42
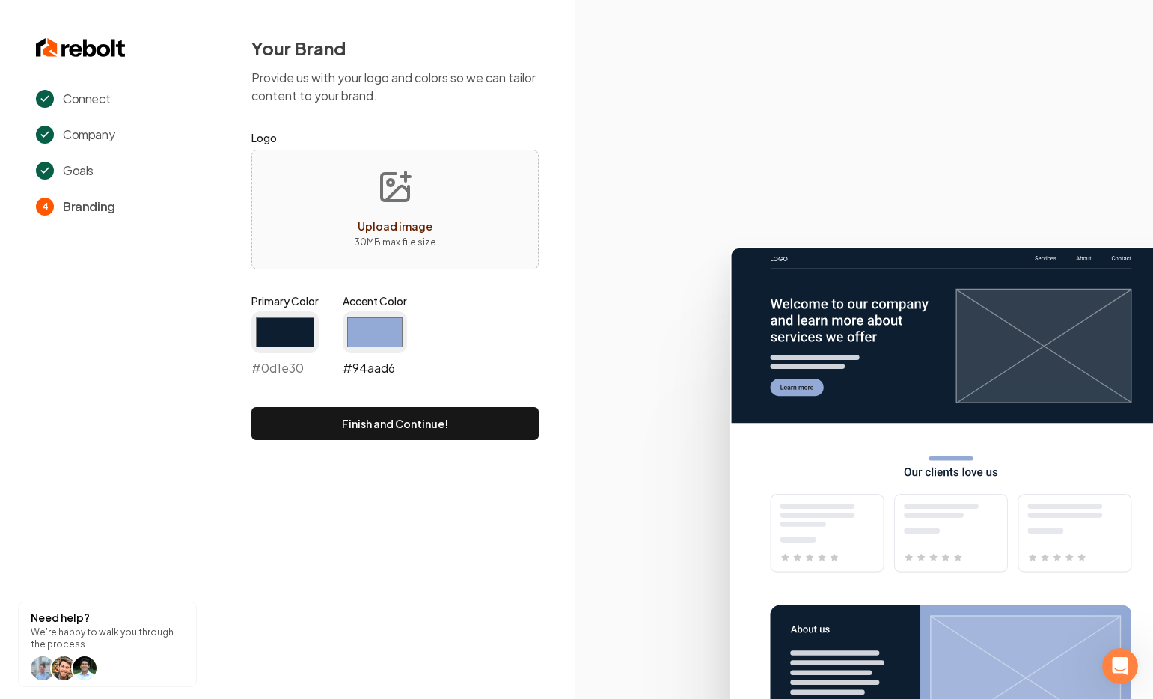
type input "#94aad6"
click at [406, 428] on button "Finish and Continue!" at bounding box center [394, 423] width 287 height 33
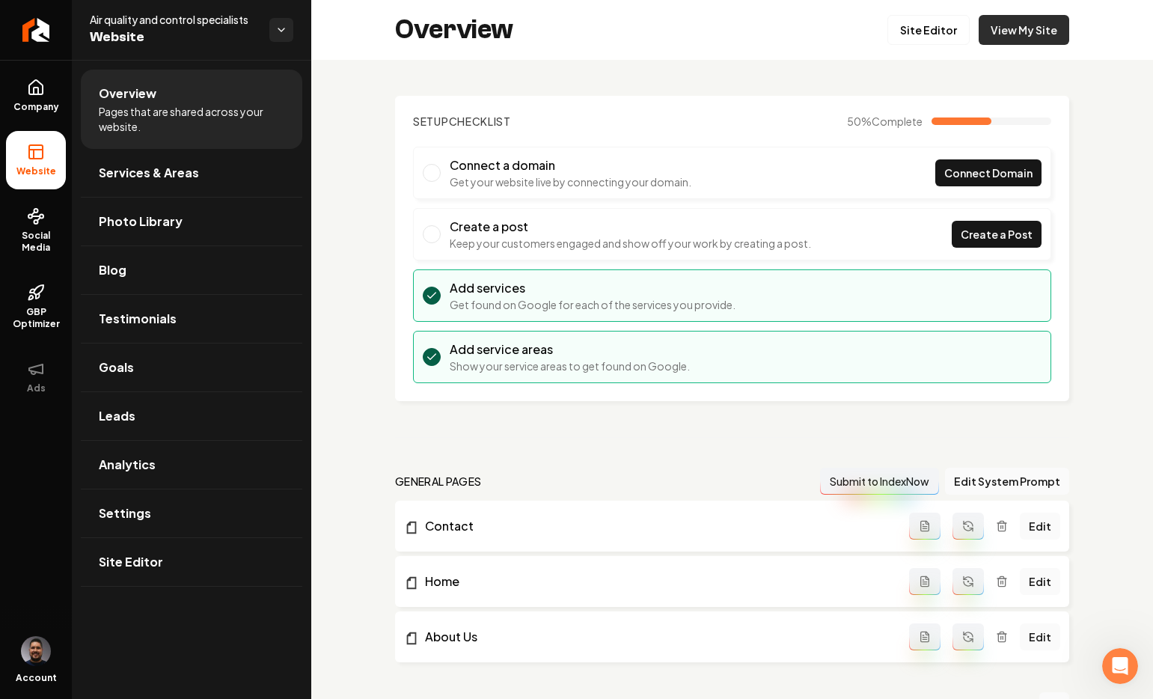
click at [999, 35] on link "View My Site" at bounding box center [1024, 30] width 91 height 30
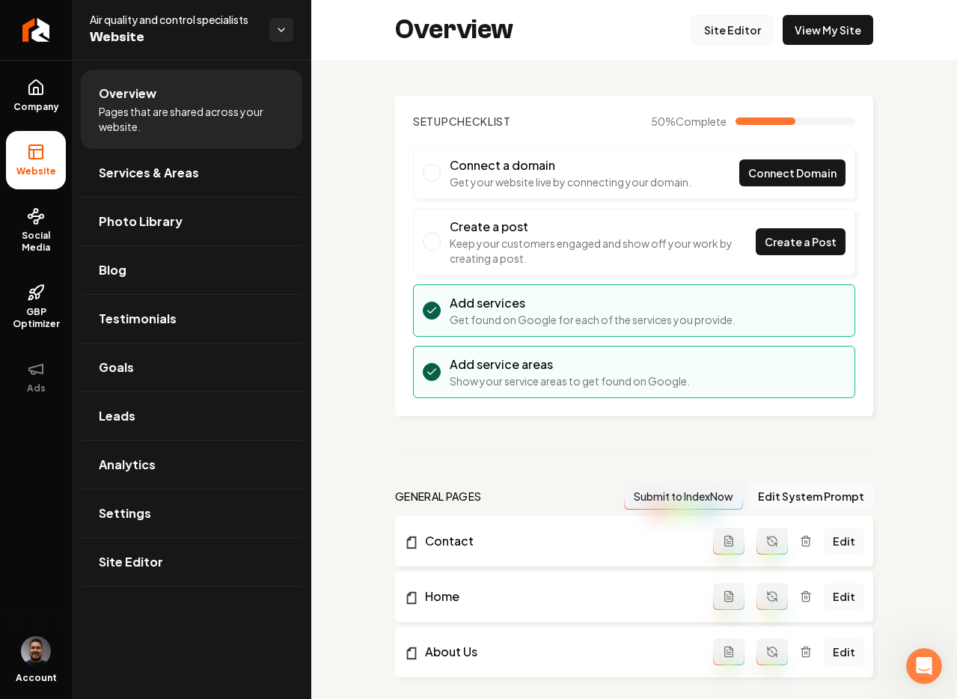
click at [733, 30] on link "Site Editor" at bounding box center [733, 30] width 82 height 30
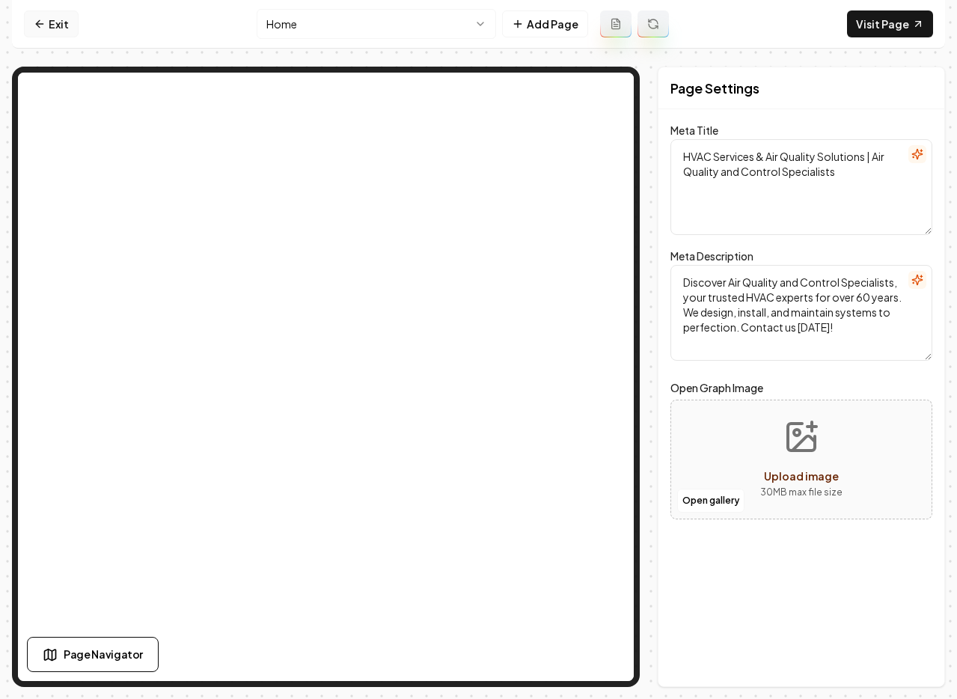
click at [53, 23] on link "Exit" at bounding box center [51, 23] width 55 height 27
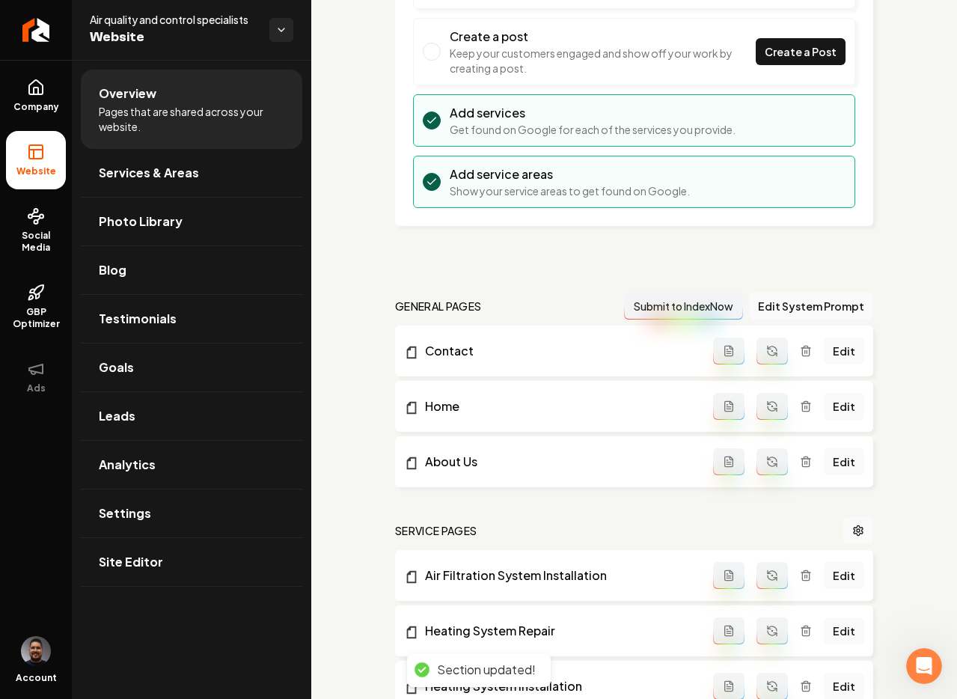
scroll to position [310, 0]
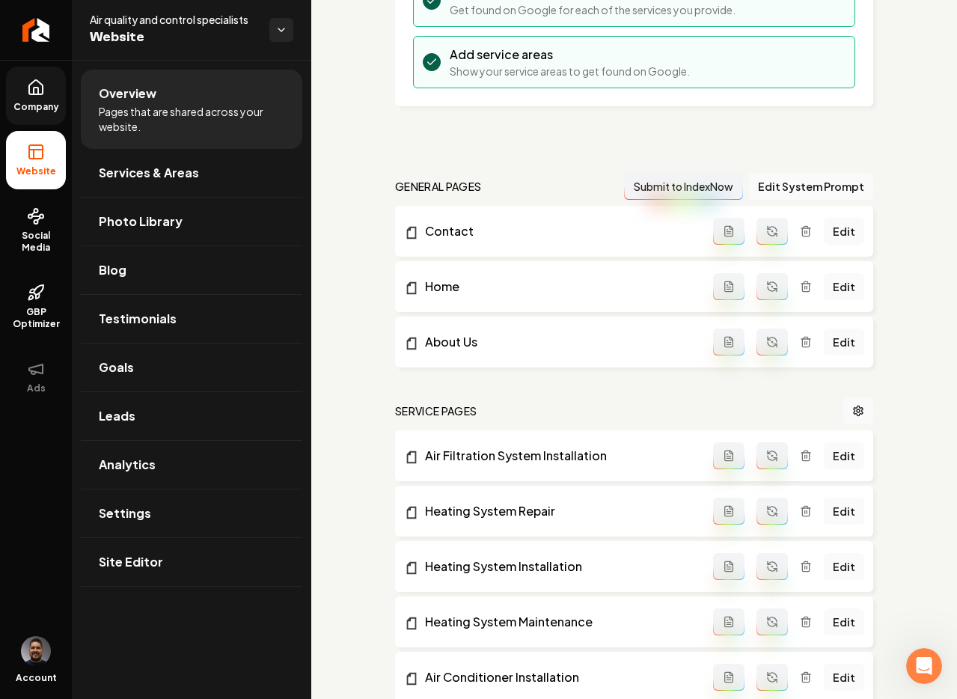
click at [40, 95] on icon at bounding box center [36, 88] width 18 height 18
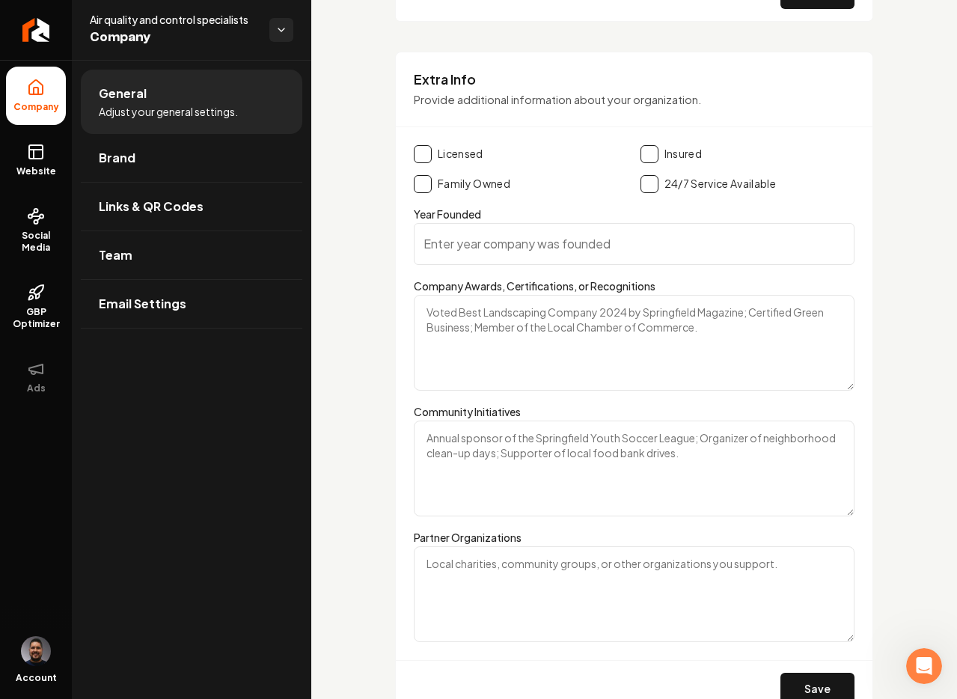
scroll to position [2268, 0]
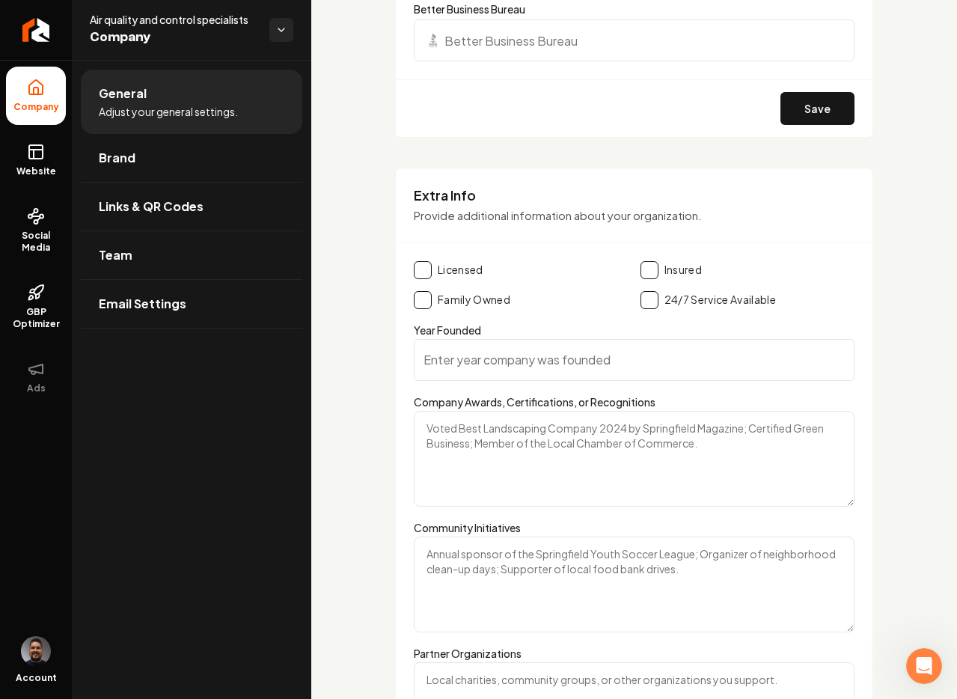
click at [569, 353] on input "Year Founded" at bounding box center [634, 360] width 441 height 42
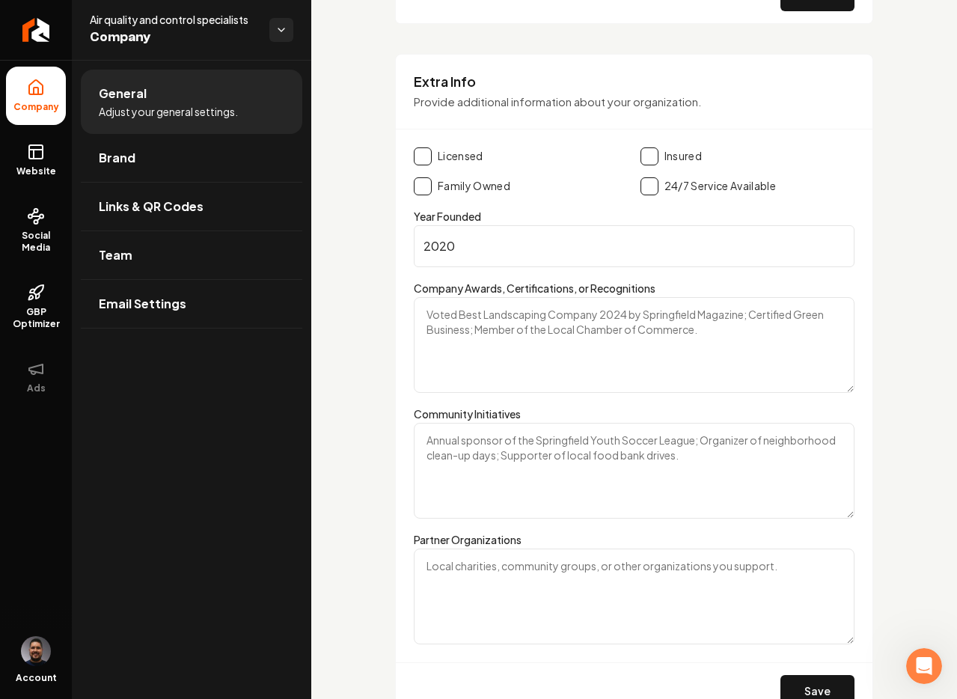
scroll to position [2399, 0]
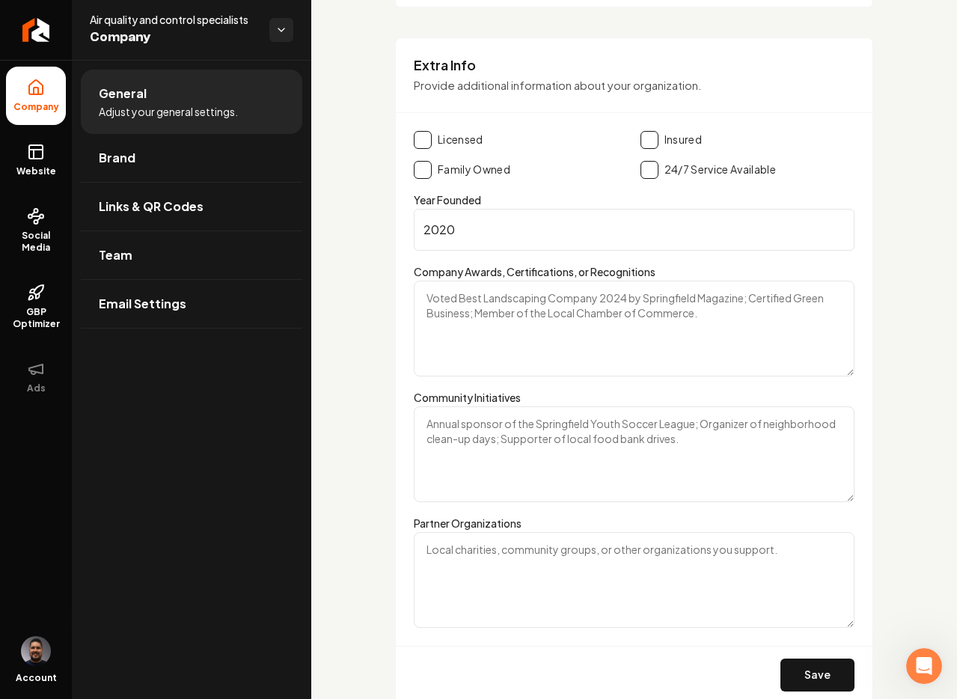
type input "2020"
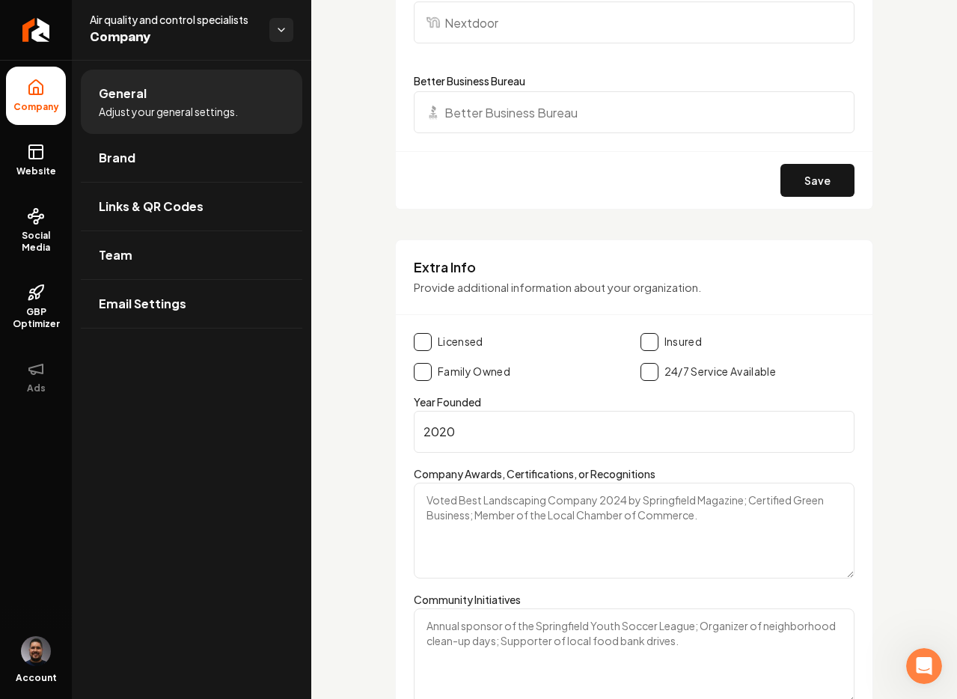
scroll to position [2352, 0]
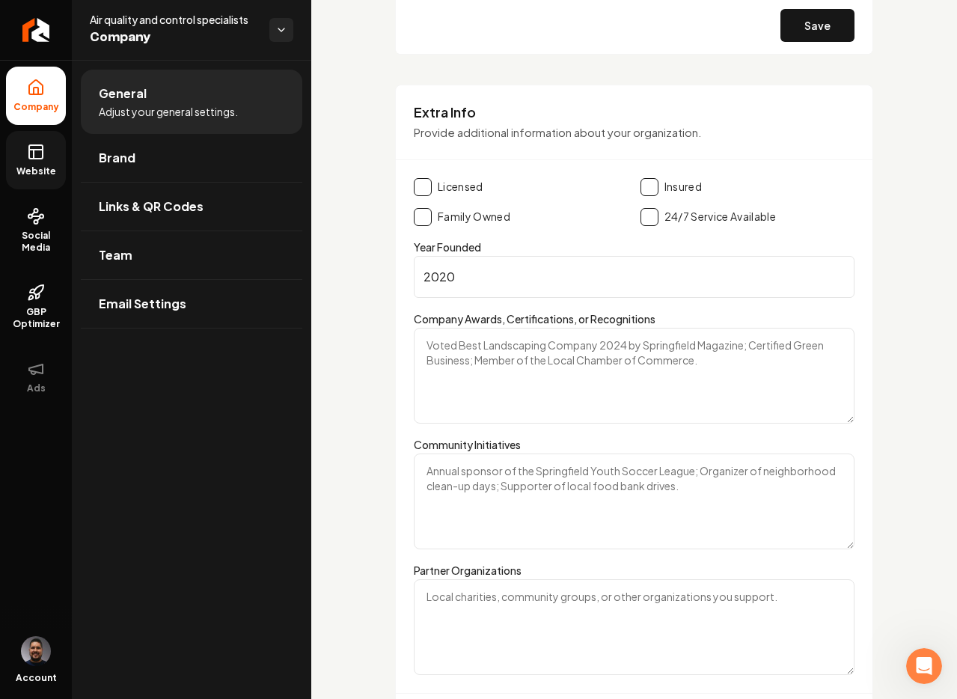
click at [37, 160] on icon at bounding box center [36, 152] width 18 height 18
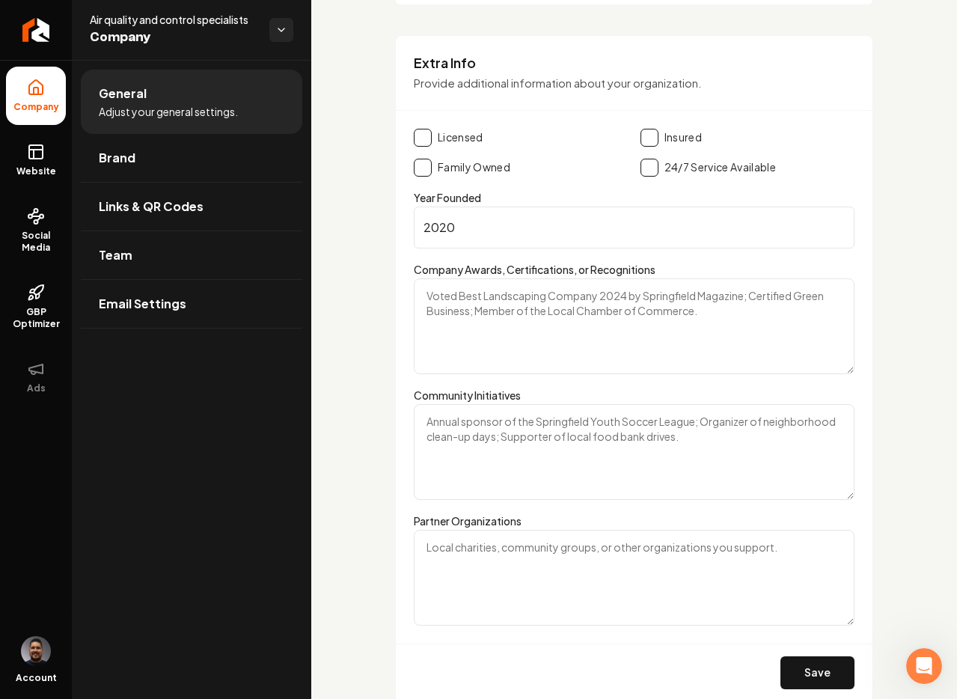
scroll to position [2464, 0]
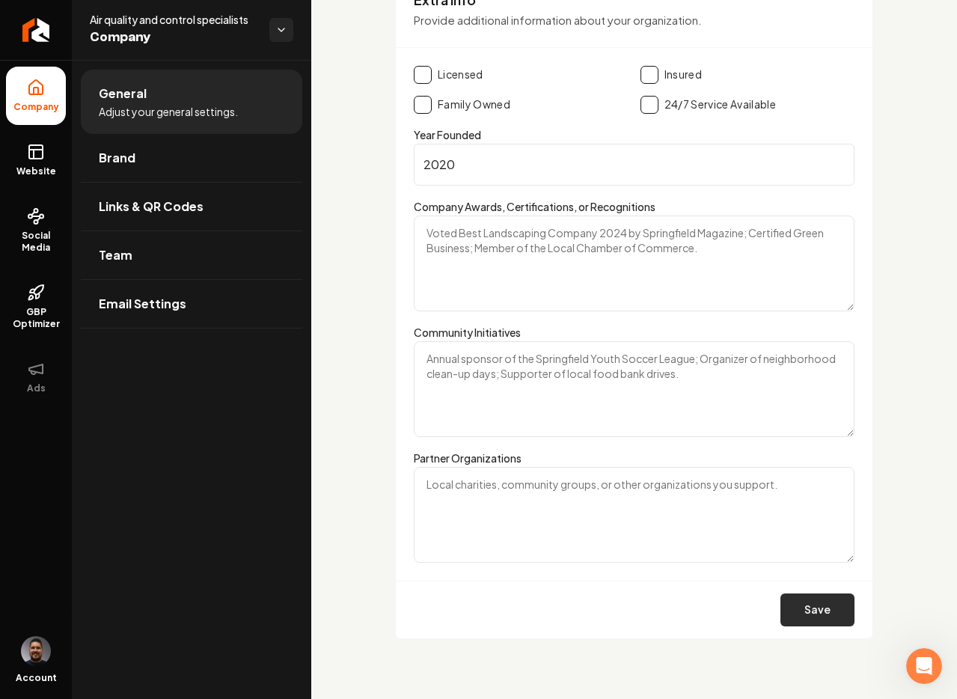
click at [817, 604] on button "Save" at bounding box center [818, 609] width 74 height 33
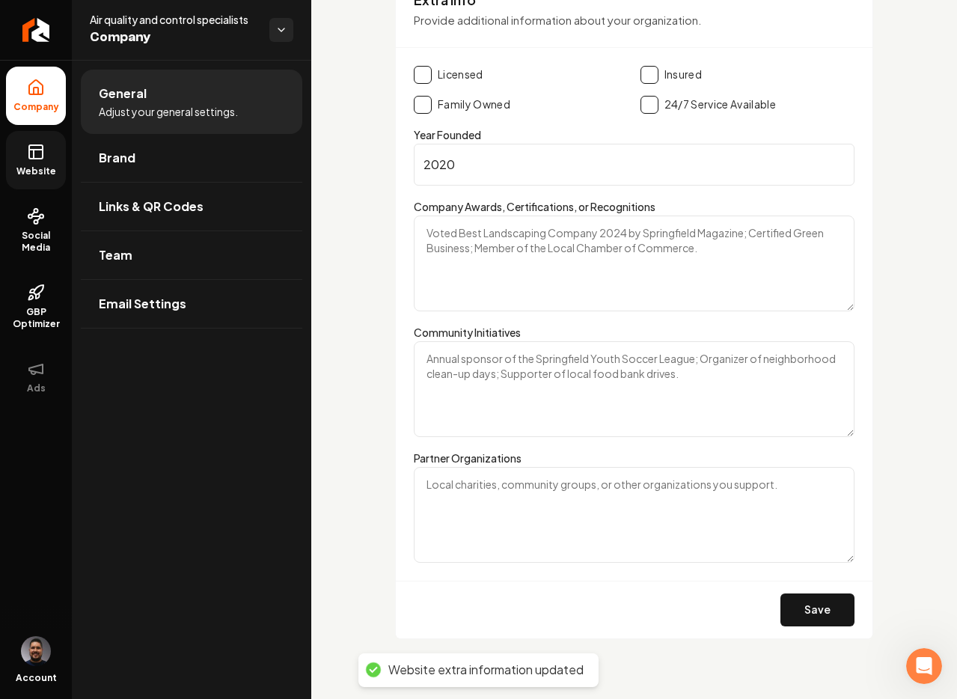
click at [55, 141] on link "Website" at bounding box center [36, 160] width 60 height 58
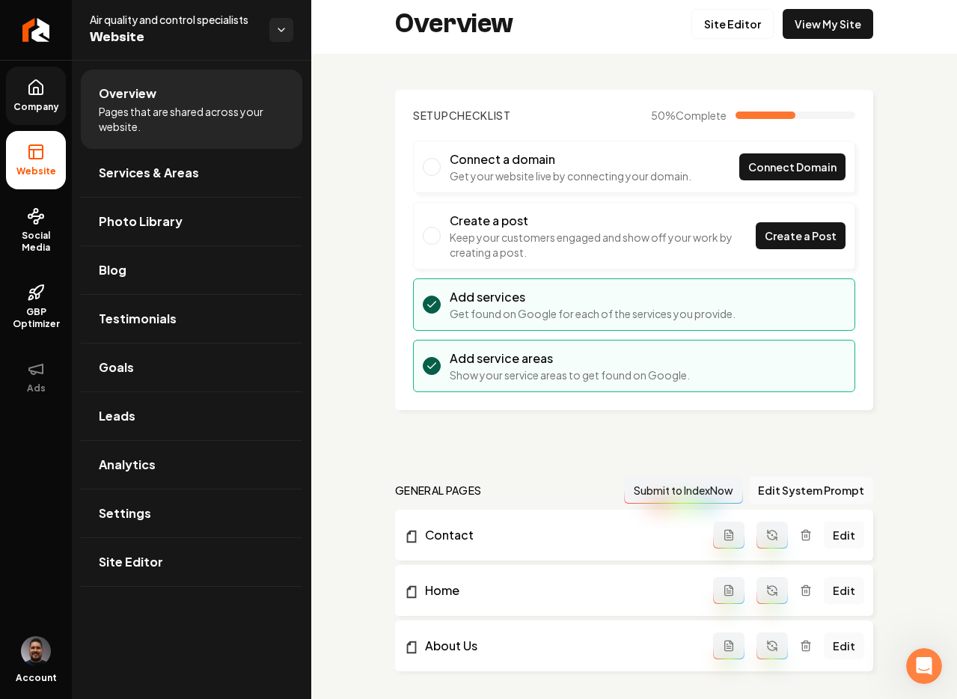
scroll to position [9, 0]
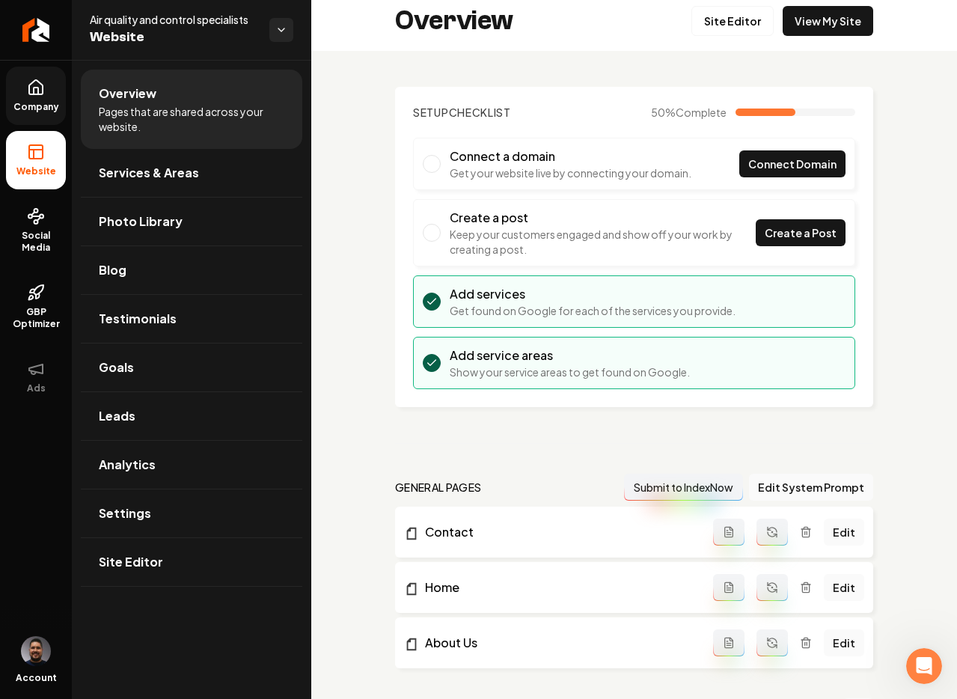
click at [727, 644] on button "Main content area" at bounding box center [728, 642] width 31 height 27
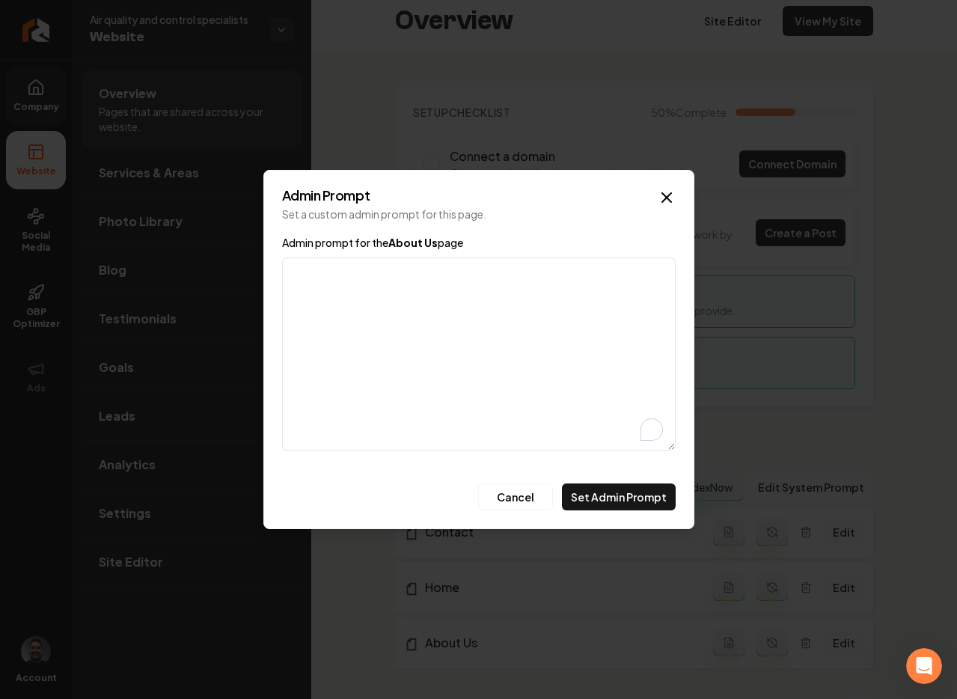
click at [530, 281] on textarea "Admin prompt for the About Us page" at bounding box center [479, 353] width 394 height 193
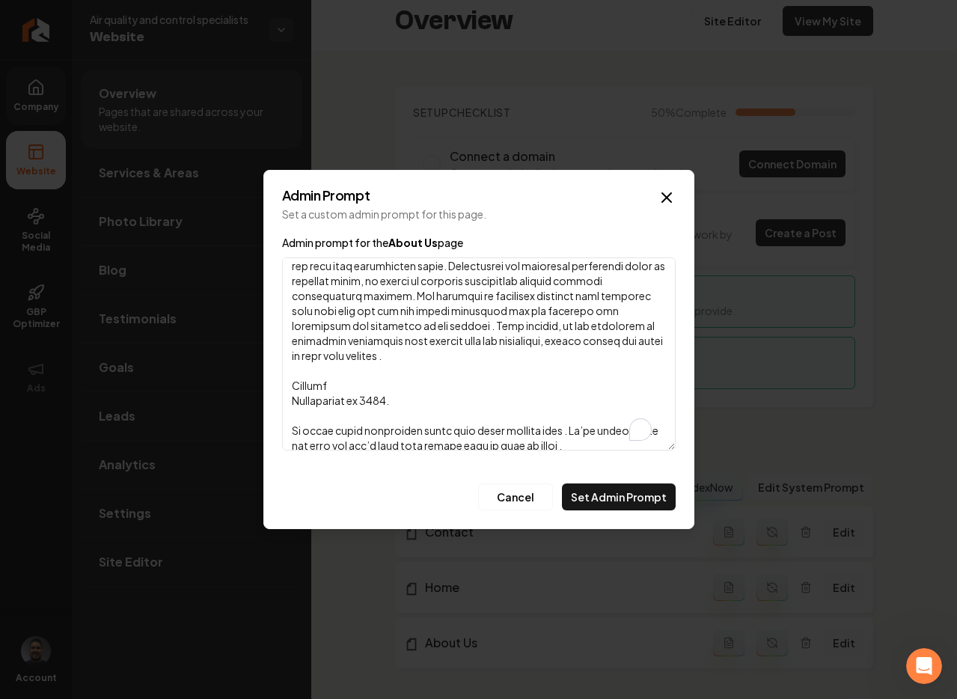
scroll to position [0, 0]
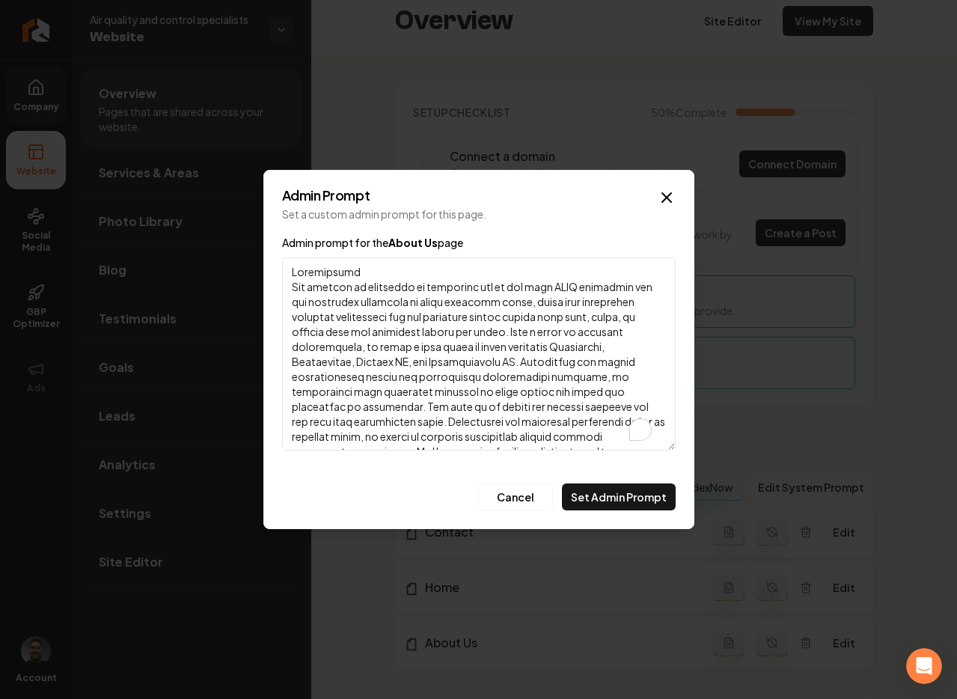
click at [505, 332] on textarea "Admin prompt for the About Us page" at bounding box center [479, 353] width 394 height 193
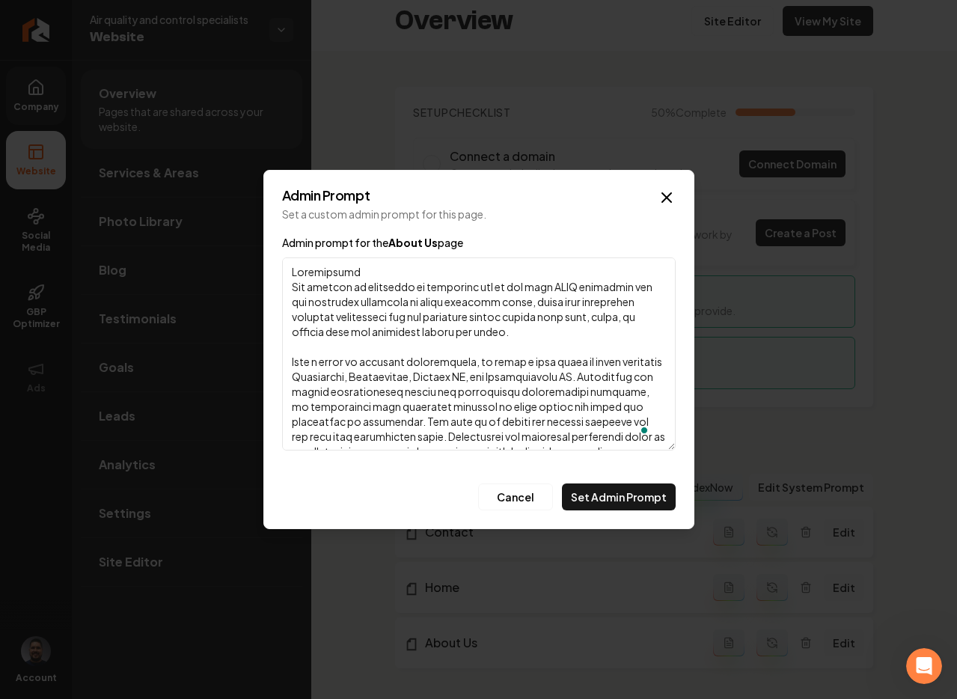
click at [293, 283] on textarea "Admin prompt for the About Us page" at bounding box center [479, 353] width 394 height 193
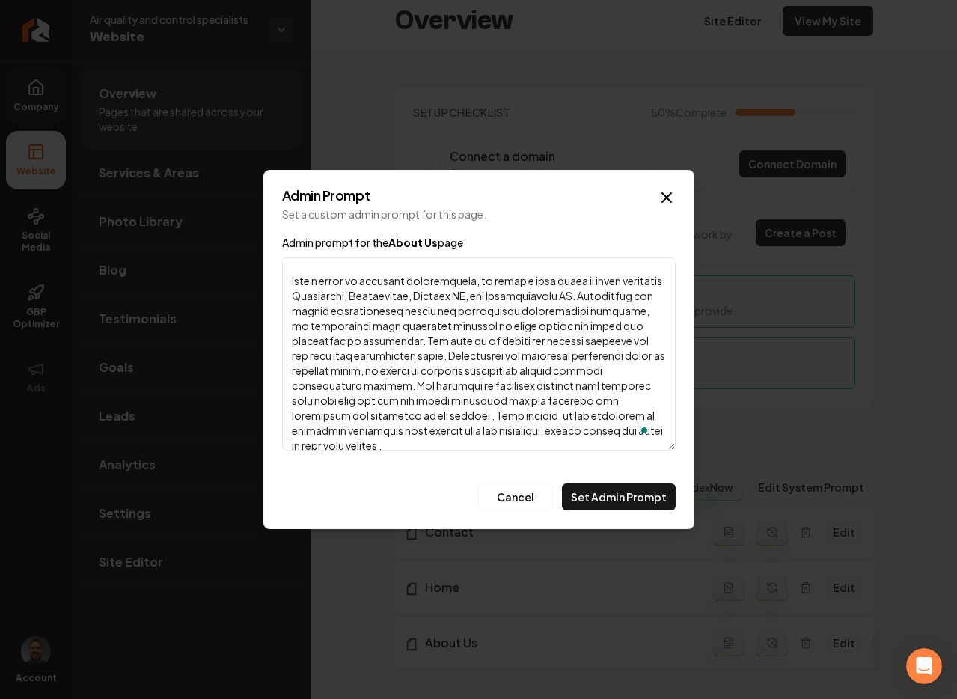
click at [525, 357] on textarea "Admin prompt for the About Us page" at bounding box center [479, 353] width 394 height 193
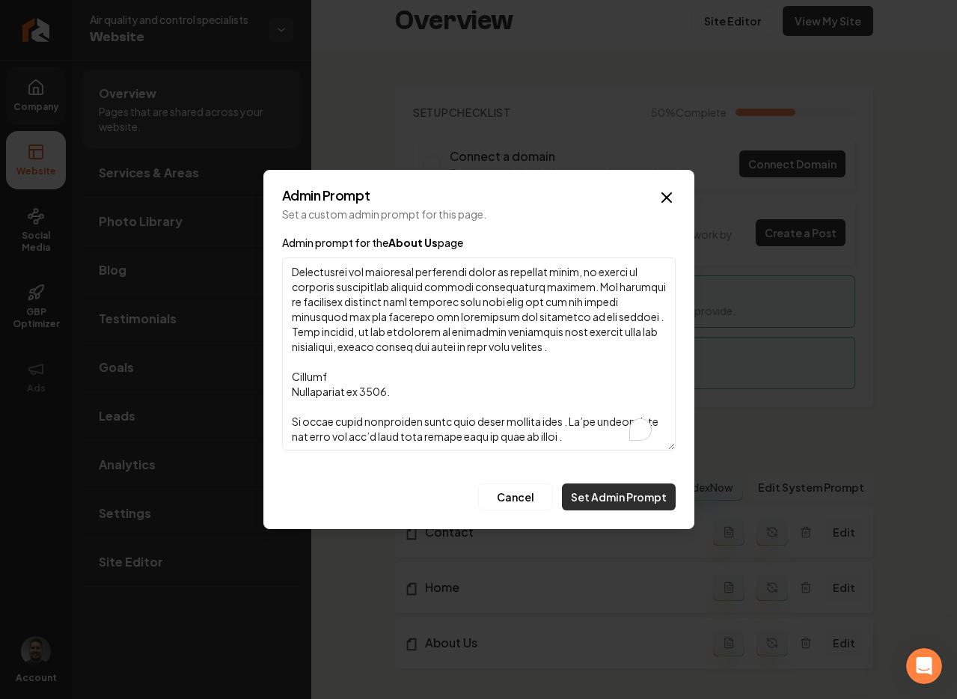
type textarea "Specialties Our company is dedicated to providing top of the line HVAC solution…"
click at [640, 506] on button "Set Admin Prompt" at bounding box center [619, 496] width 114 height 27
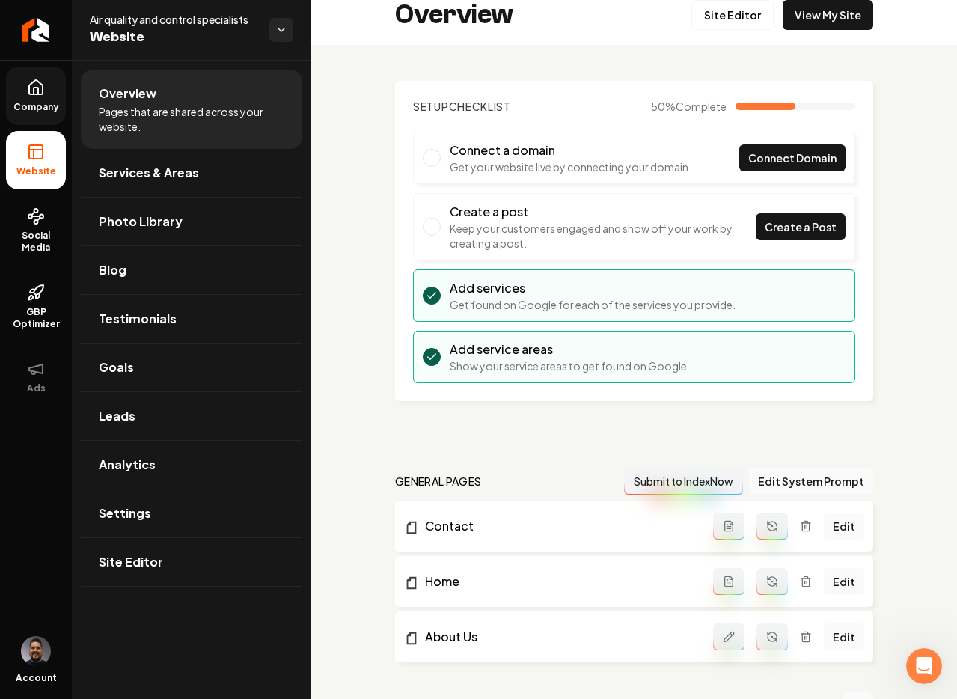
click at [772, 637] on button "Main content area" at bounding box center [772, 636] width 31 height 27
click at [724, 13] on link "Site Editor" at bounding box center [733, 15] width 82 height 30
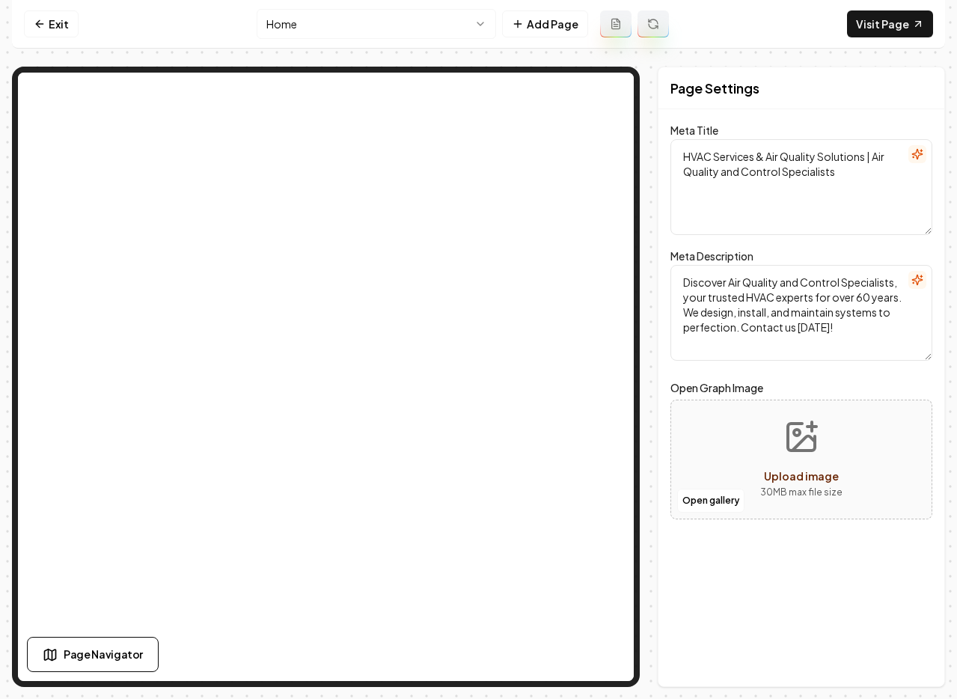
click at [706, 596] on div "Page Settings Meta Title HVAC Services & Air Quality Solutions | Air Quality an…" at bounding box center [801, 377] width 287 height 620
click at [49, 26] on link "Exit" at bounding box center [51, 23] width 55 height 27
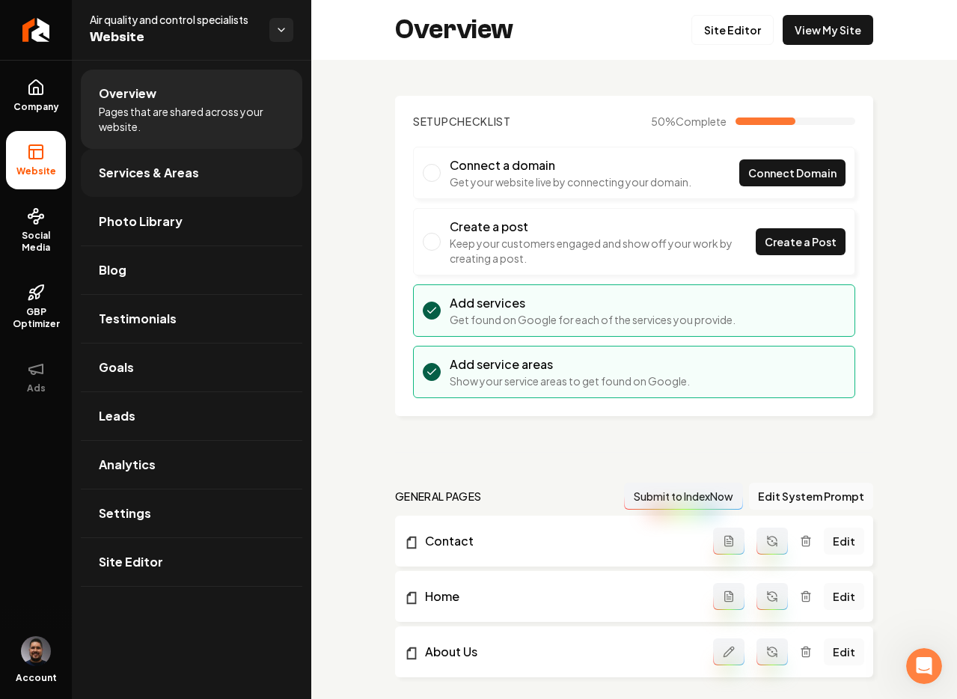
click at [140, 169] on span "Services & Areas" at bounding box center [149, 173] width 100 height 18
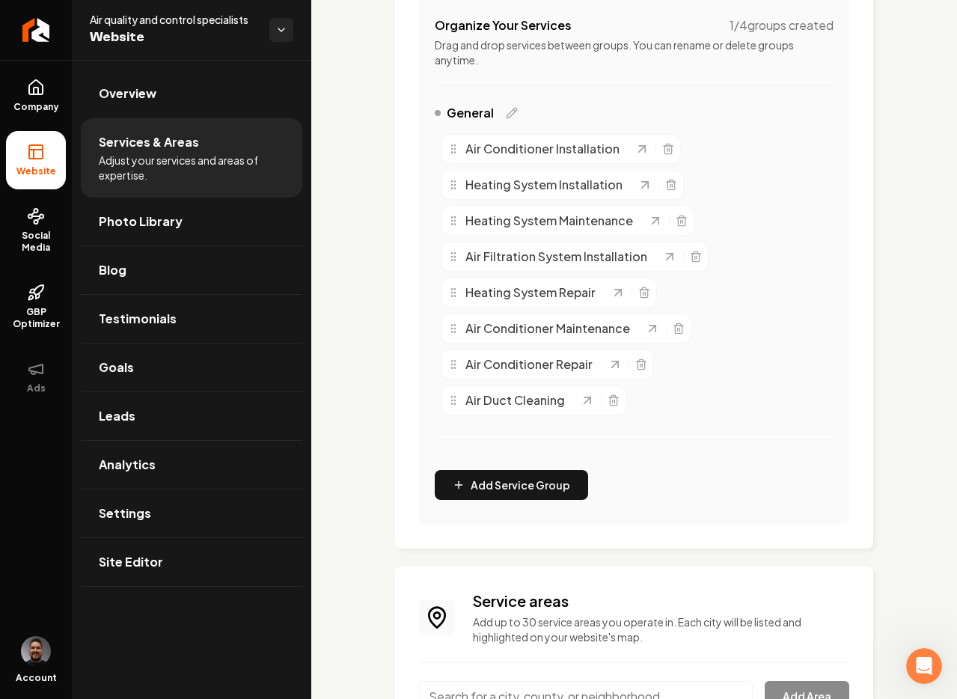
scroll to position [474, 0]
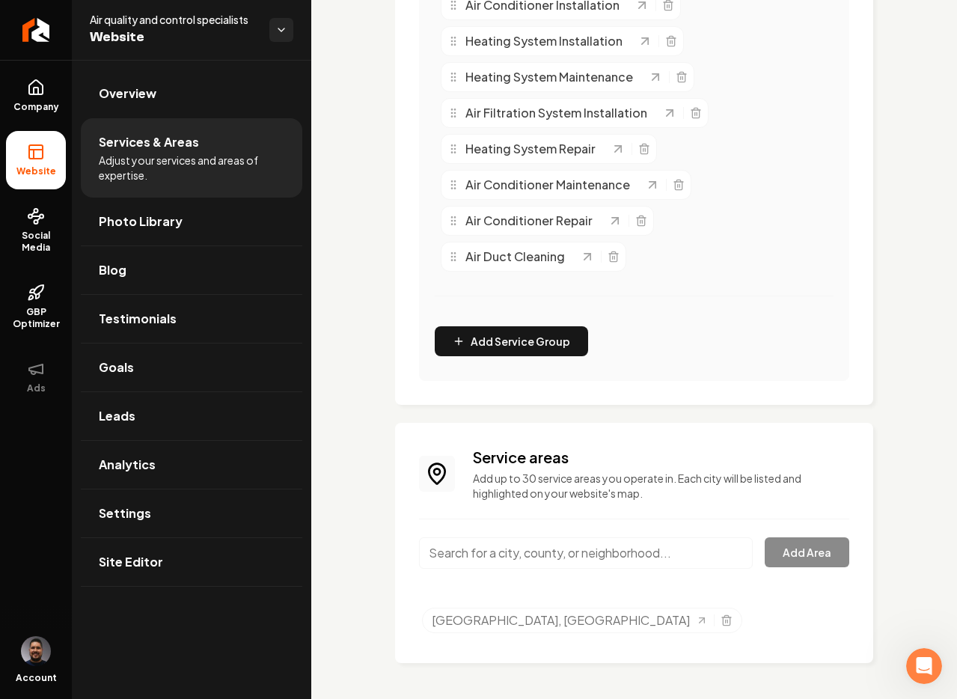
click at [489, 553] on input "Main content area" at bounding box center [586, 552] width 334 height 31
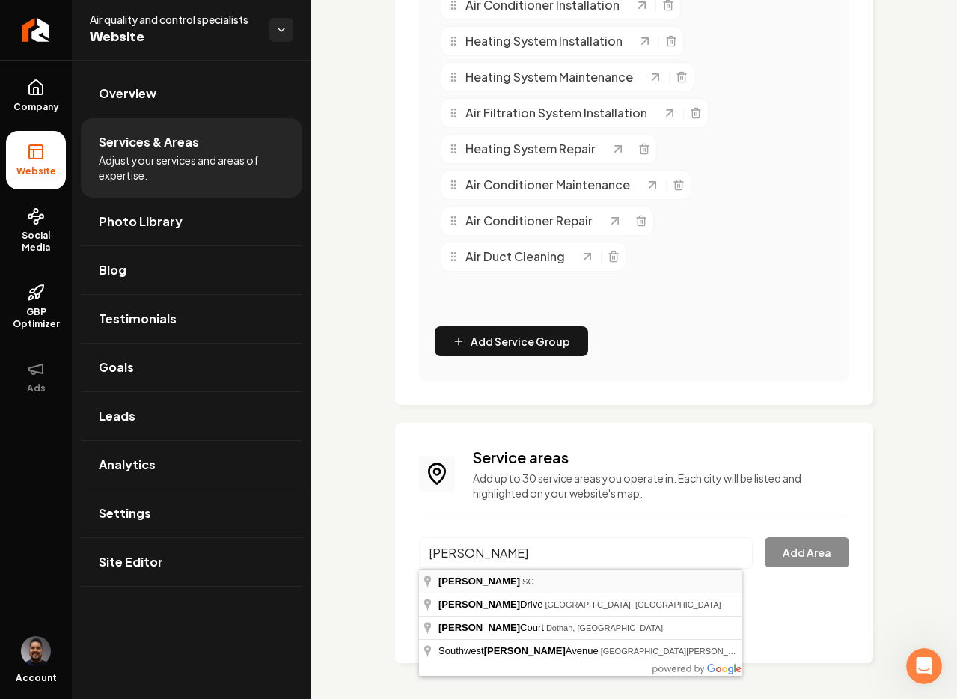
type input "Gaffney, SC"
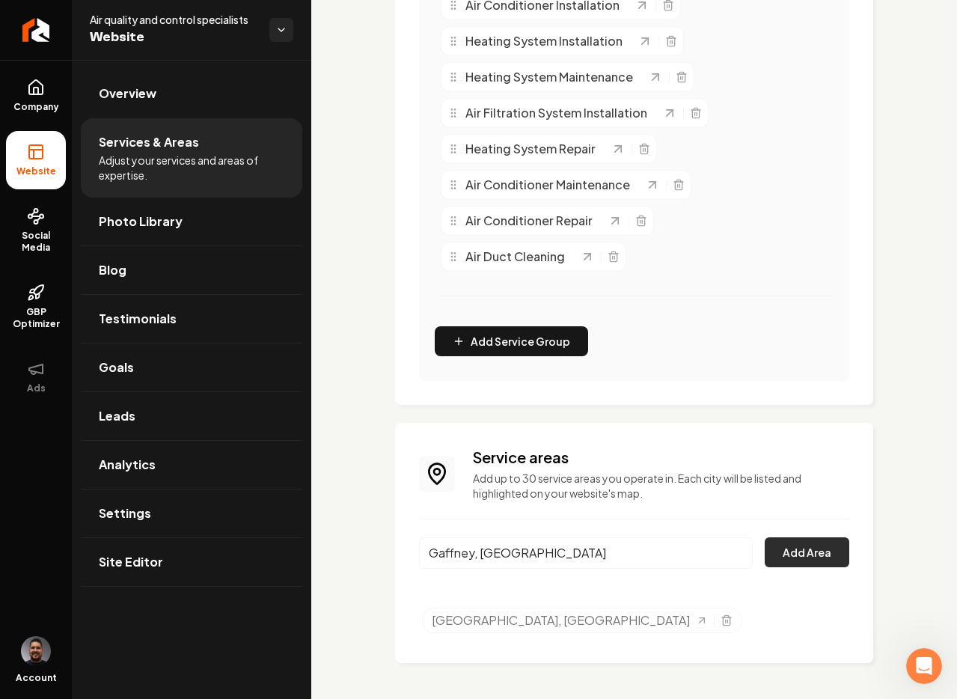
click at [789, 549] on button "Add Area" at bounding box center [807, 552] width 85 height 30
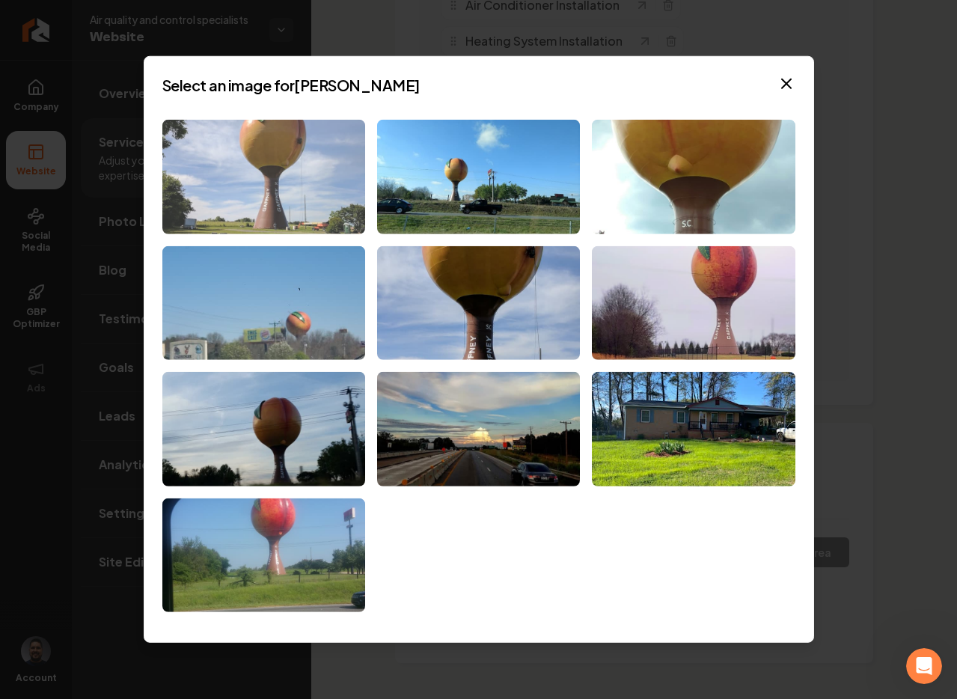
click at [288, 201] on img at bounding box center [263, 177] width 203 height 115
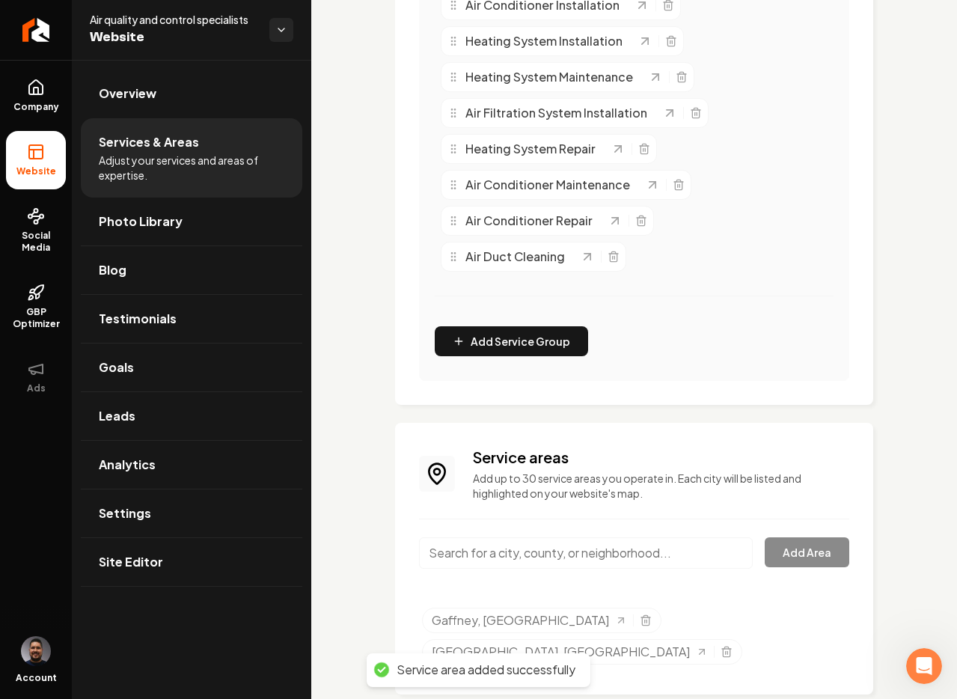
click at [514, 549] on input "Main content area" at bounding box center [586, 552] width 334 height 31
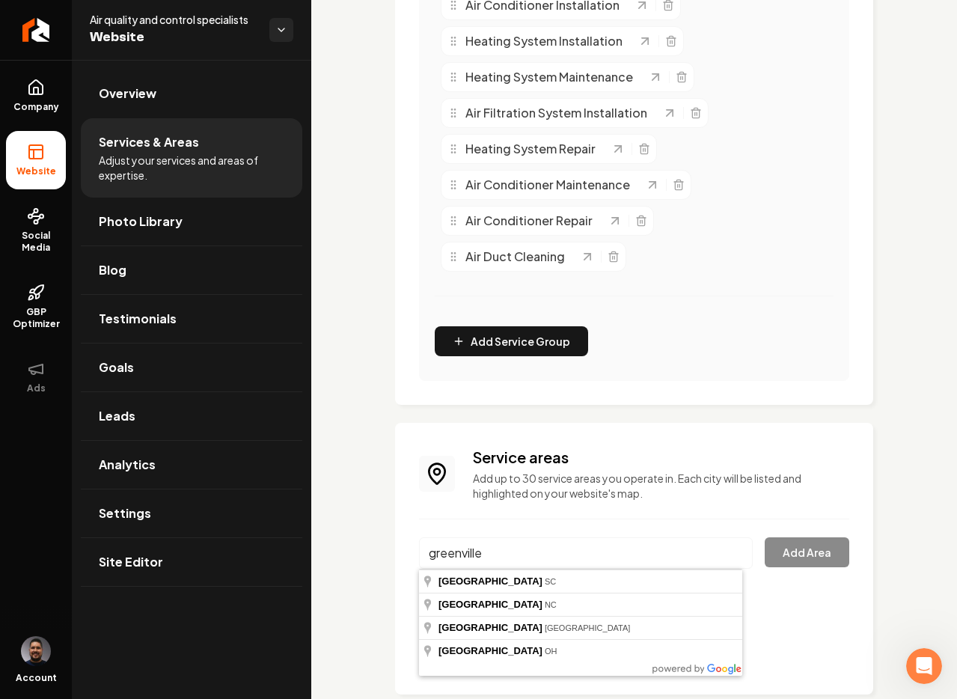
type input "Greenville, SC"
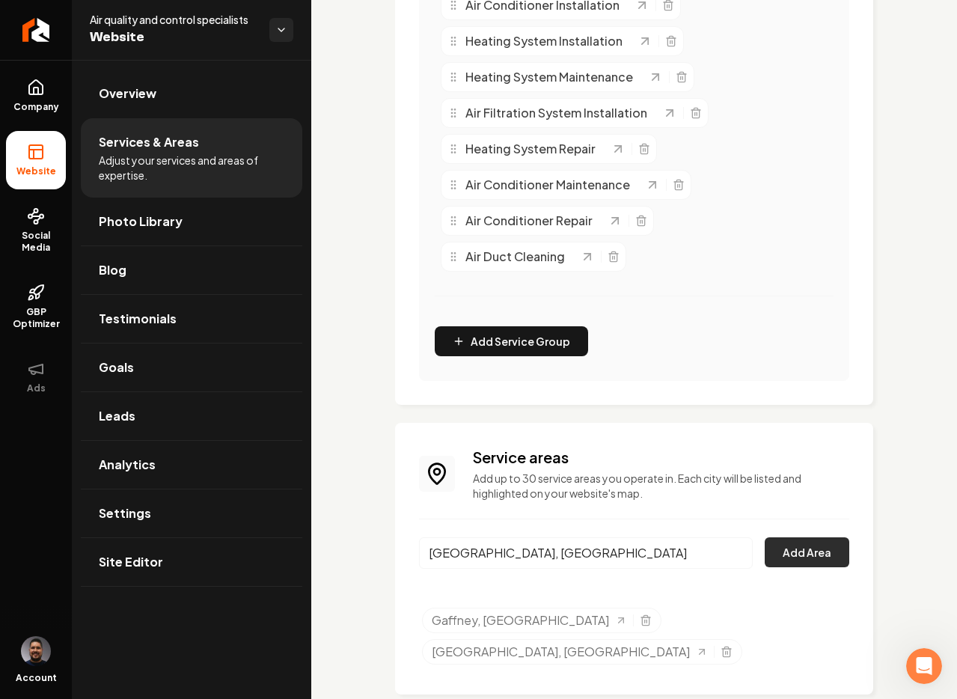
click at [786, 554] on button "Add Area" at bounding box center [807, 552] width 85 height 30
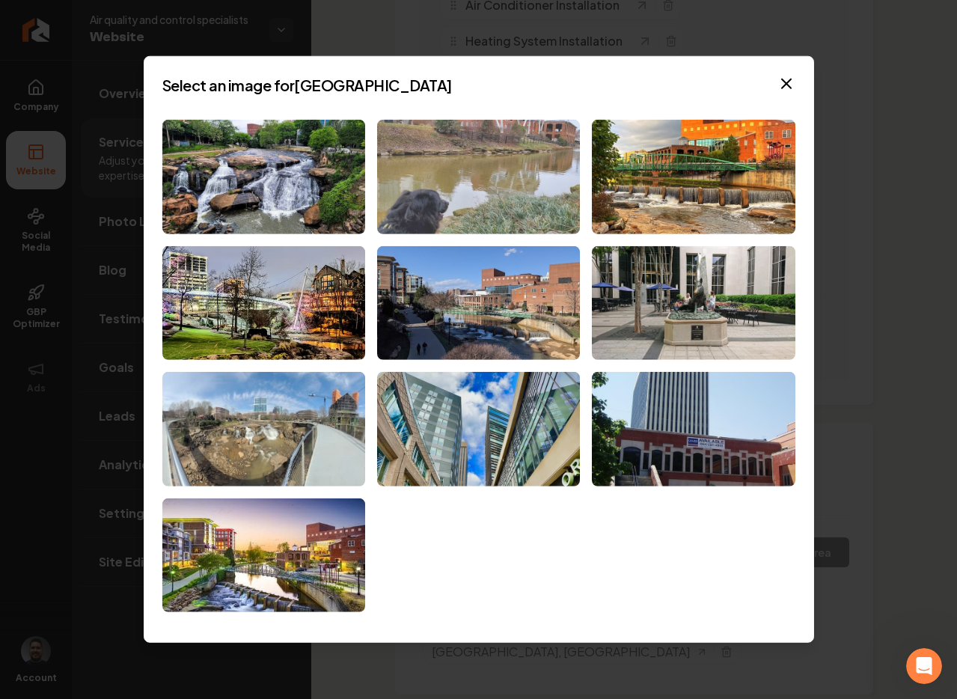
click at [549, 183] on img at bounding box center [478, 177] width 203 height 115
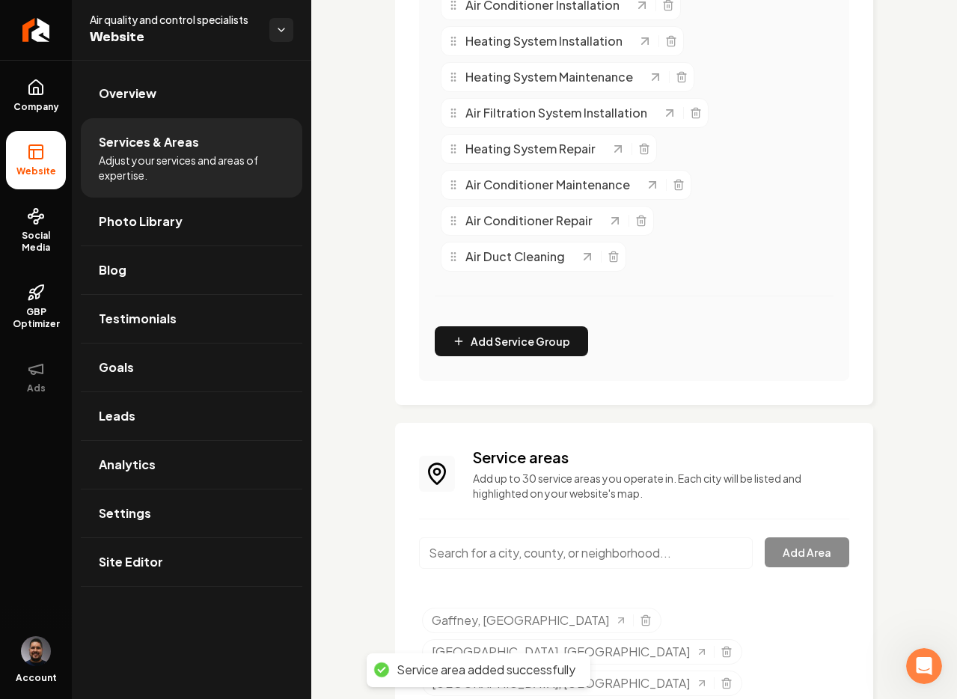
click at [561, 554] on input "Main content area" at bounding box center [586, 552] width 334 height 31
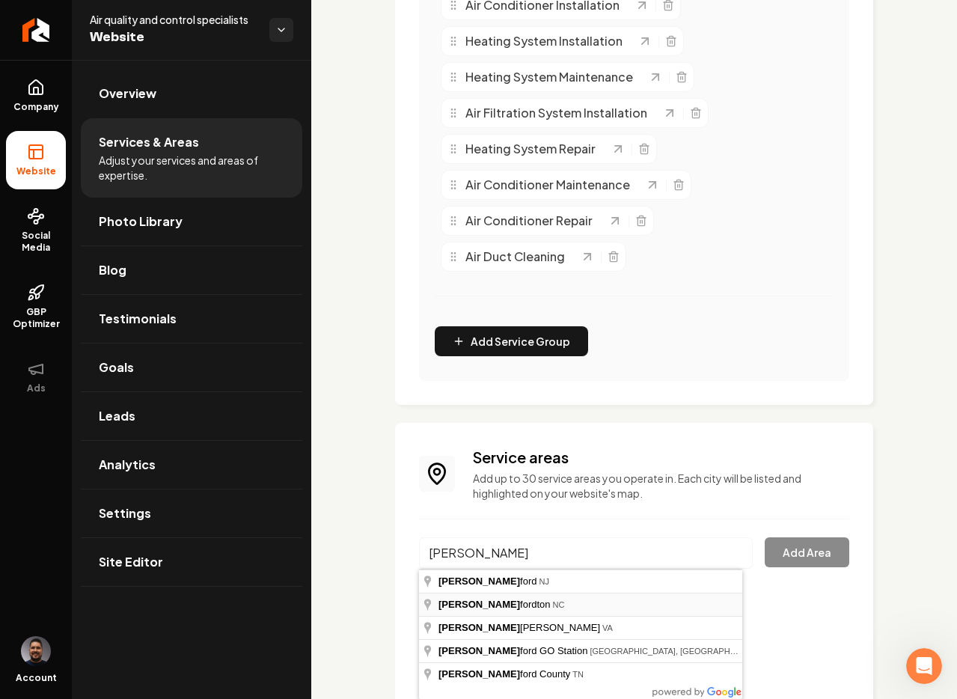
type input "Rutherfordton, NC"
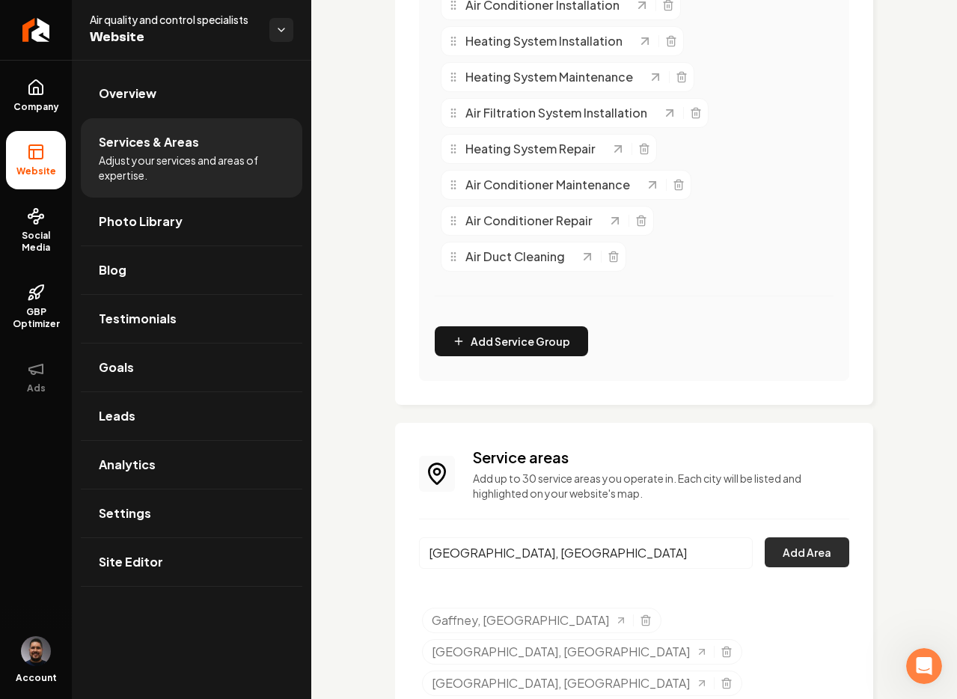
click at [797, 547] on button "Add Area" at bounding box center [807, 552] width 85 height 30
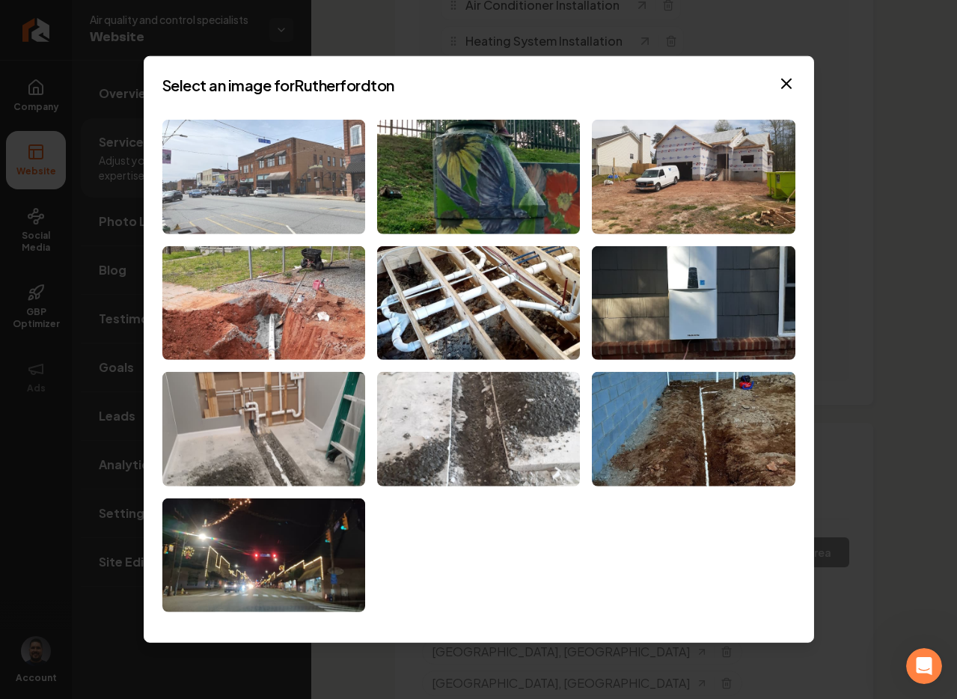
click at [261, 212] on img at bounding box center [263, 177] width 203 height 115
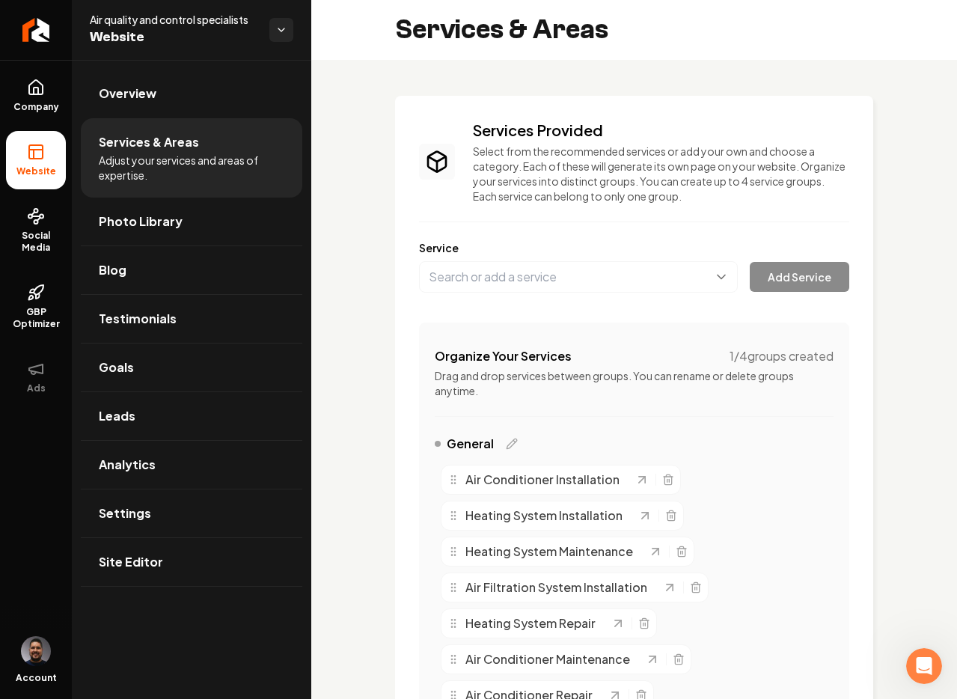
scroll to position [385, 0]
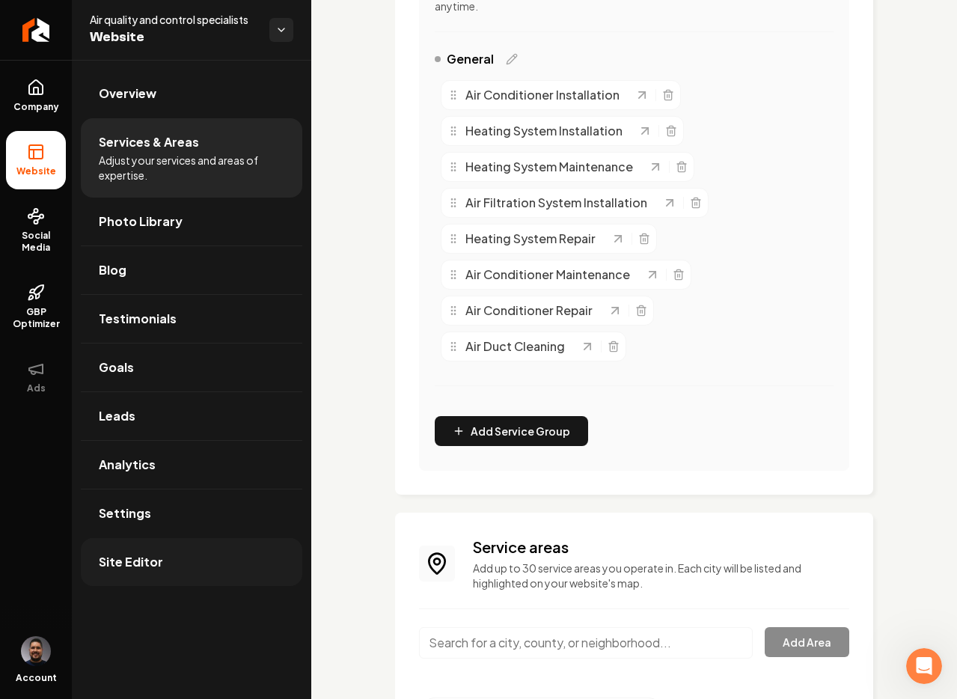
click at [170, 580] on link "Site Editor" at bounding box center [192, 562] width 222 height 48
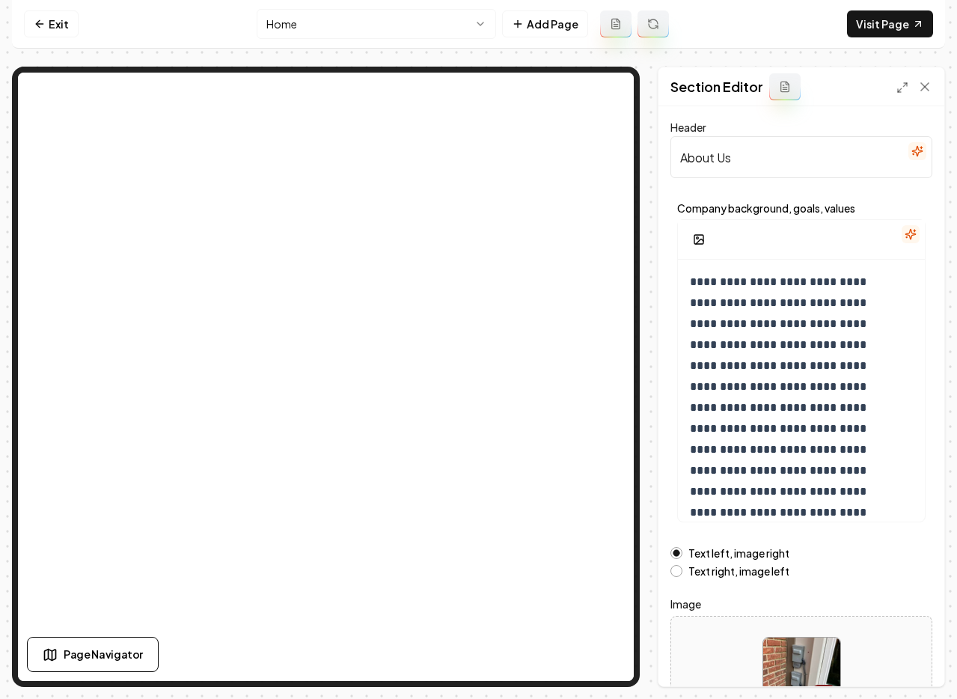
click at [905, 239] on icon "button" at bounding box center [911, 234] width 12 height 12
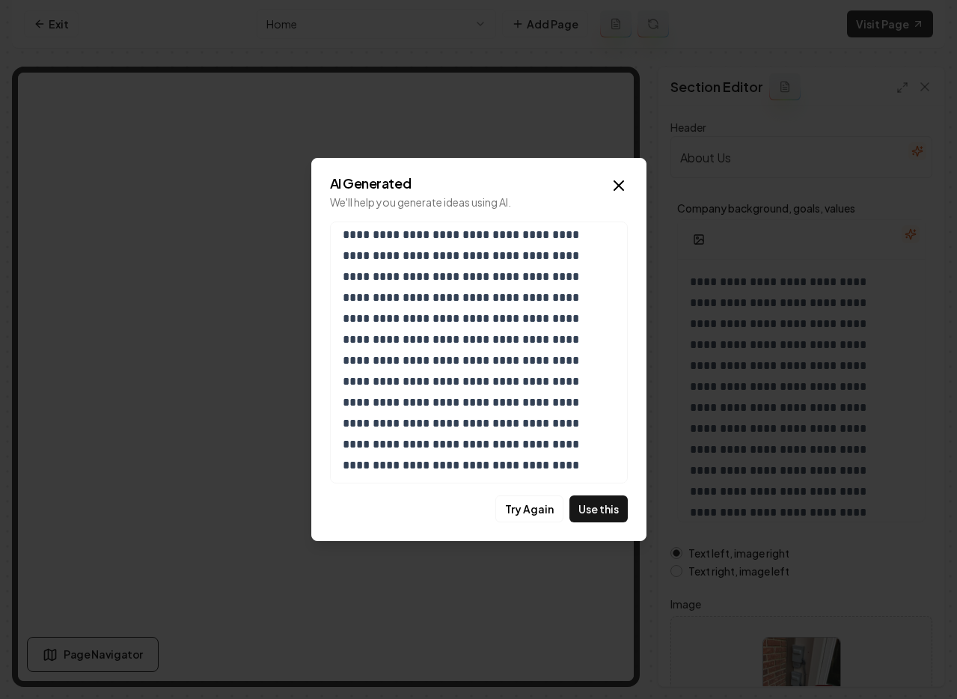
scroll to position [201, 0]
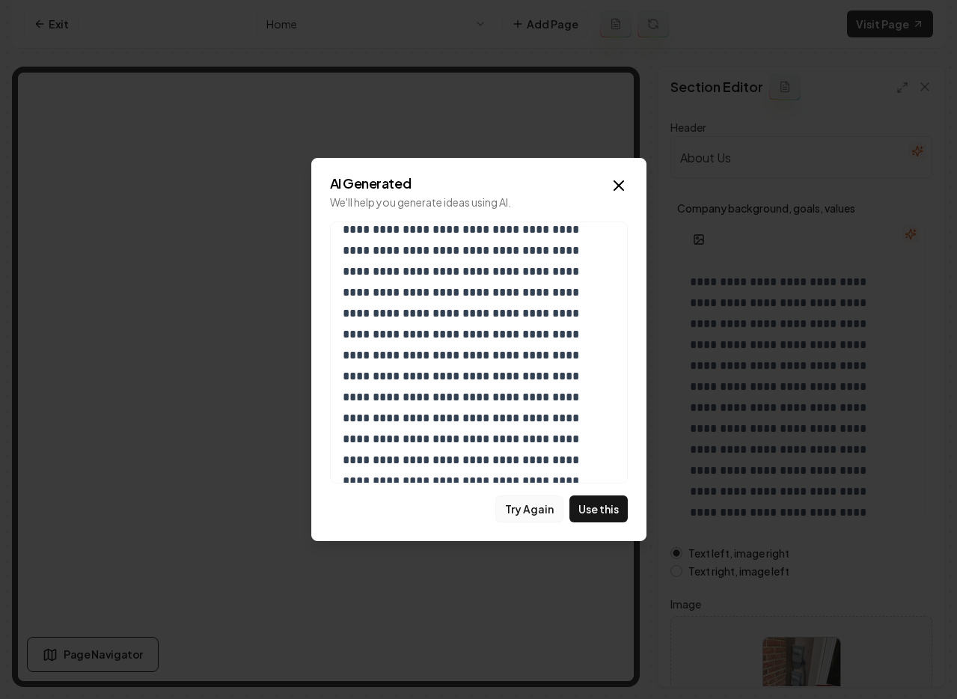
click at [528, 510] on button "Try Again" at bounding box center [529, 508] width 68 height 27
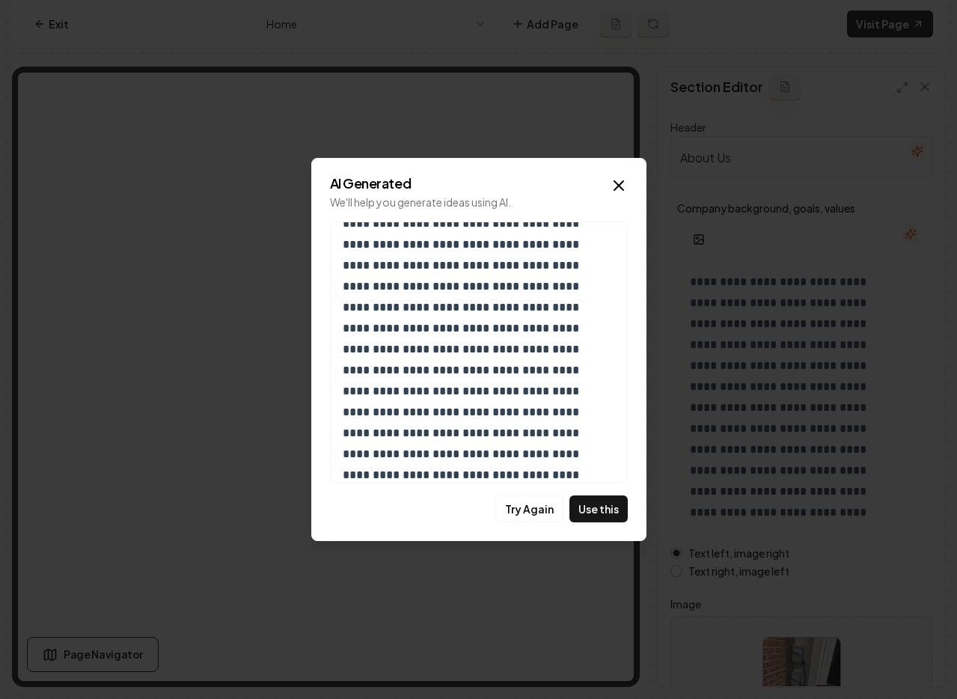
scroll to position [159, 0]
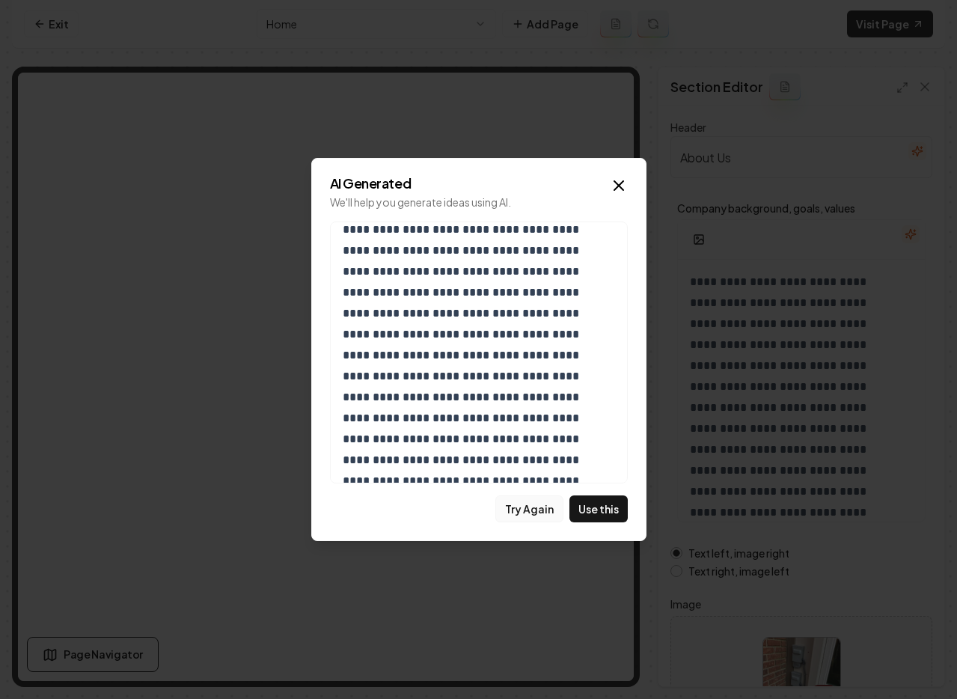
click at [520, 510] on button "Try Again" at bounding box center [529, 508] width 68 height 27
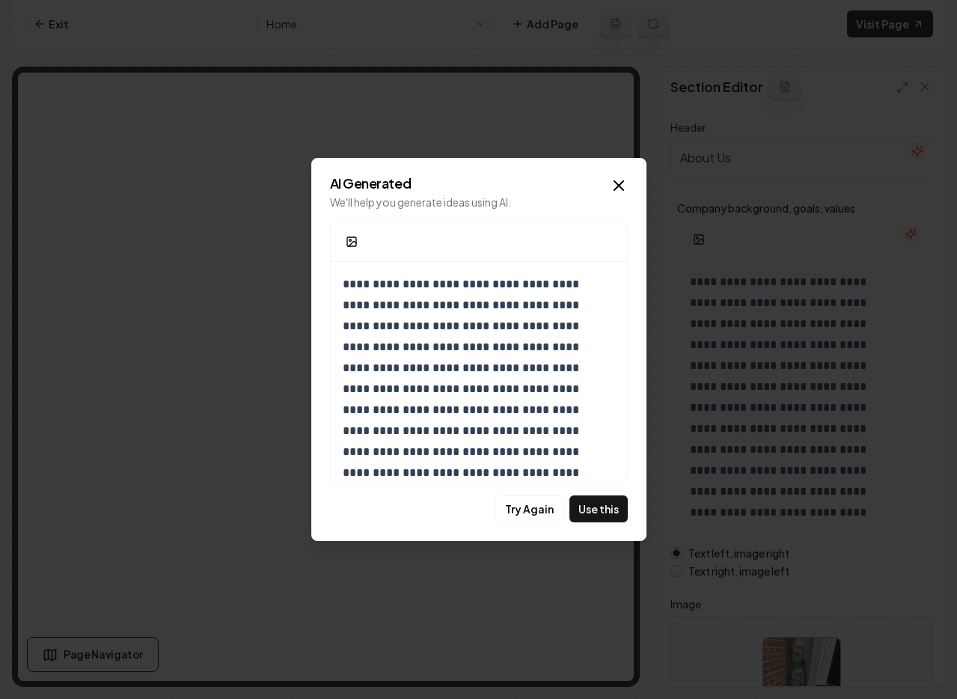
scroll to position [60, 0]
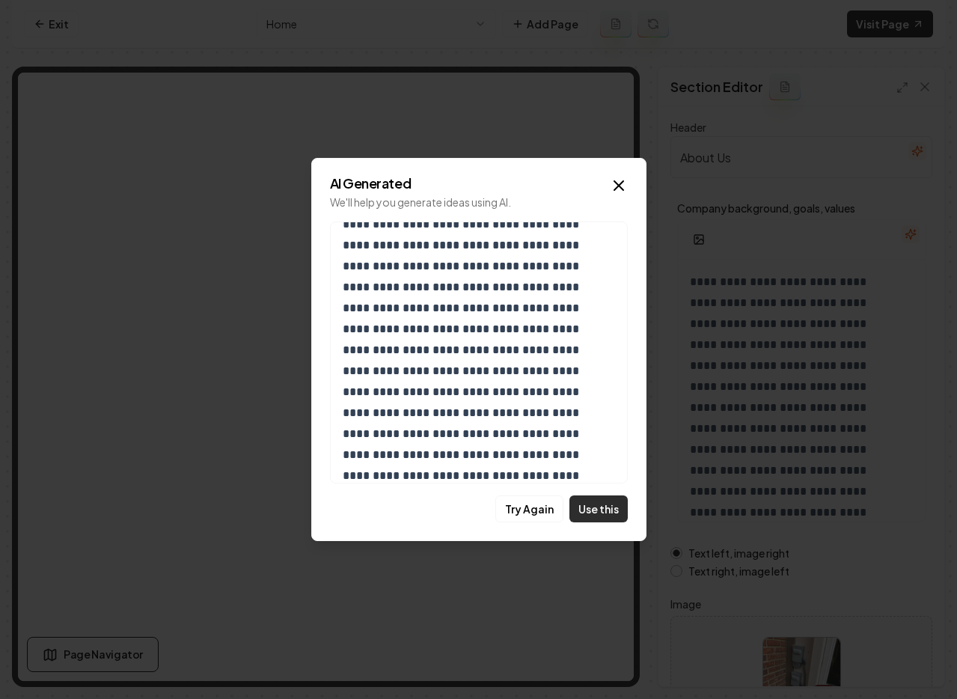
click at [579, 497] on button "Use this" at bounding box center [599, 508] width 58 height 27
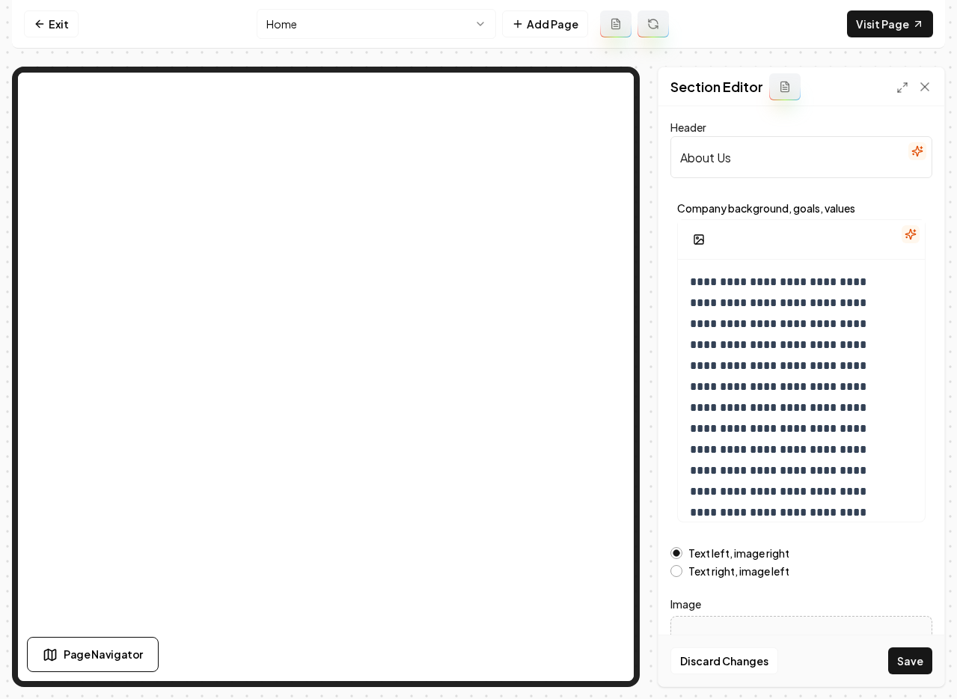
scroll to position [202, 0]
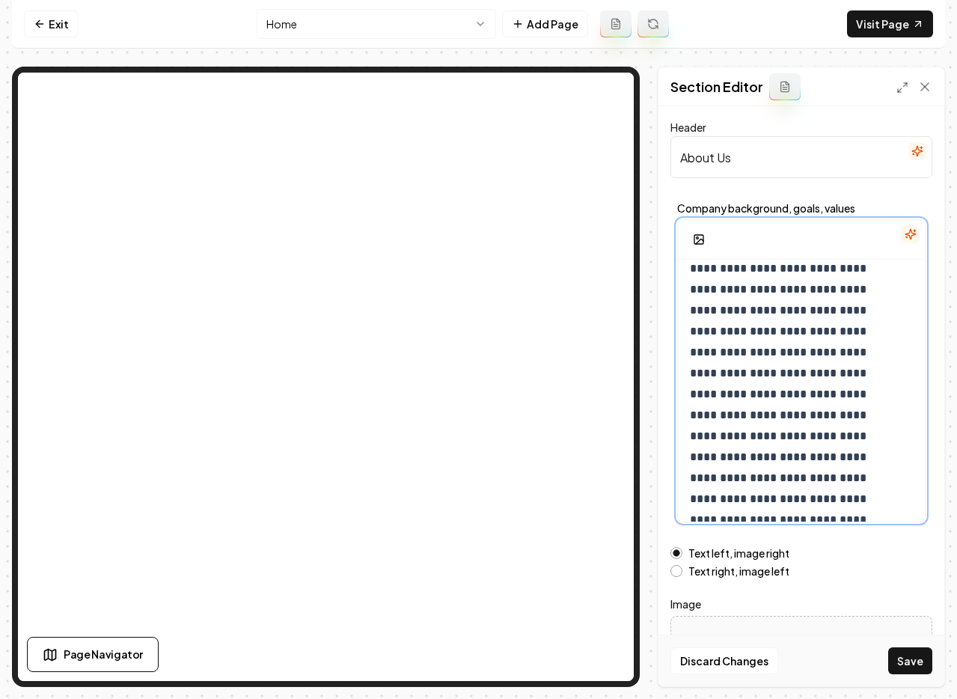
click at [882, 306] on p "**********" at bounding box center [790, 290] width 201 height 440
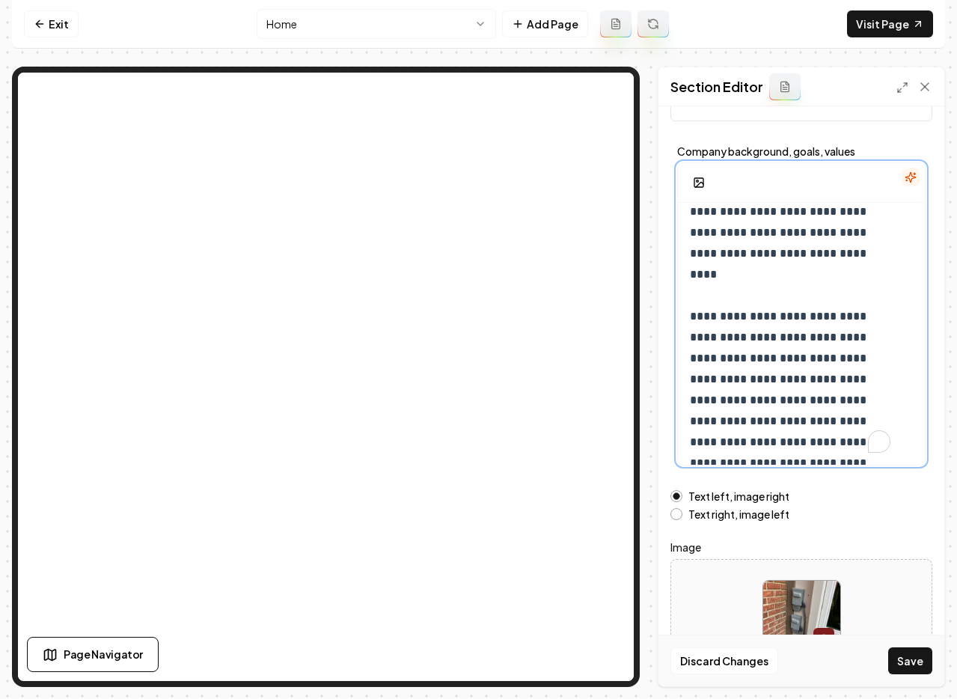
scroll to position [58, 0]
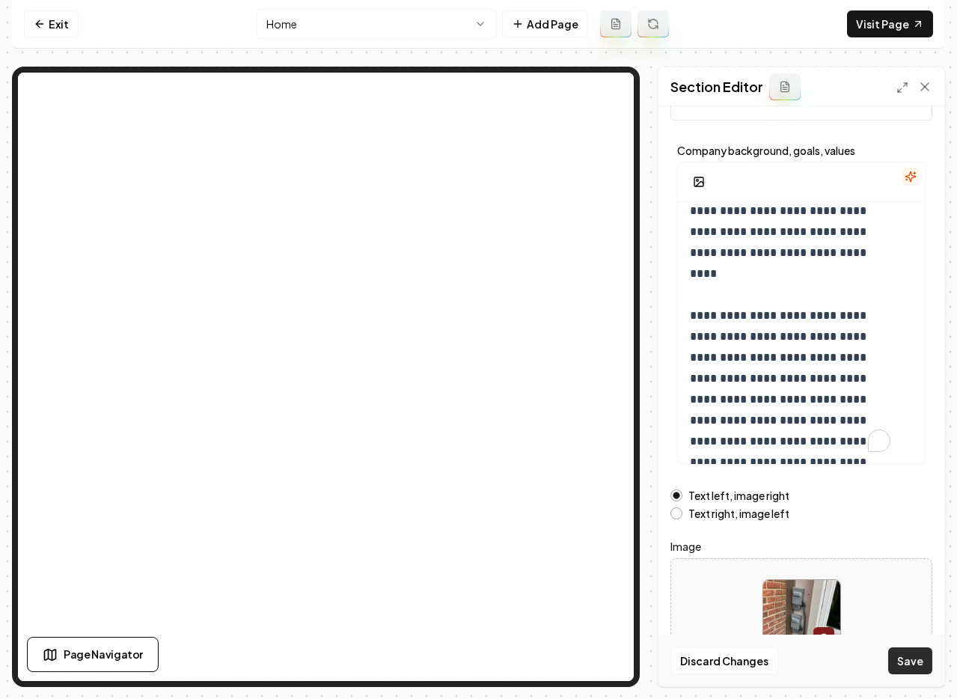
click at [911, 651] on button "Save" at bounding box center [910, 660] width 44 height 27
click at [44, 28] on icon at bounding box center [40, 24] width 12 height 12
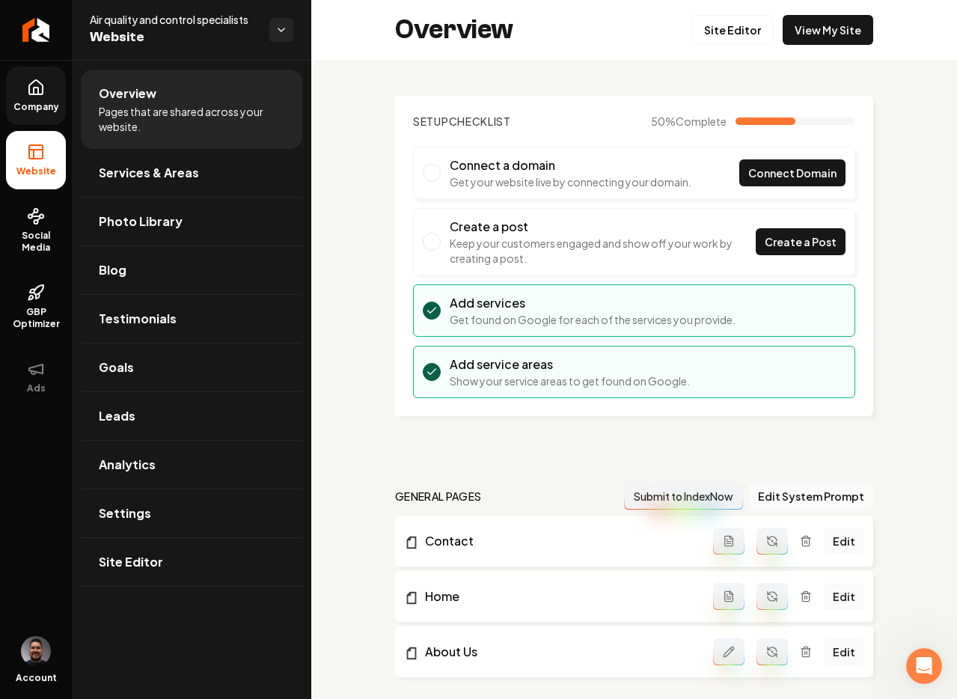
drag, startPoint x: 53, startPoint y: 103, endPoint x: 64, endPoint y: 100, distance: 10.9
click at [53, 103] on span "Company" at bounding box center [36, 107] width 58 height 12
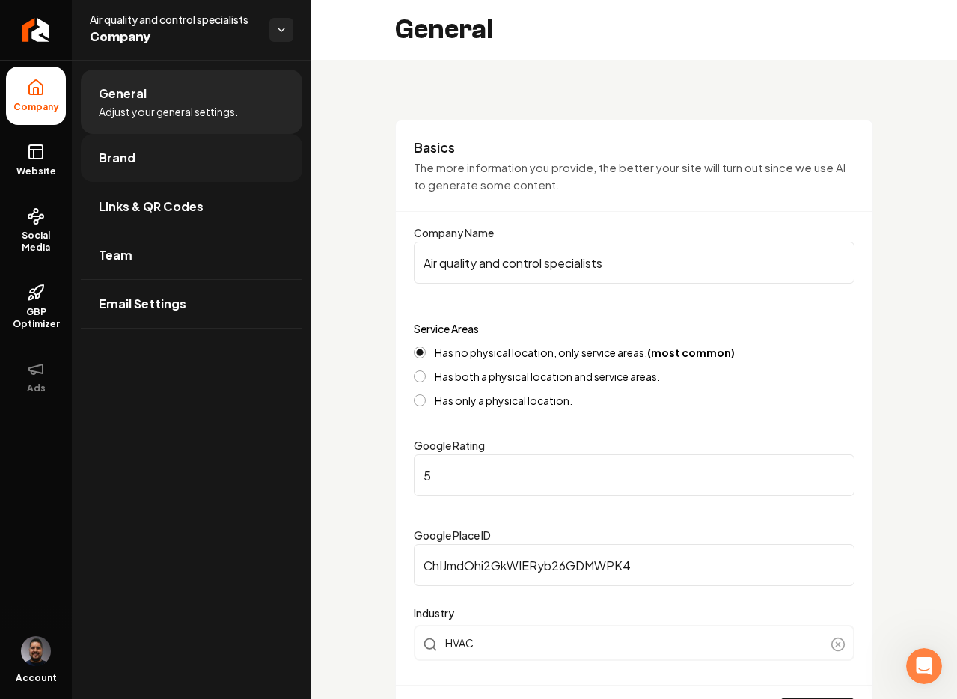
click at [168, 155] on link "Brand" at bounding box center [192, 158] width 222 height 48
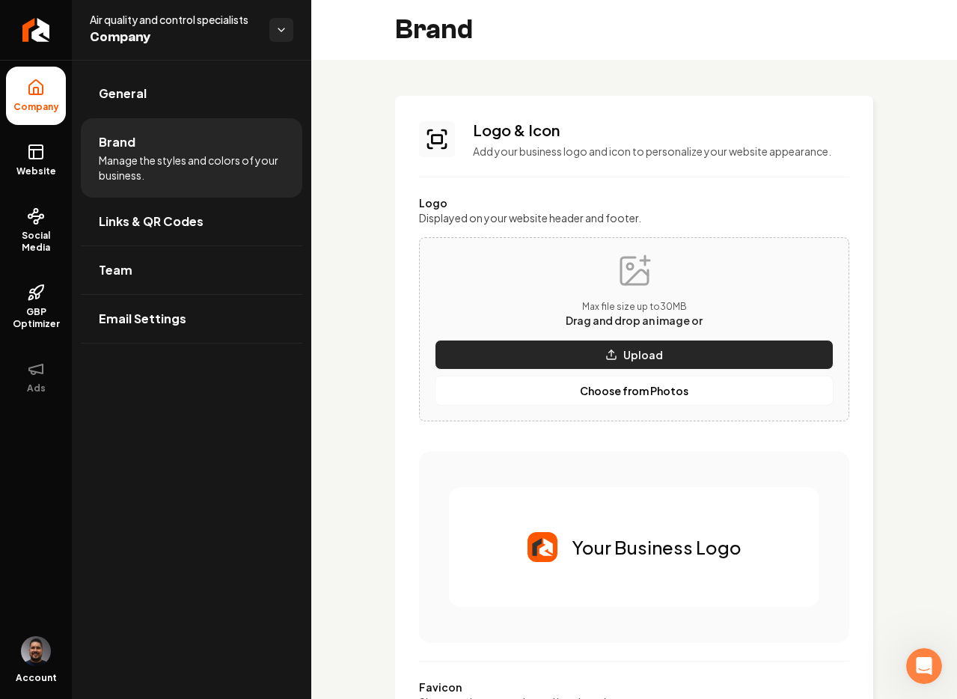
click at [605, 349] on icon "Main content area" at bounding box center [611, 355] width 12 height 12
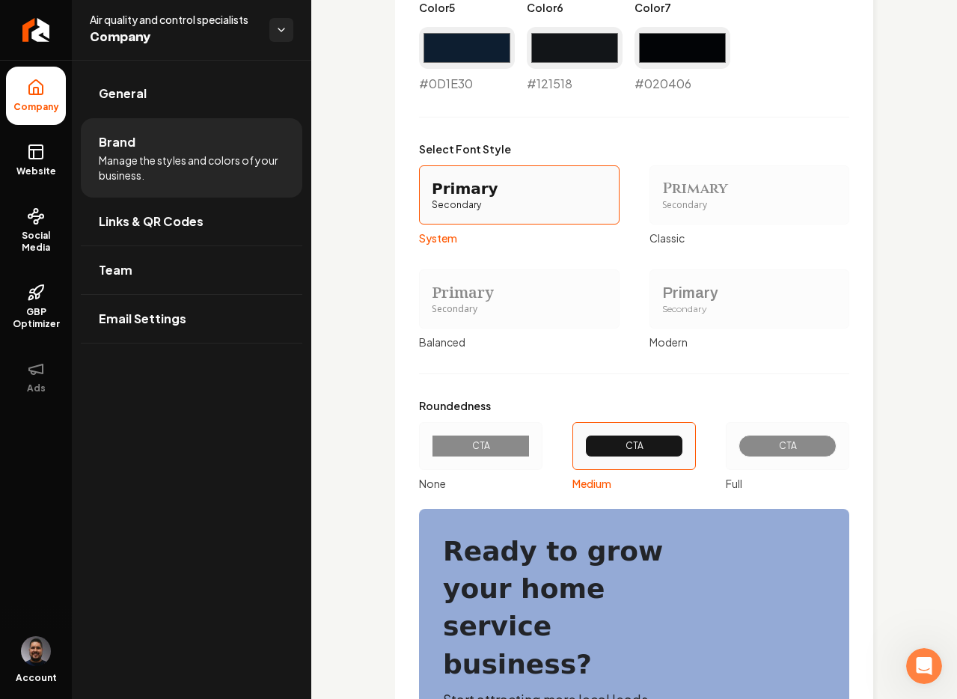
scroll to position [766, 0]
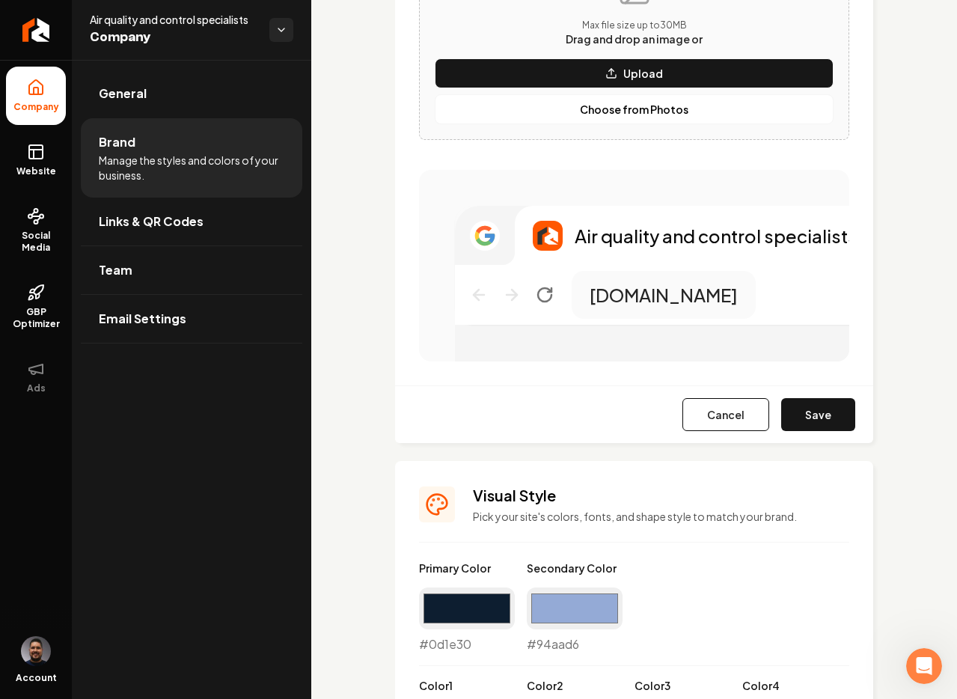
drag, startPoint x: 818, startPoint y: 415, endPoint x: 826, endPoint y: 410, distance: 9.8
click at [818, 415] on button "Save" at bounding box center [818, 414] width 74 height 33
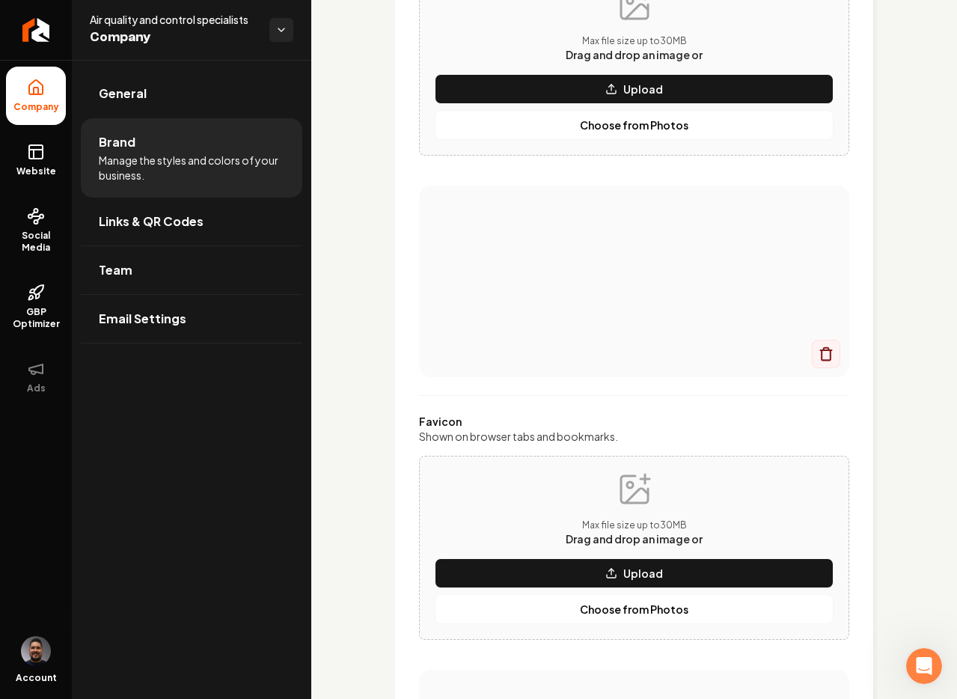
scroll to position [0, 0]
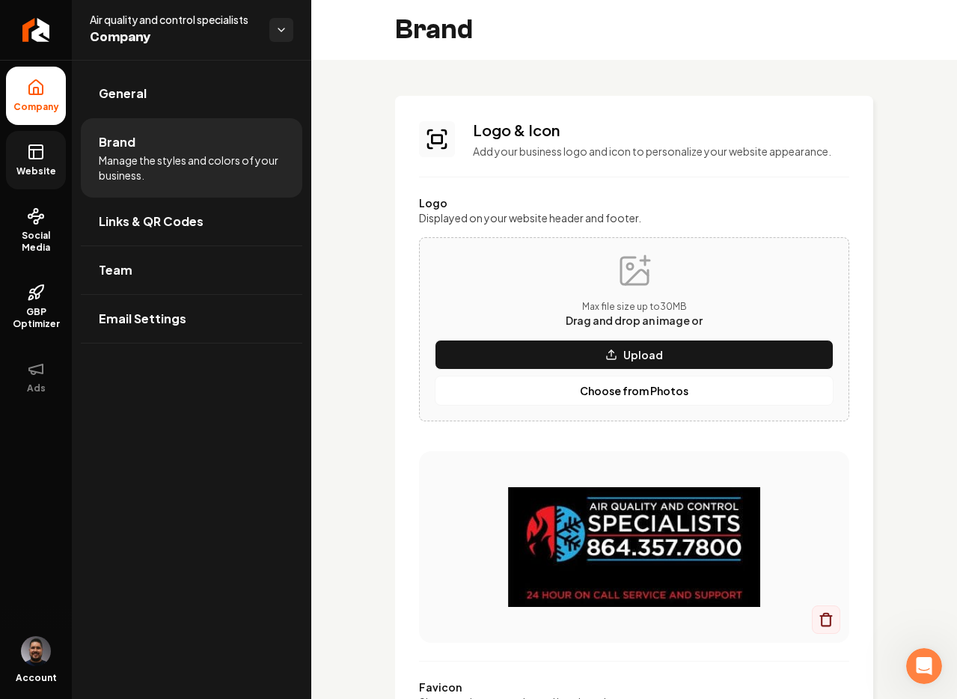
click at [44, 165] on span "Website" at bounding box center [36, 171] width 52 height 12
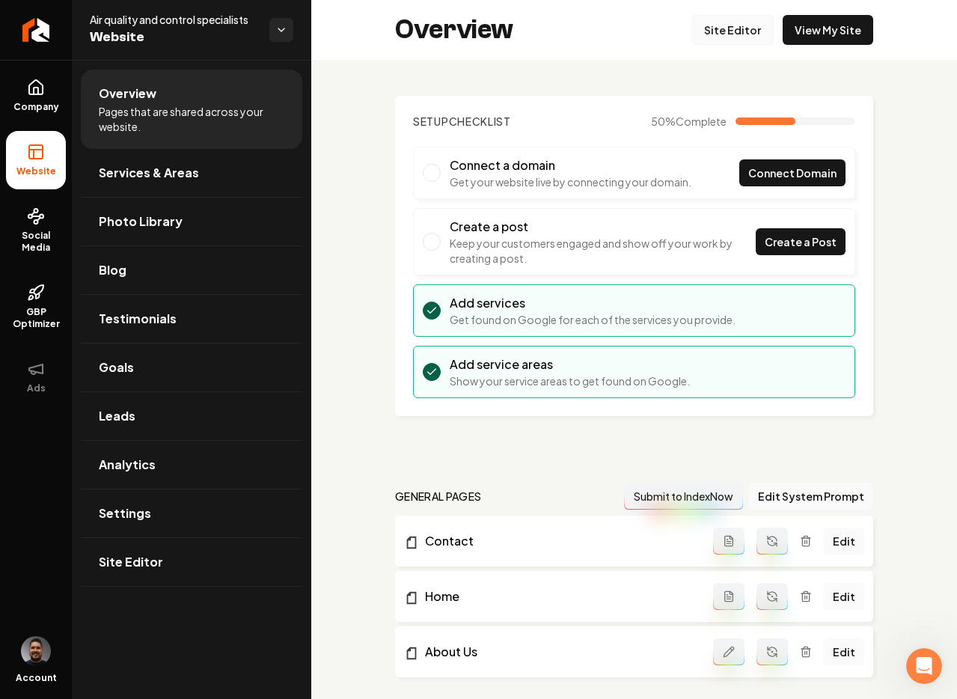
click at [733, 31] on link "Site Editor" at bounding box center [733, 30] width 82 height 30
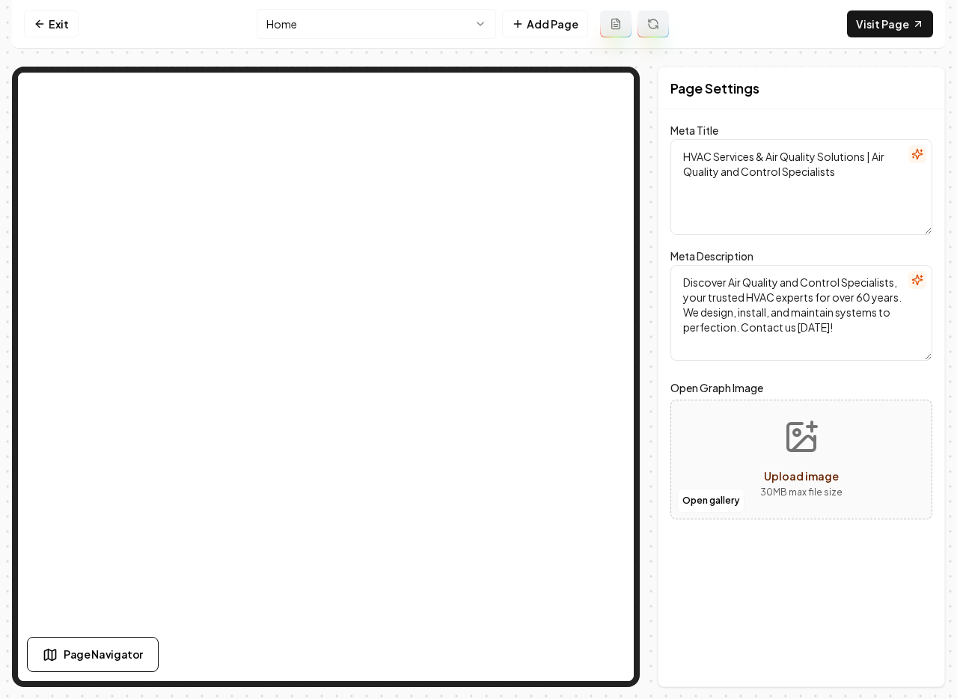
click at [365, 31] on html "Computer Required This feature is only available on a computer. Please switch t…" at bounding box center [478, 349] width 957 height 699
click at [52, 26] on link "Exit" at bounding box center [51, 23] width 55 height 27
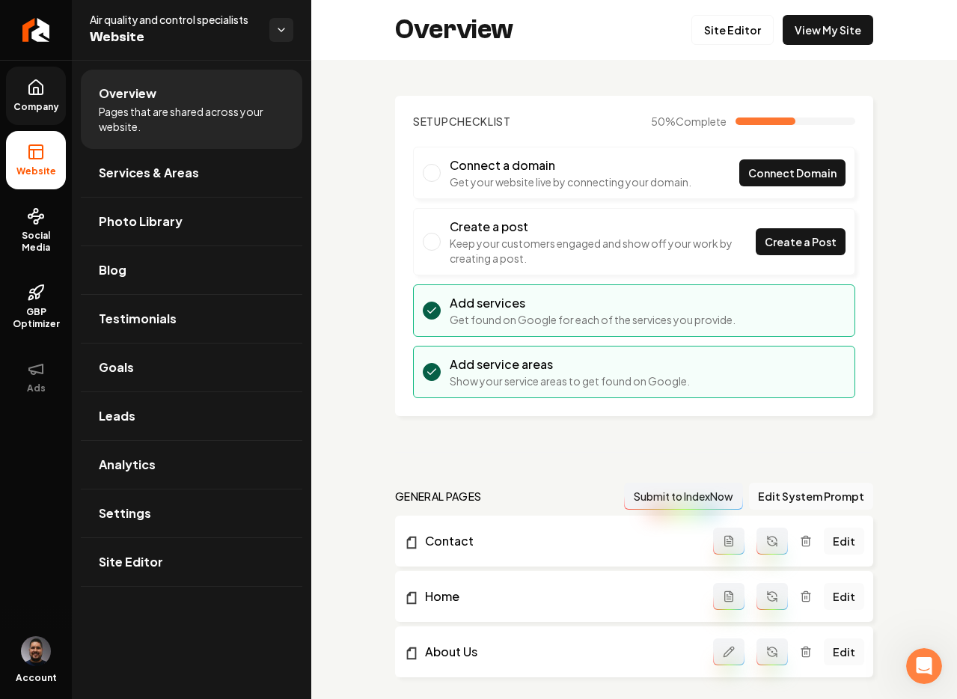
click at [29, 92] on icon at bounding box center [35, 87] width 13 height 14
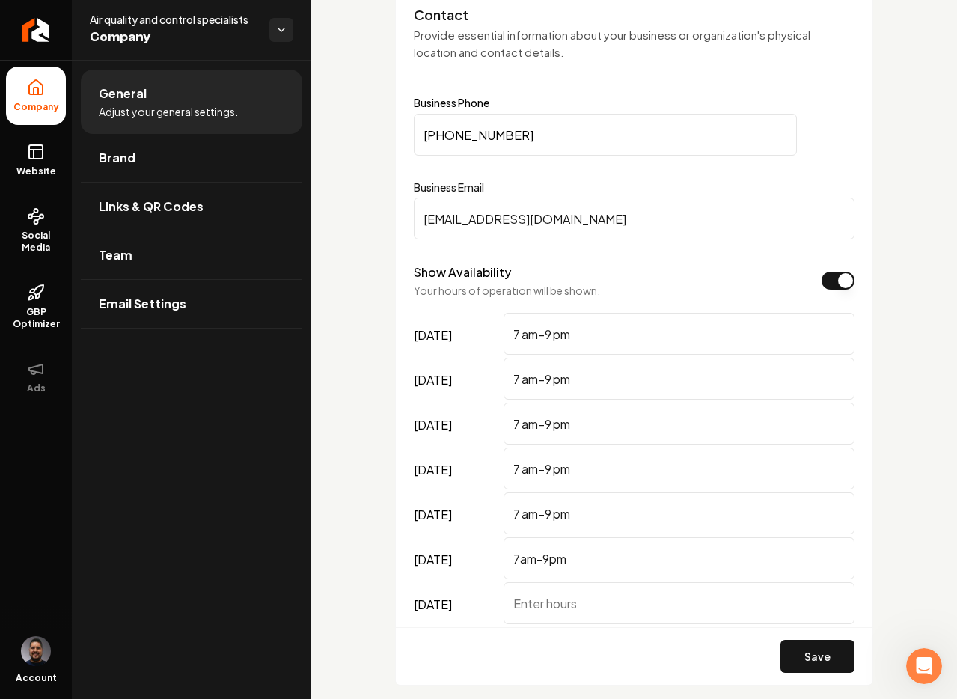
scroll to position [909, 0]
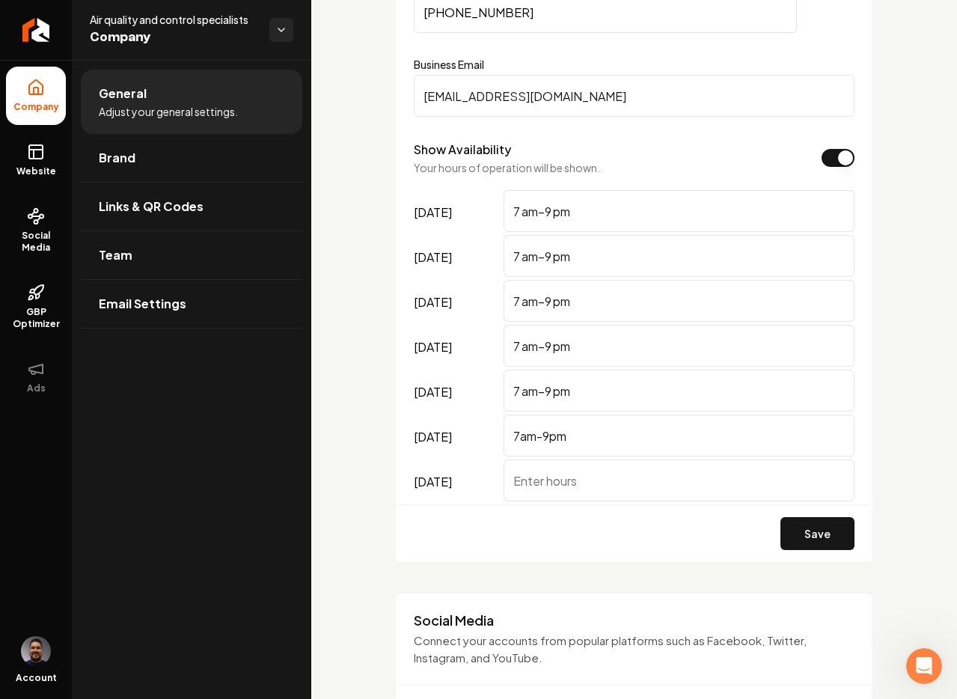
click at [594, 210] on input "7 am–9 pm" at bounding box center [679, 211] width 351 height 42
drag, startPoint x: 596, startPoint y: 210, endPoint x: 460, endPoint y: 210, distance: 135.5
click at [460, 210] on div "monday 7 am–9 pm" at bounding box center [634, 212] width 441 height 45
click at [827, 162] on button "Show Availability" at bounding box center [838, 158] width 33 height 18
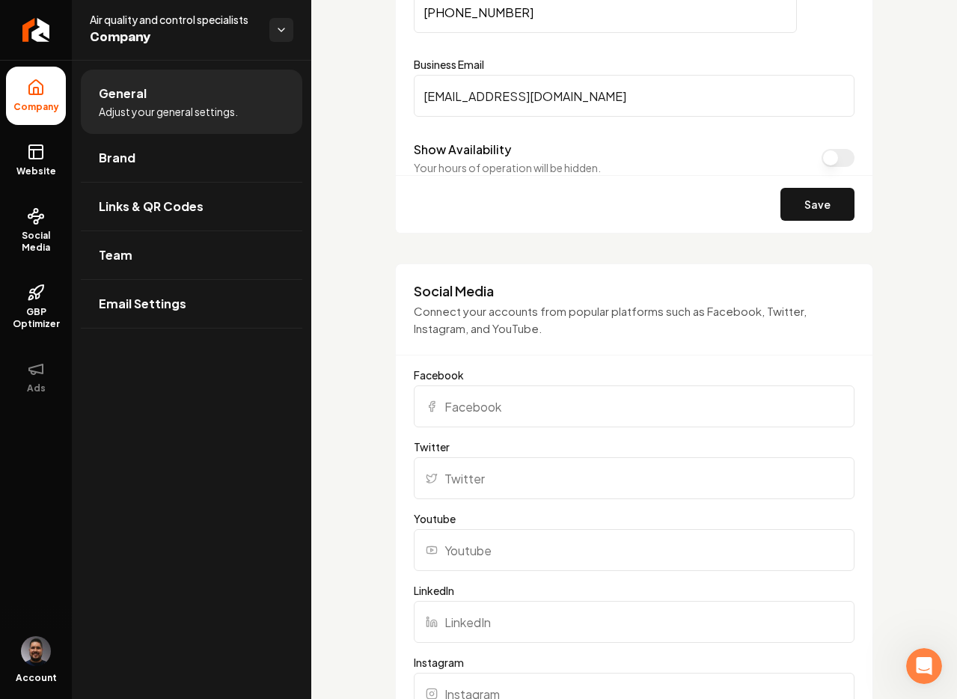
click at [822, 160] on button "Show Availability" at bounding box center [838, 158] width 33 height 18
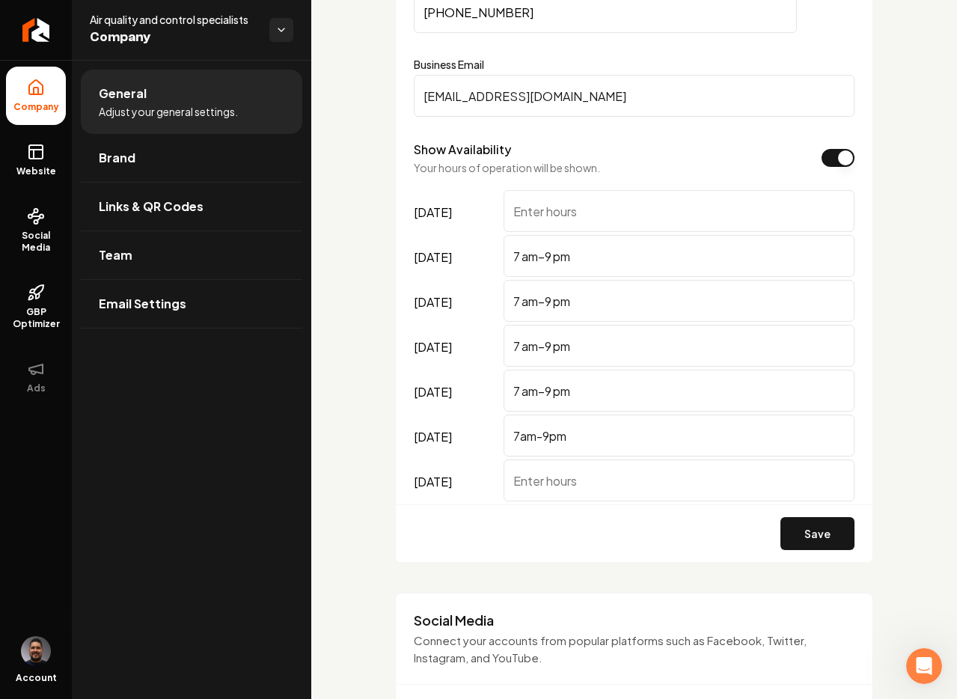
drag, startPoint x: 602, startPoint y: 248, endPoint x: 485, endPoint y: 234, distance: 117.6
click at [485, 235] on div "tuesday 7 am–9 pm" at bounding box center [634, 257] width 441 height 45
drag, startPoint x: 577, startPoint y: 302, endPoint x: 495, endPoint y: 278, distance: 86.0
click at [495, 278] on div "monday tuesday wednesday 7 am–9 pm thursday 7 am–9 pm friday 7 am–9 pm saturday…" at bounding box center [634, 347] width 441 height 314
drag, startPoint x: 588, startPoint y: 355, endPoint x: 493, endPoint y: 332, distance: 98.0
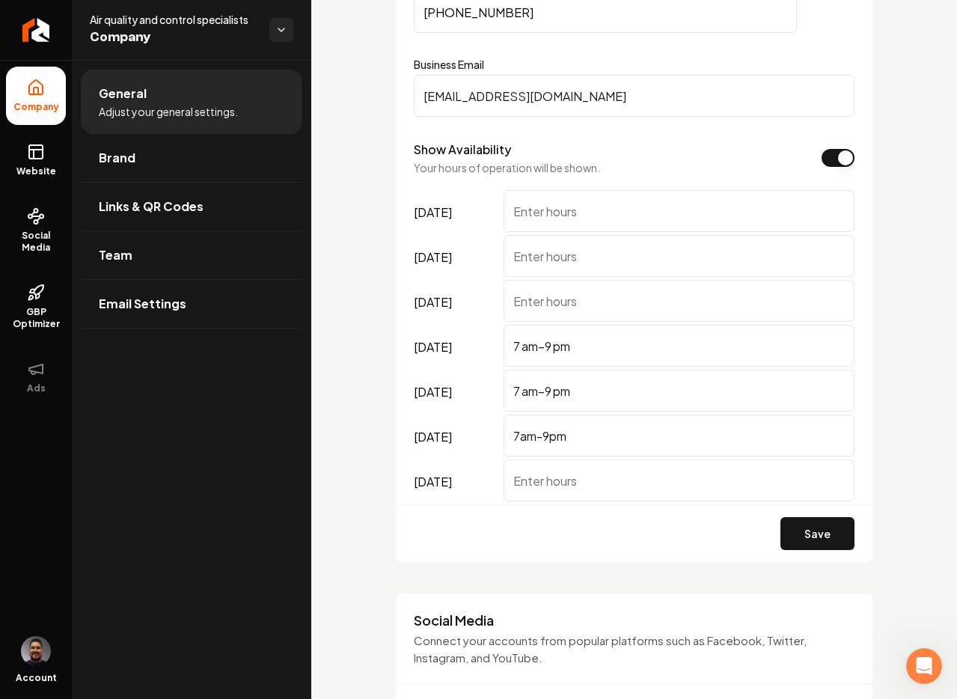
click at [493, 332] on div "thursday 7 am–9 pm" at bounding box center [634, 347] width 441 height 45
drag, startPoint x: 581, startPoint y: 380, endPoint x: 499, endPoint y: 373, distance: 81.9
click at [499, 372] on div "friday 7 am–9 pm" at bounding box center [634, 392] width 441 height 45
drag, startPoint x: 585, startPoint y: 397, endPoint x: 495, endPoint y: 378, distance: 92.5
click at [495, 378] on div "friday 7 am–9 pm" at bounding box center [634, 392] width 441 height 45
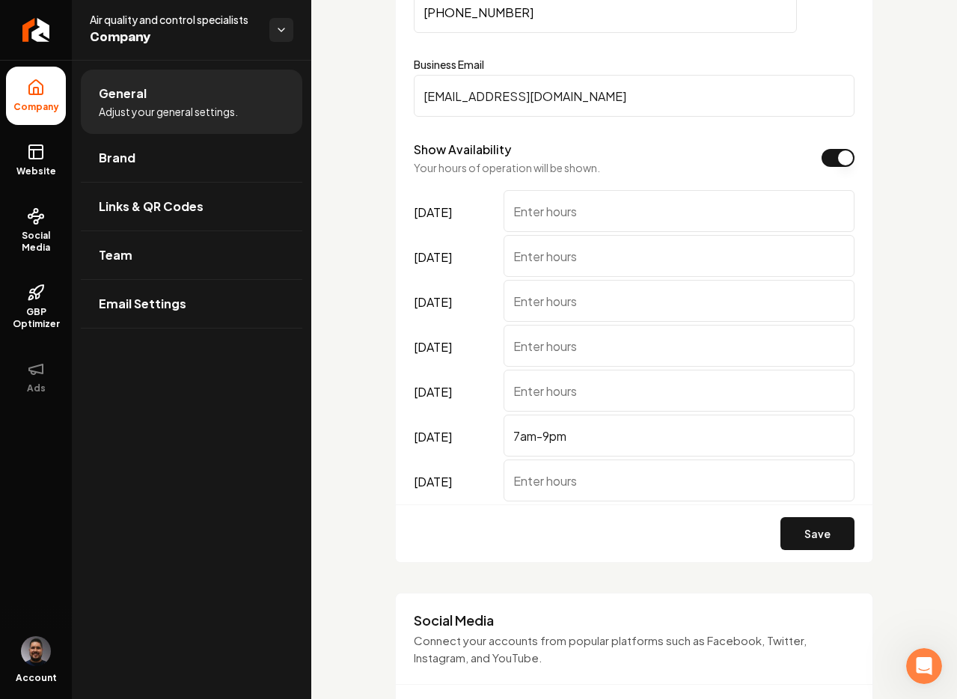
drag, startPoint x: 573, startPoint y: 437, endPoint x: 492, endPoint y: 425, distance: 81.0
click at [492, 424] on div "saturday 7am-9pm" at bounding box center [634, 437] width 441 height 45
click at [524, 197] on input "monday" at bounding box center [679, 211] width 351 height 42
drag, startPoint x: 576, startPoint y: 211, endPoint x: 489, endPoint y: 200, distance: 87.5
click at [489, 200] on div "monday 24/7" at bounding box center [634, 212] width 441 height 45
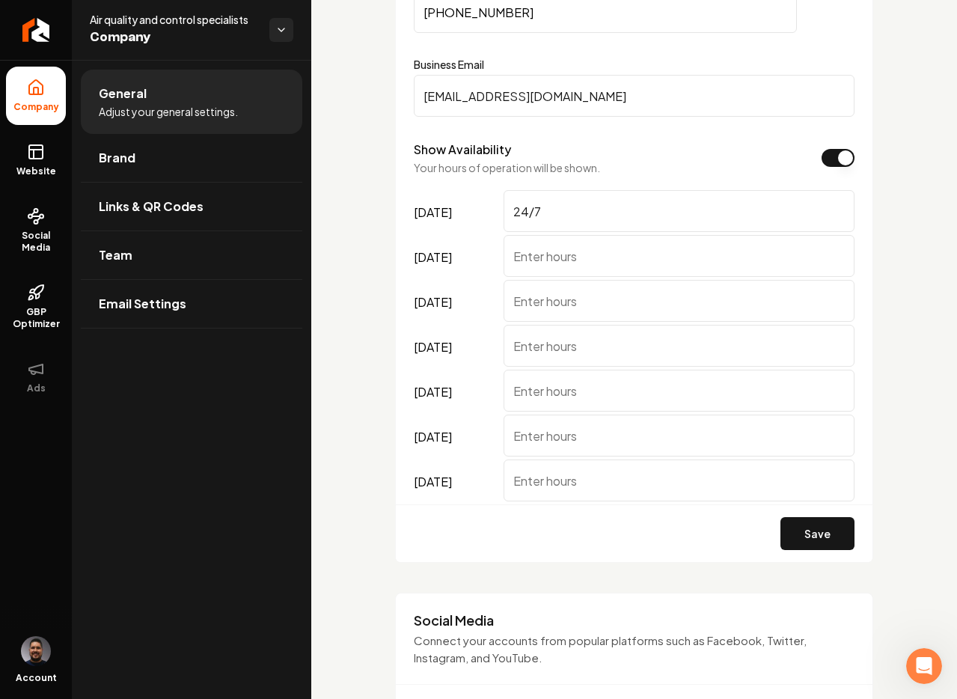
type input "24/7"
click at [582, 257] on input "tuesday" at bounding box center [679, 256] width 351 height 42
paste input "24/7"
type input "24/7"
click at [566, 297] on input "wednesday" at bounding box center [679, 301] width 351 height 42
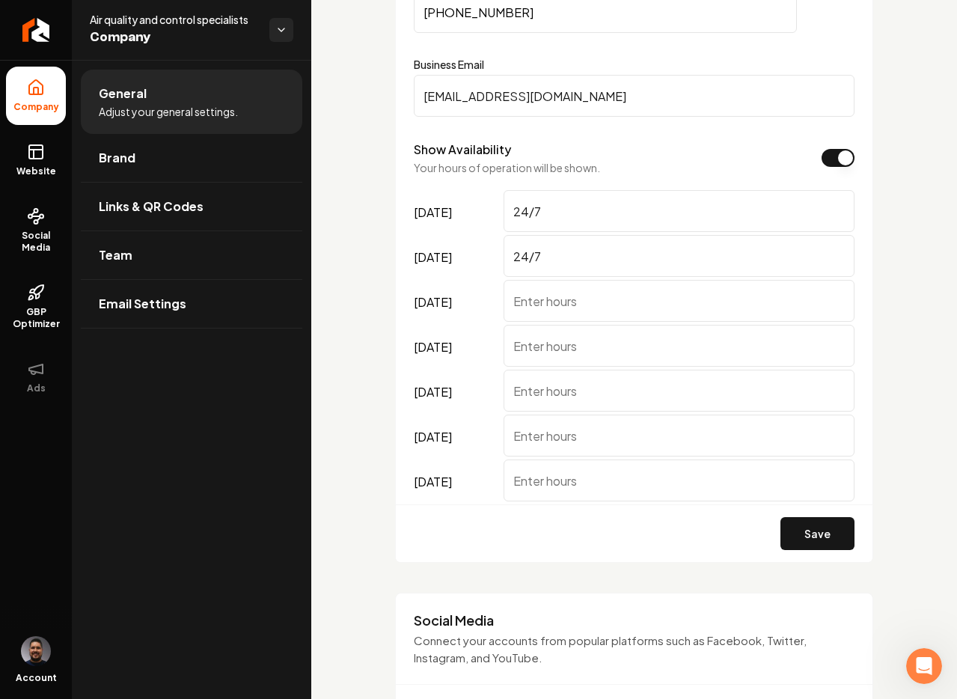
paste input "24/7"
type input "24/7"
click at [572, 362] on input "thursday" at bounding box center [679, 346] width 351 height 42
paste input "24/7"
type input "24/7"
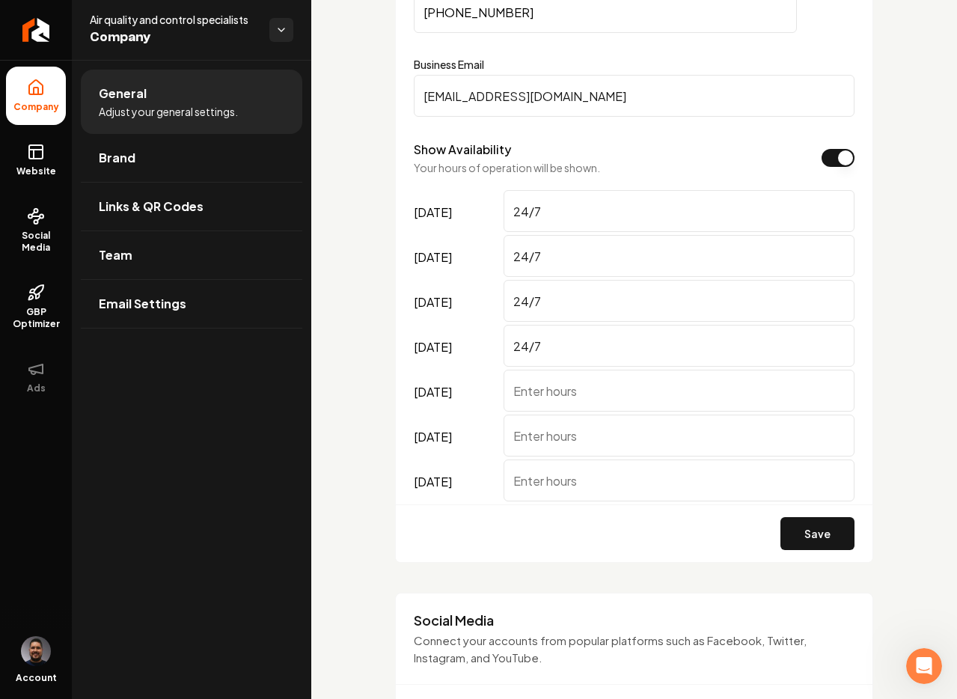
click at [569, 394] on input "friday" at bounding box center [679, 391] width 351 height 42
paste input "24/7"
type input "24/7"
click at [580, 442] on input "saturday" at bounding box center [679, 436] width 351 height 42
paste input "24/7"
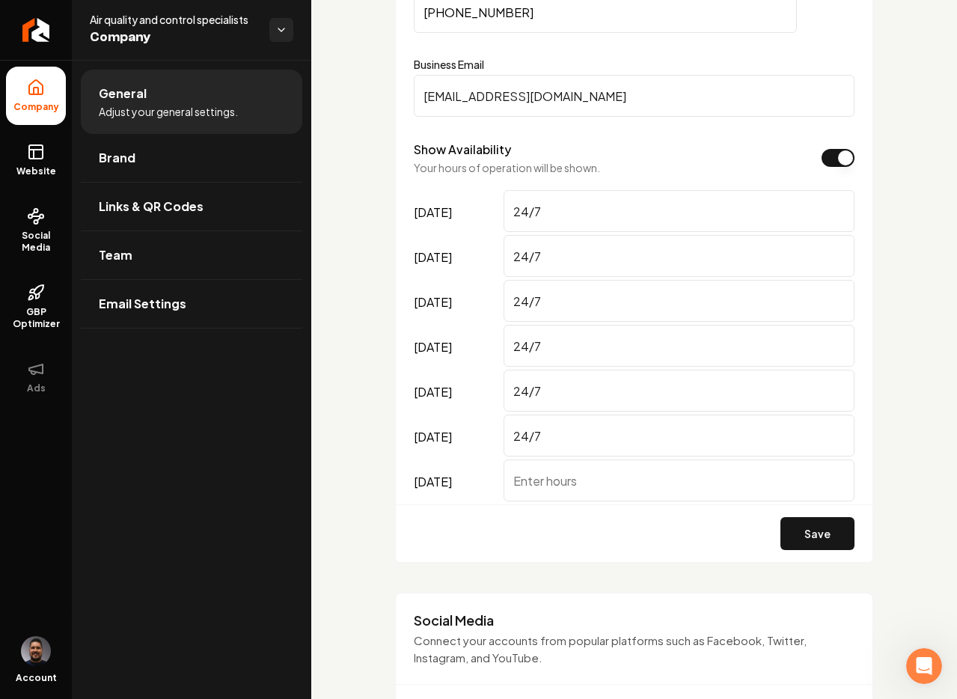
type input "24/7"
click at [582, 473] on input "sunday" at bounding box center [679, 481] width 351 height 42
paste input "24/7"
type input "24/7"
click at [814, 536] on button "Save" at bounding box center [818, 533] width 74 height 33
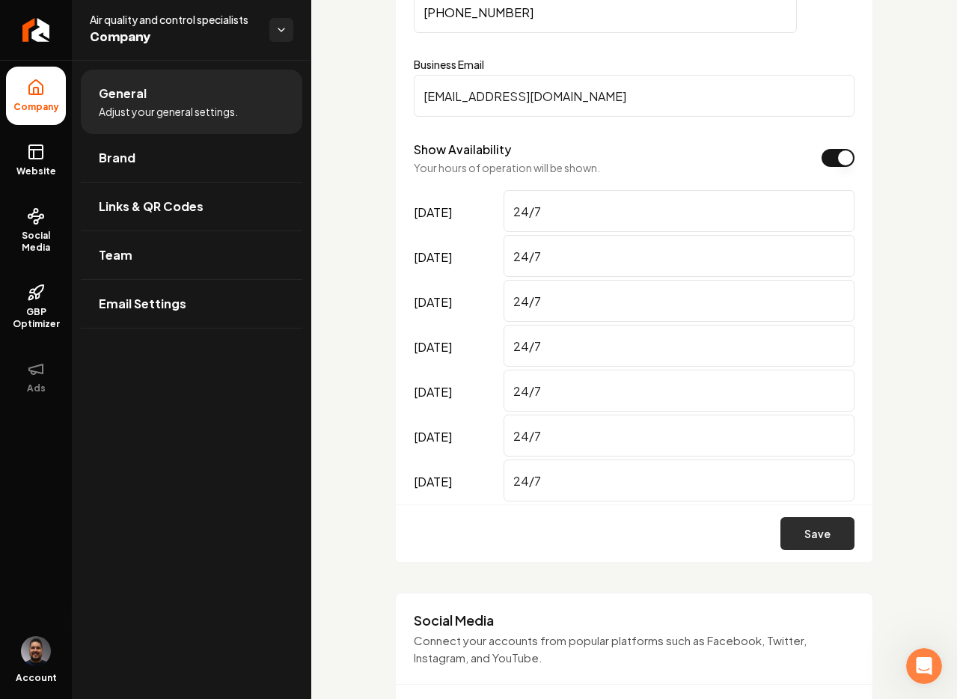
click at [794, 533] on button "Save" at bounding box center [818, 533] width 74 height 33
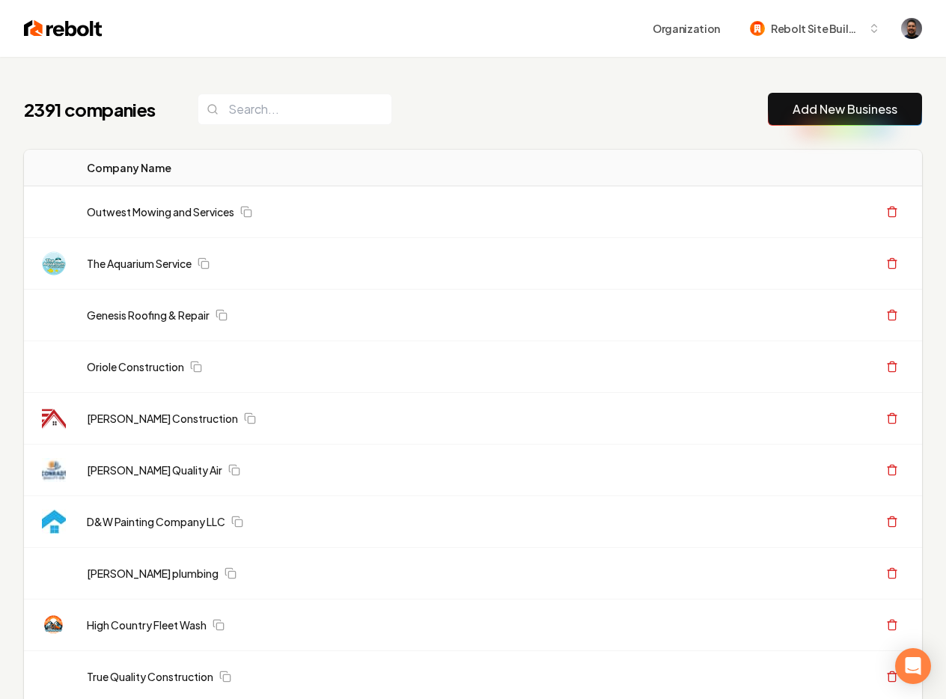
click at [141, 213] on link "Outwest Mowing and Services" at bounding box center [160, 211] width 147 height 15
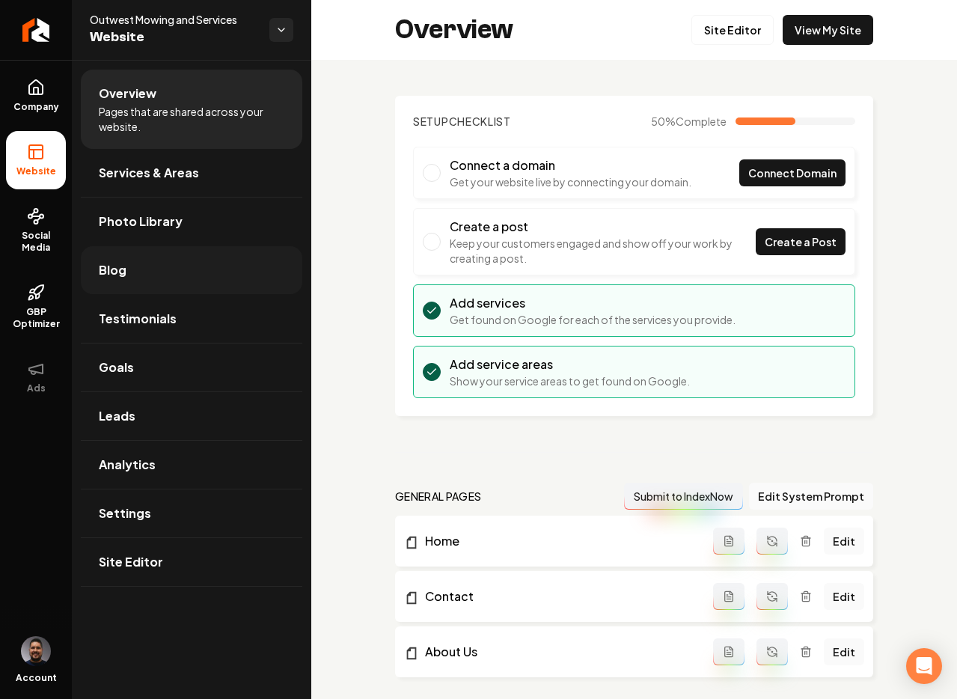
click at [111, 277] on span "Blog" at bounding box center [113, 270] width 28 height 18
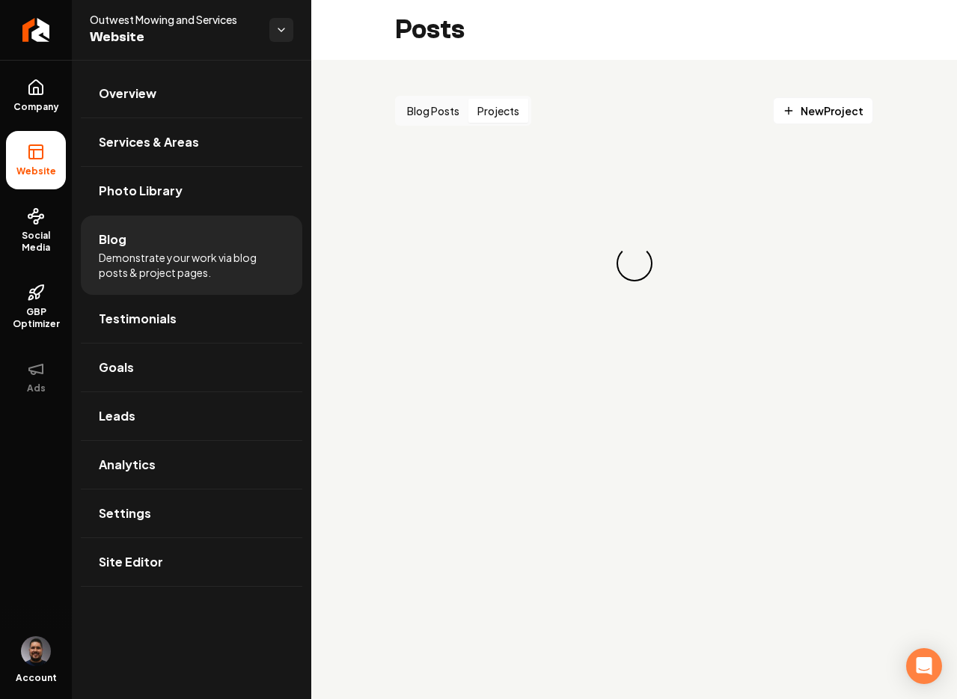
click at [500, 121] on button "Projects" at bounding box center [499, 111] width 60 height 24
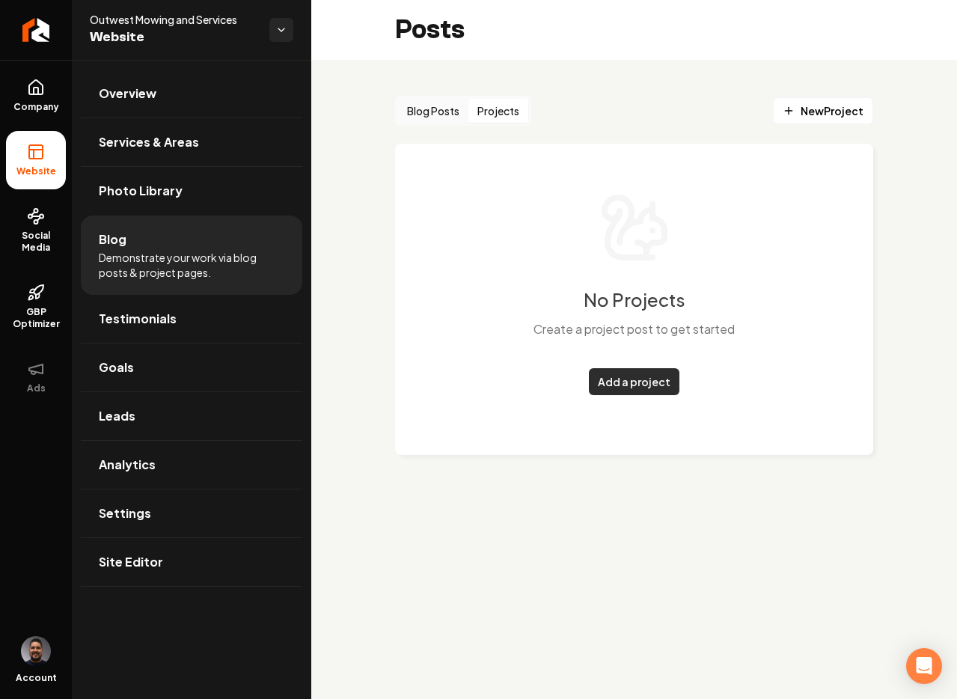
click at [623, 378] on link "Add a project" at bounding box center [634, 381] width 91 height 27
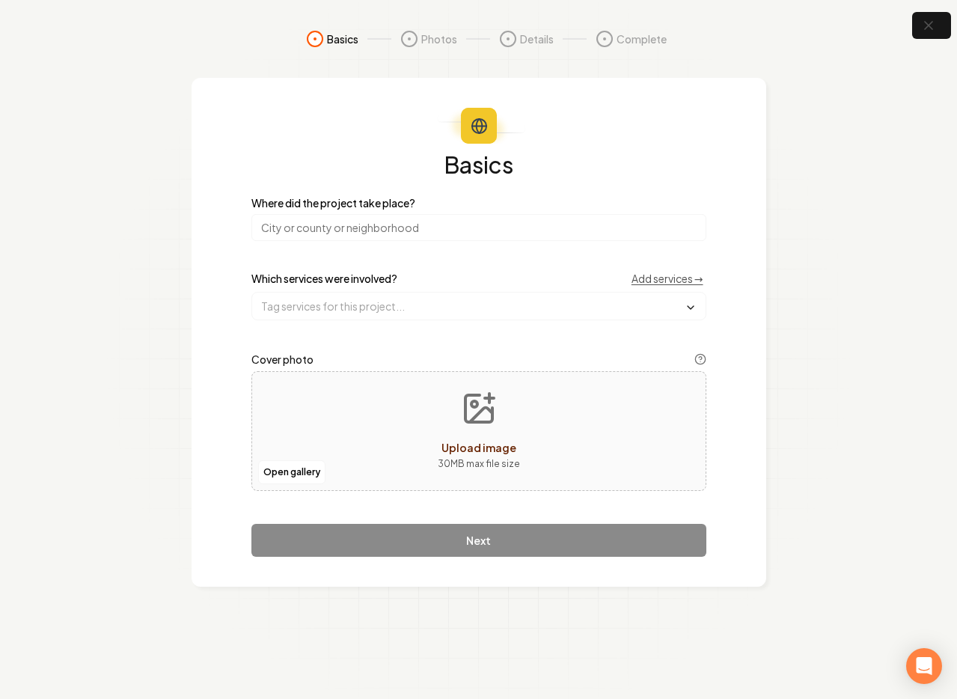
click at [313, 235] on input "search" at bounding box center [478, 227] width 455 height 27
click at [155, 174] on section "Basics Photos Details Complete Basics Where did the project take place? Which s…" at bounding box center [478, 349] width 957 height 699
click at [449, 450] on span "Upload image" at bounding box center [479, 447] width 75 height 13
type input "**********"
click at [306, 225] on input "search" at bounding box center [478, 227] width 455 height 27
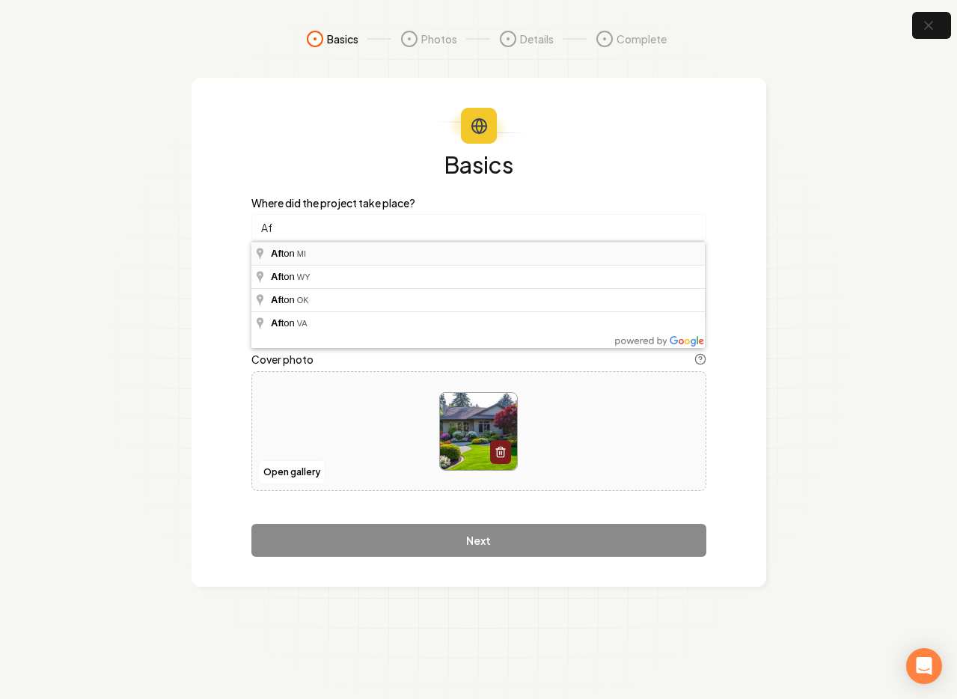
type input "Afton, [GEOGRAPHIC_DATA]"
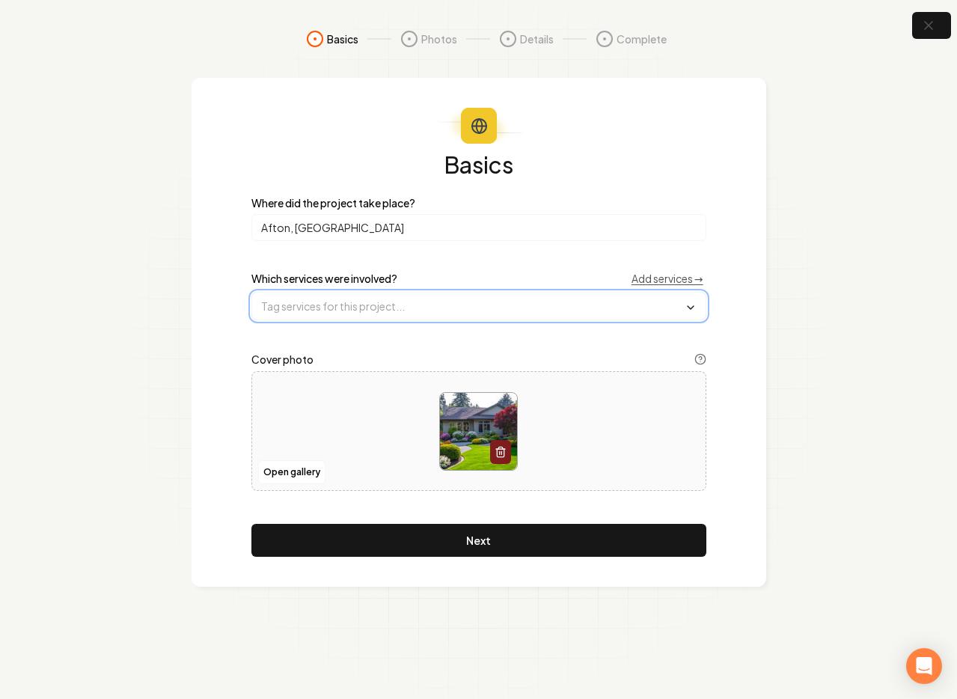
click at [319, 303] on input "text" at bounding box center [479, 306] width 454 height 27
click at [329, 325] on div "Garden Maintenance" at bounding box center [479, 336] width 448 height 24
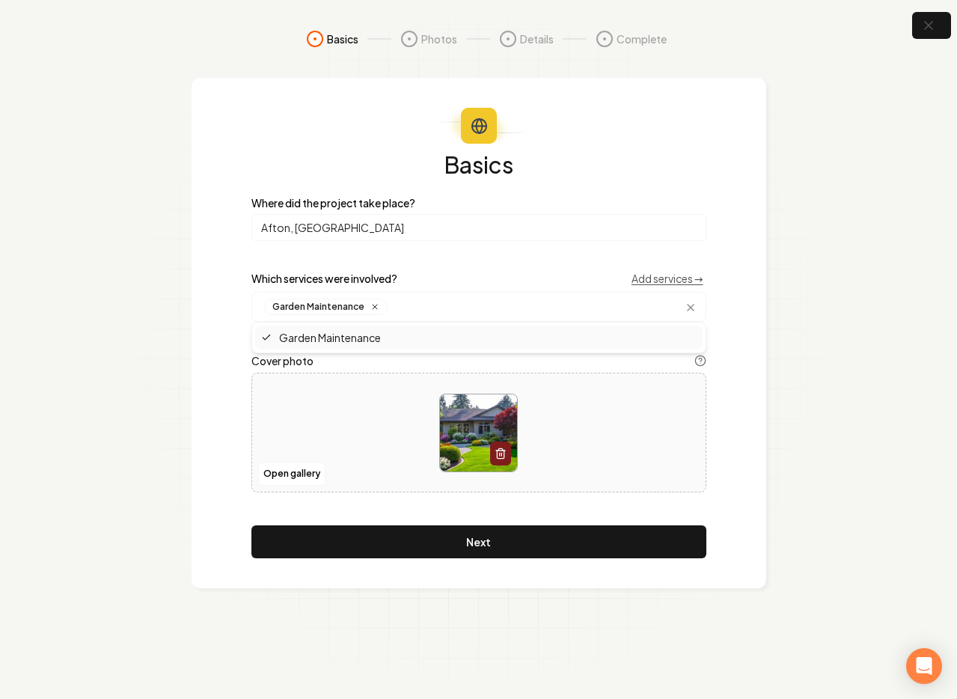
click at [796, 280] on section "Basics Photos Details Complete Basics Where did the project take place? [PERSON…" at bounding box center [478, 349] width 957 height 699
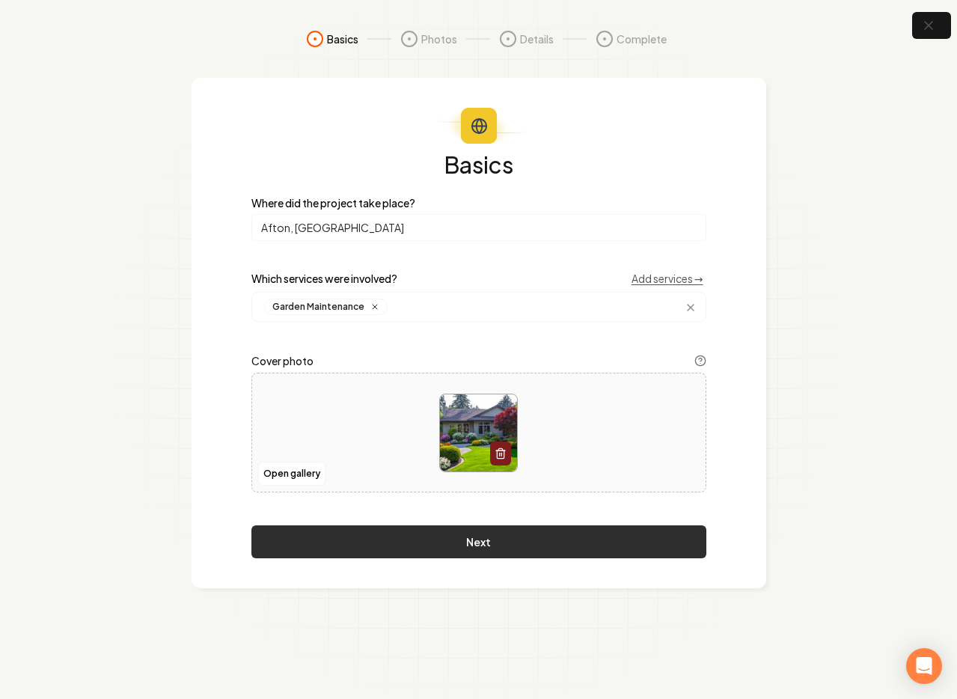
click at [469, 536] on button "Next" at bounding box center [478, 541] width 455 height 33
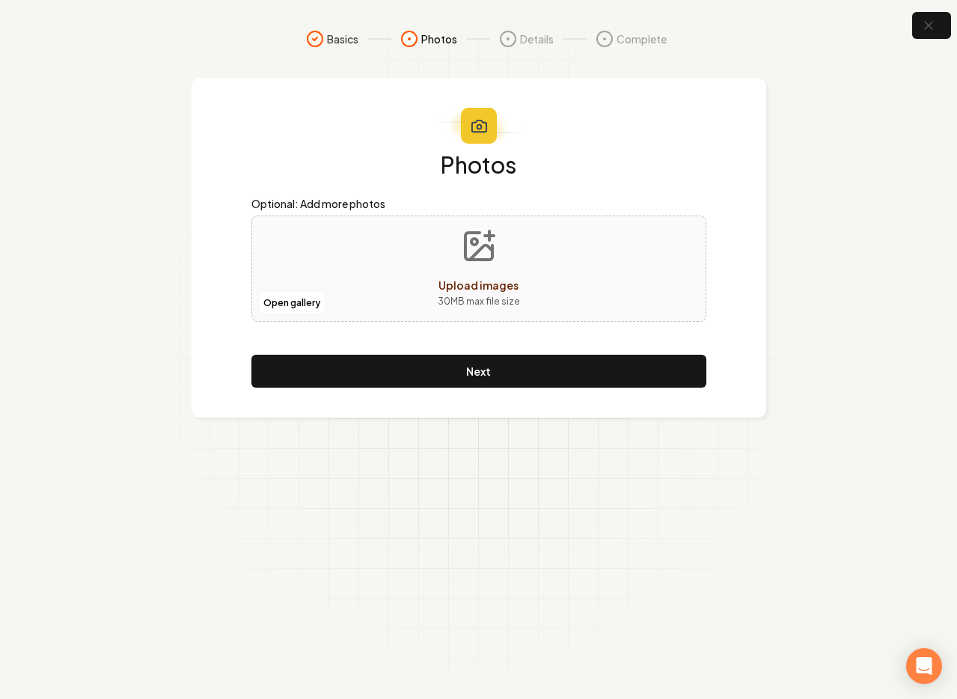
click at [463, 290] on span "Upload images" at bounding box center [479, 284] width 80 height 13
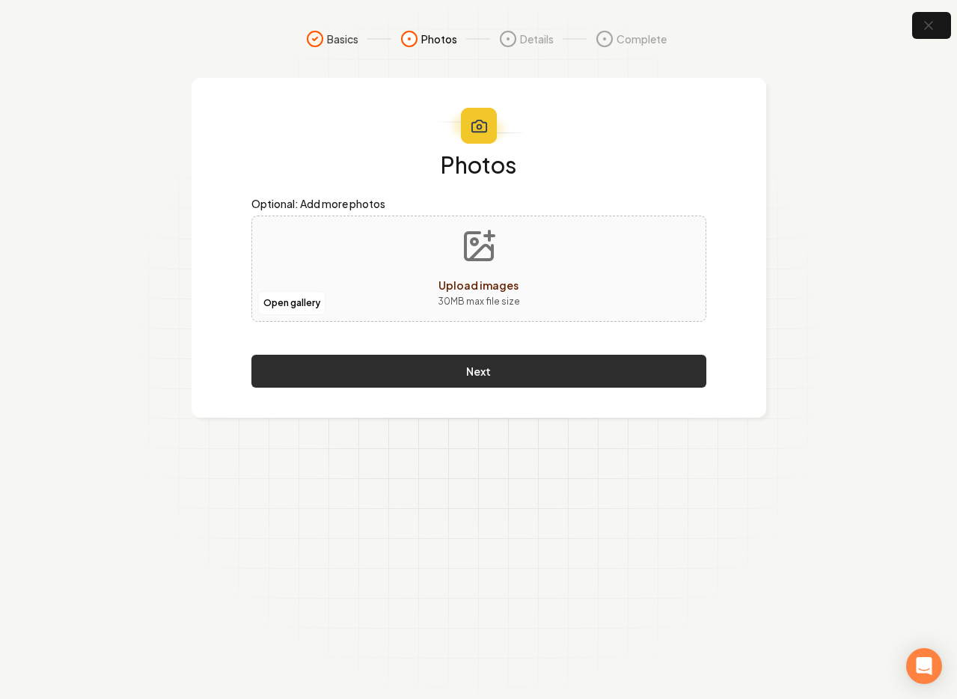
click at [516, 362] on button "Next" at bounding box center [478, 371] width 455 height 33
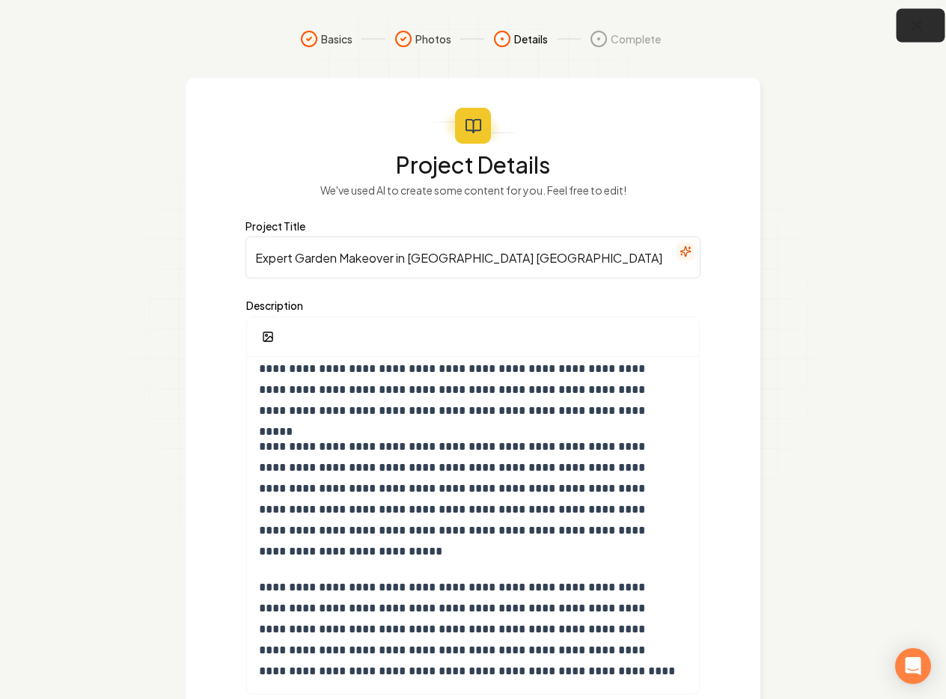
click at [912, 20] on icon "button" at bounding box center [917, 25] width 19 height 19
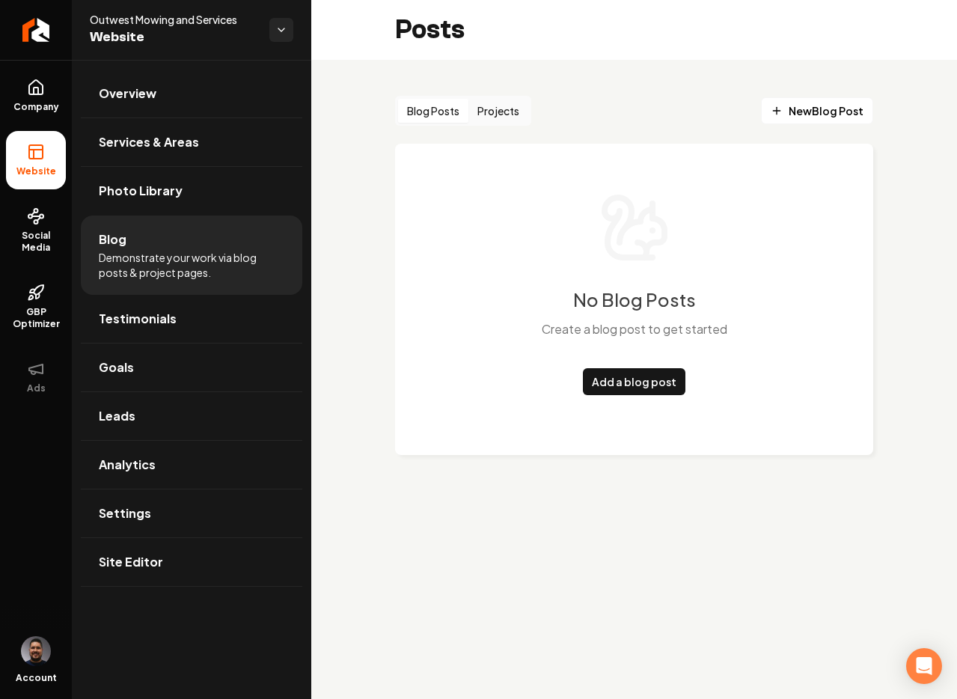
click at [198, 238] on li "Blog Demonstrate your work via blog posts & project pages." at bounding box center [192, 255] width 222 height 79
click at [184, 323] on link "Testimonials" at bounding box center [192, 319] width 222 height 48
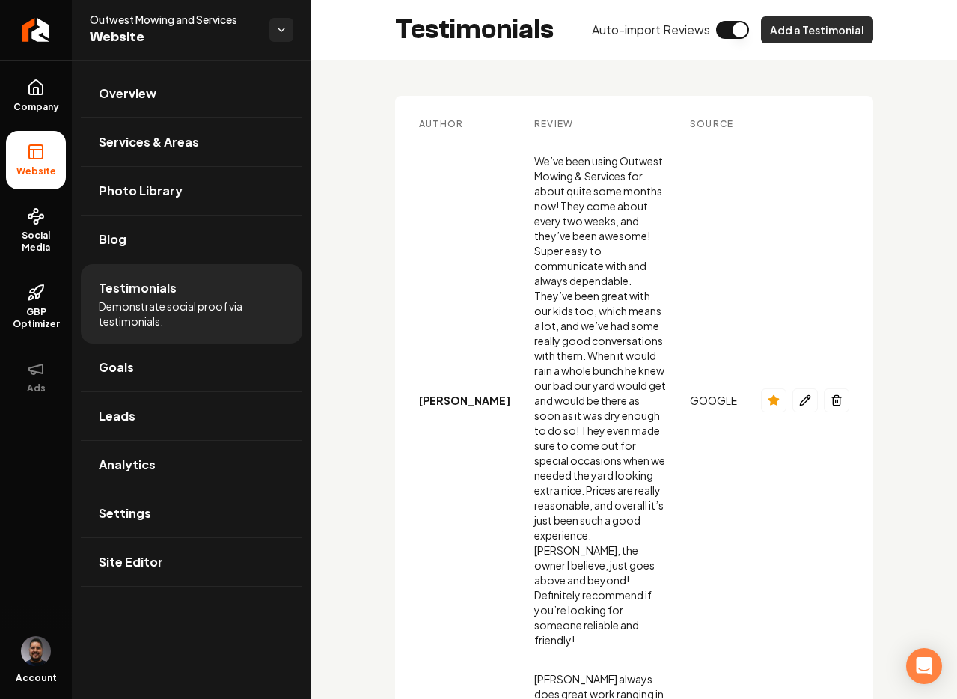
click at [787, 31] on button "Add a Testimonial" at bounding box center [817, 29] width 112 height 27
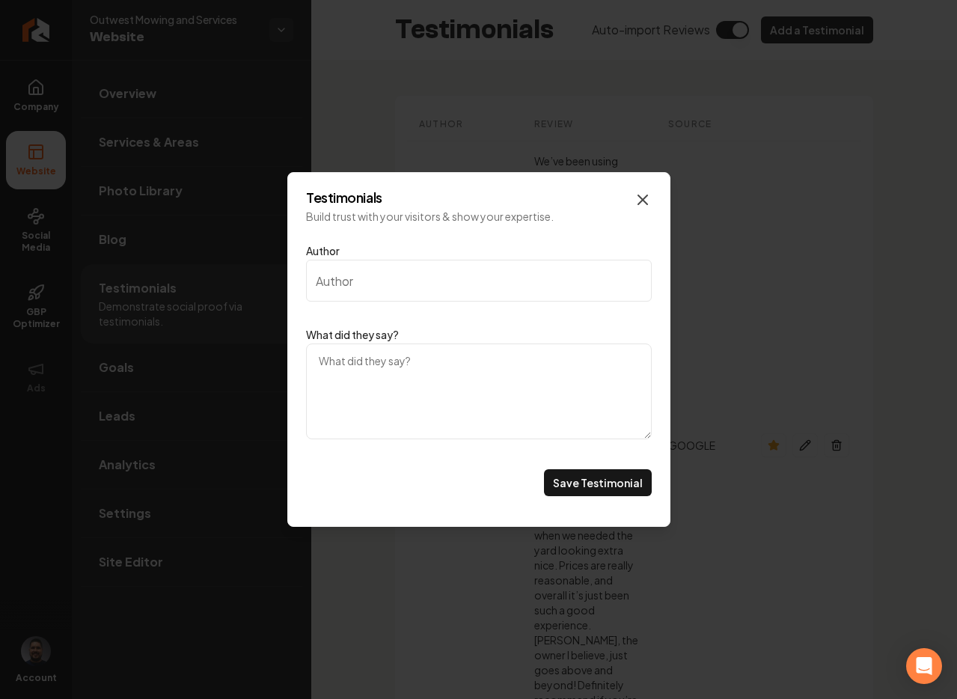
click at [648, 197] on icon "Main content area" at bounding box center [643, 200] width 18 height 18
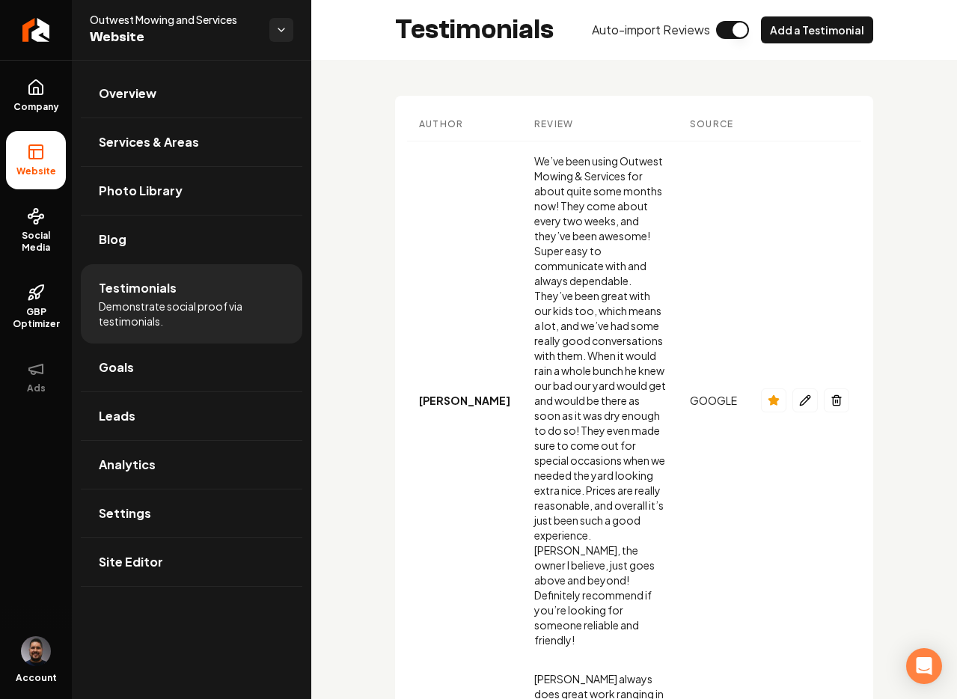
click at [717, 393] on div "GOOGLE" at bounding box center [713, 400] width 47 height 15
click at [799, 394] on icon "Main content area" at bounding box center [805, 400] width 12 height 12
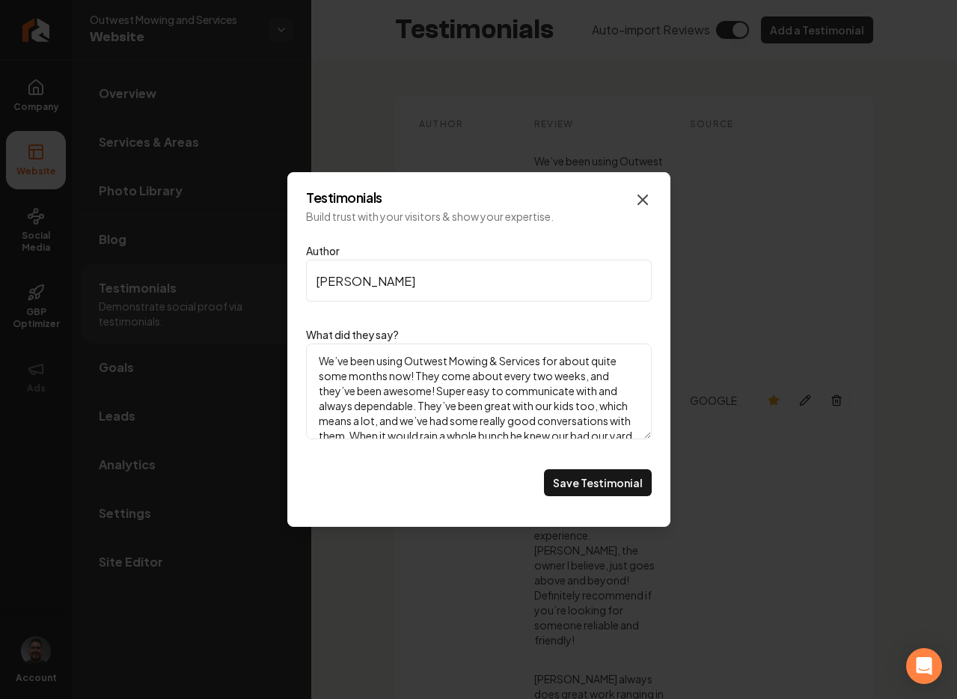
click at [641, 198] on icon "Main content area" at bounding box center [642, 199] width 9 height 9
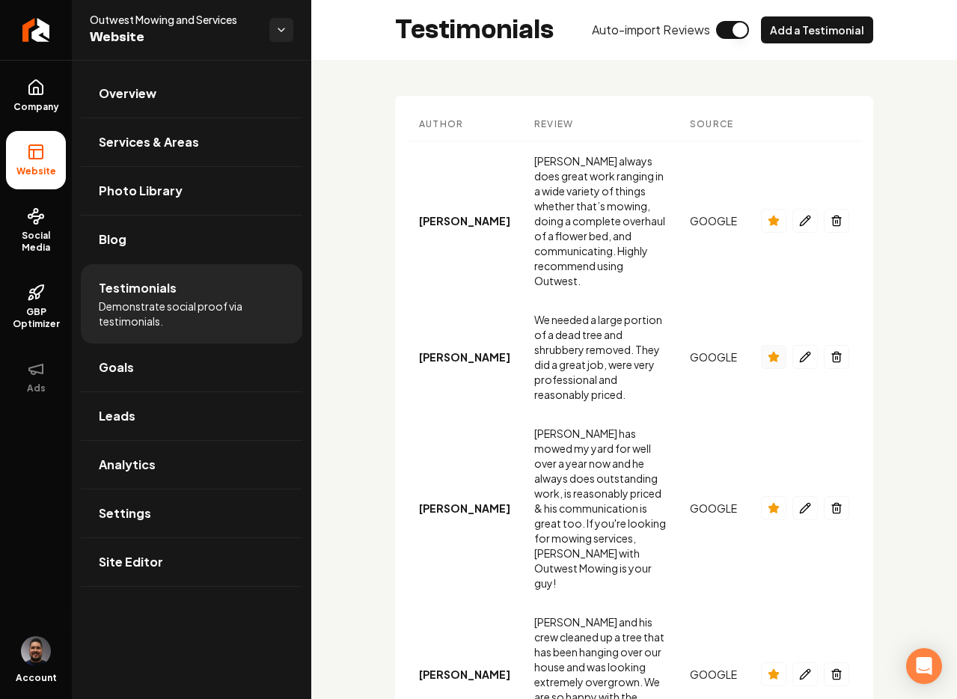
click at [772, 352] on icon "Main content area" at bounding box center [774, 357] width 10 height 10
click at [775, 351] on icon "Main content area" at bounding box center [774, 357] width 12 height 12
